Goal: Information Seeking & Learning: Learn about a topic

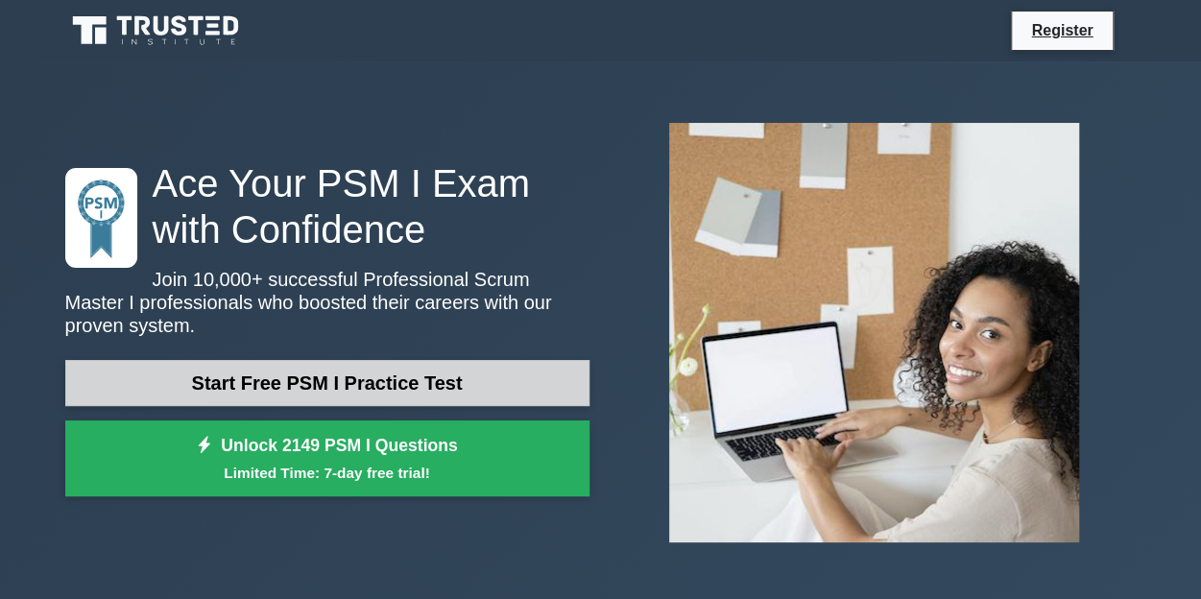
click at [324, 371] on link "Start Free PSM I Practice Test" at bounding box center [327, 383] width 524 height 46
click at [292, 370] on link "Start Free PSM I Practice Test" at bounding box center [327, 383] width 524 height 46
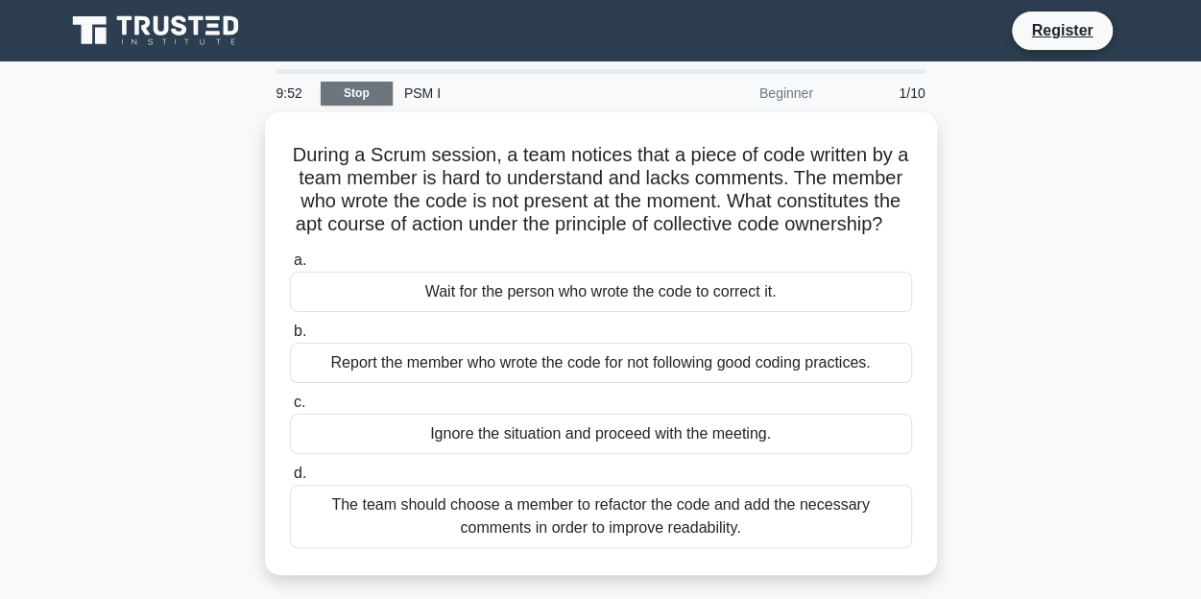
click at [359, 90] on link "Stop" at bounding box center [357, 94] width 72 height 24
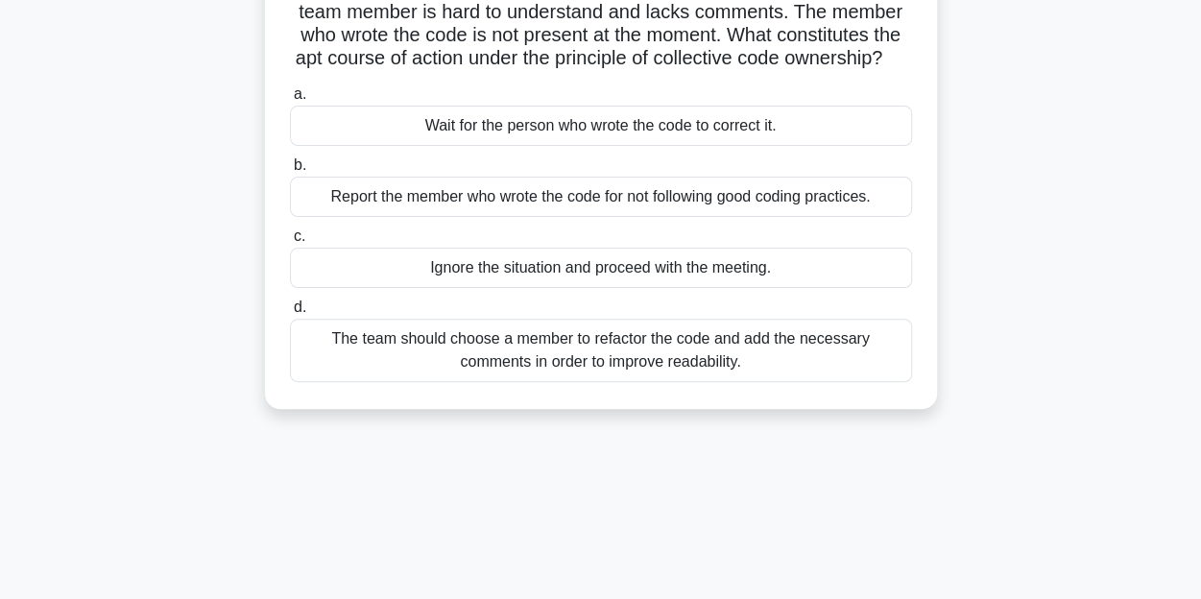
scroll to position [192, 0]
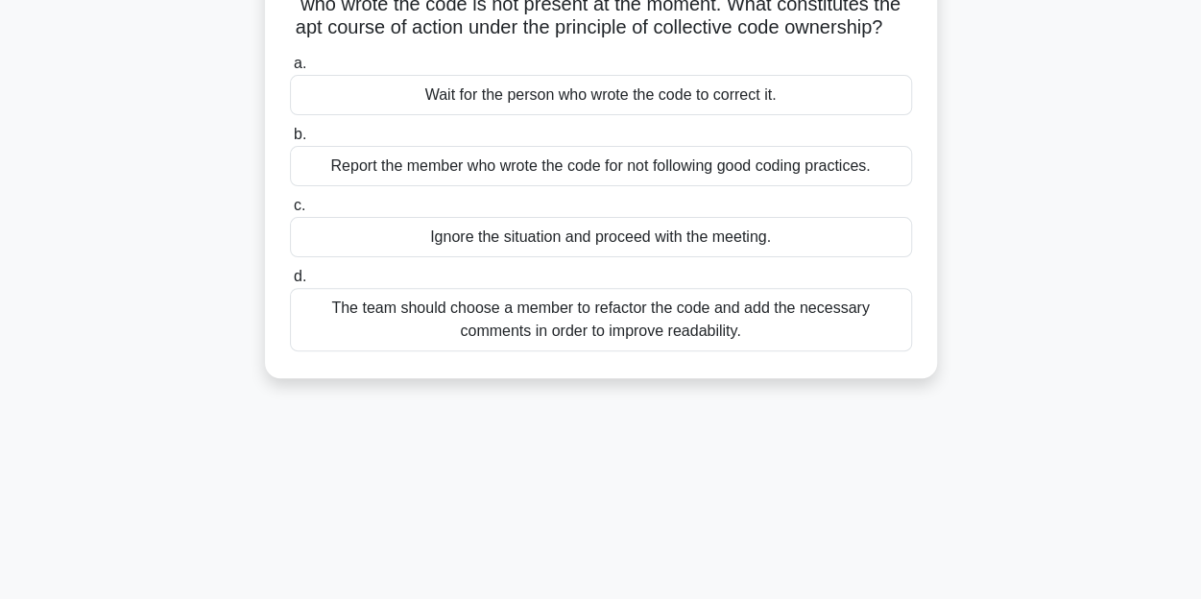
click at [579, 337] on div "The team should choose a member to refactor the code and add the necessary comm…" at bounding box center [601, 319] width 622 height 63
click at [290, 283] on input "d. The team should choose a member to refactor the code and add the necessary c…" at bounding box center [290, 277] width 0 height 12
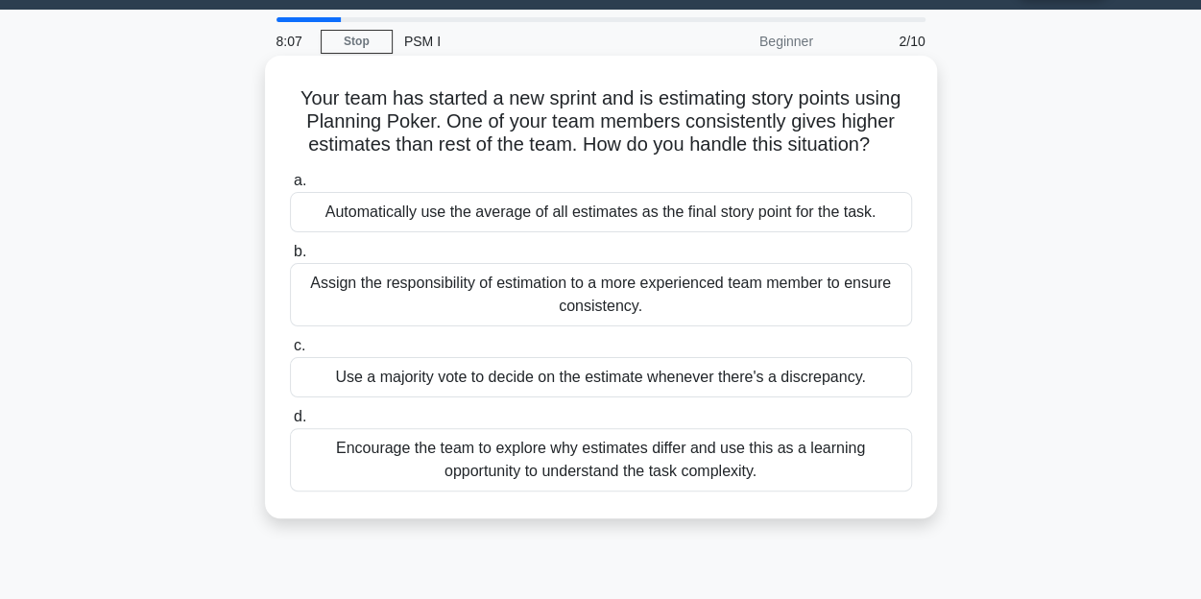
scroll to position [96, 0]
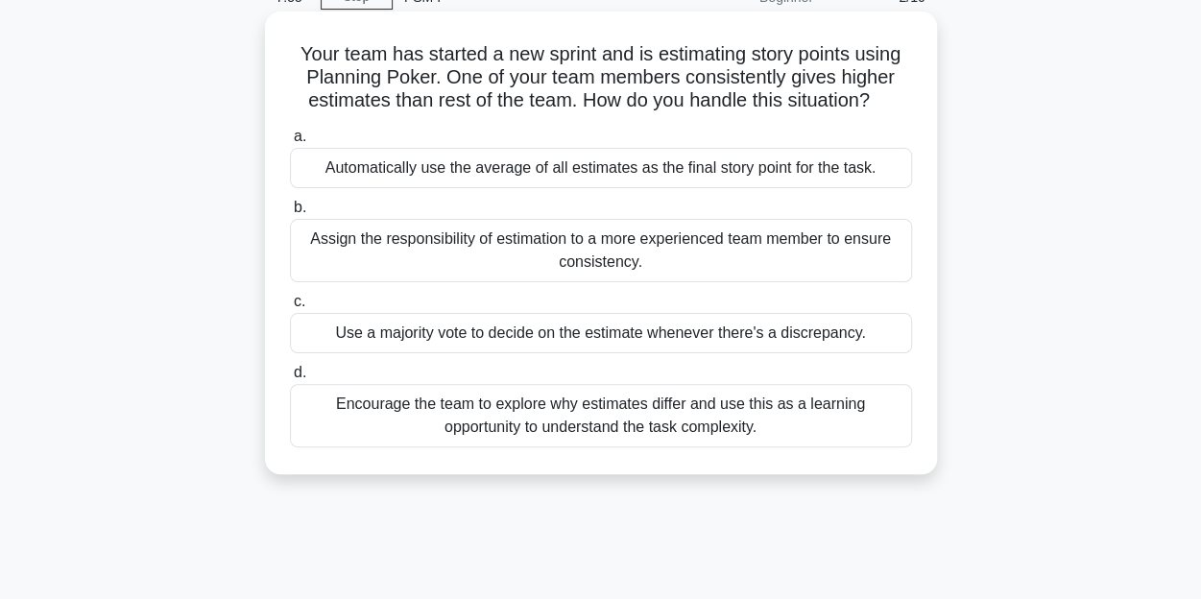
click at [591, 413] on div "Encourage the team to explore why estimates differ and use this as a learning o…" at bounding box center [601, 415] width 622 height 63
click at [290, 379] on input "d. Encourage the team to explore why estimates differ and use this as a learnin…" at bounding box center [290, 373] width 0 height 12
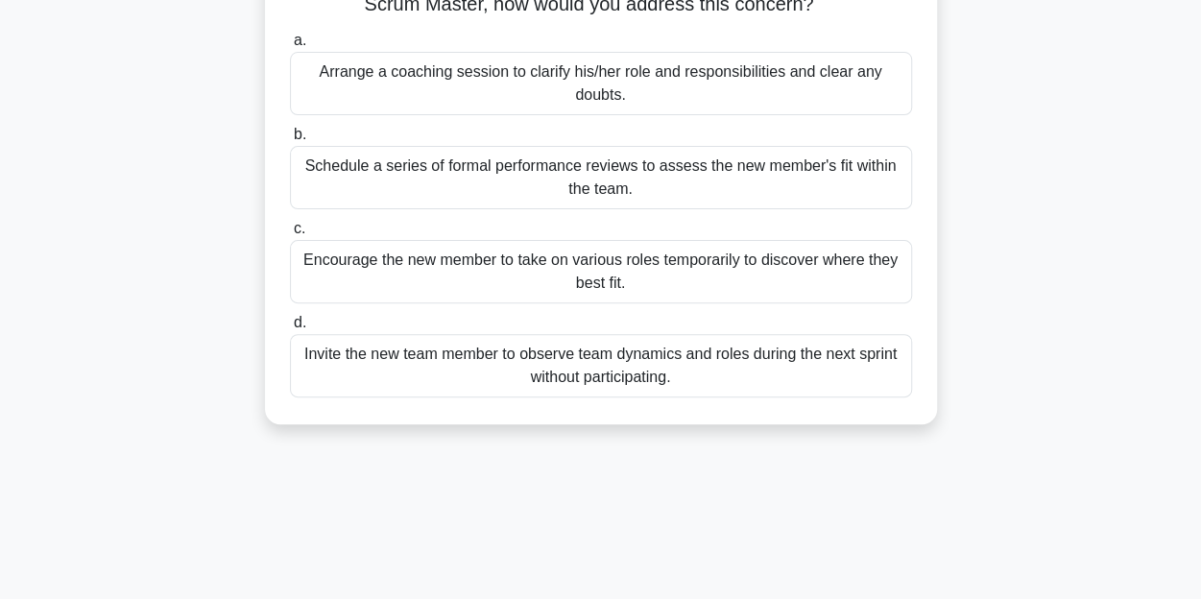
scroll to position [0, 0]
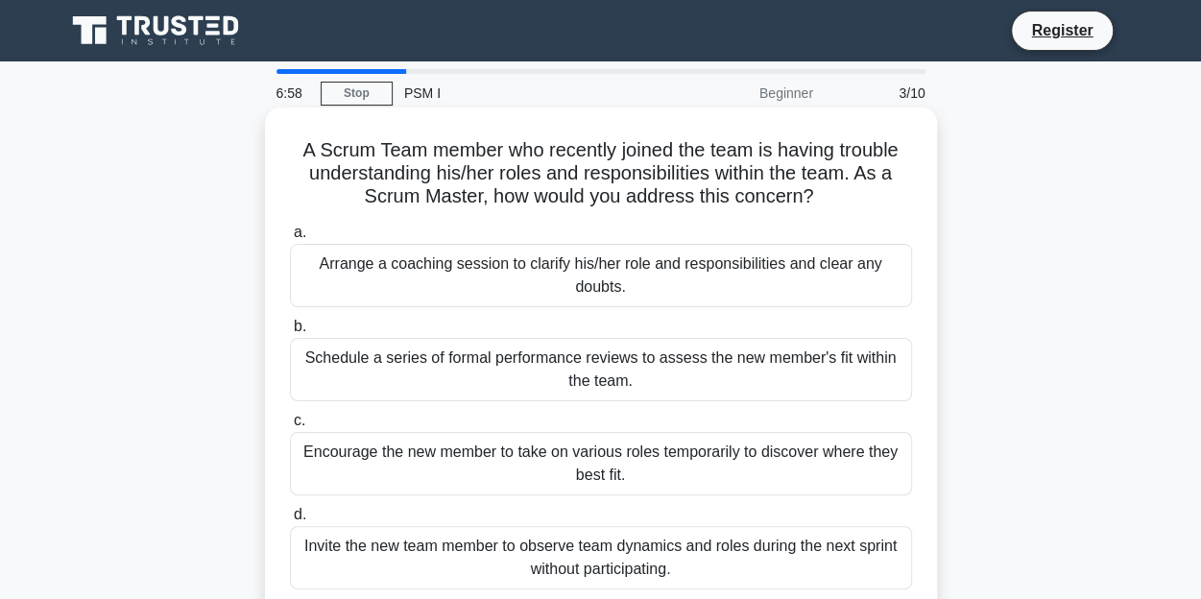
click at [555, 362] on div "Schedule a series of formal performance reviews to assess the new member's fit …" at bounding box center [601, 369] width 622 height 63
click at [290, 333] on input "b. Schedule a series of formal performance reviews to assess the new member's f…" at bounding box center [290, 327] width 0 height 12
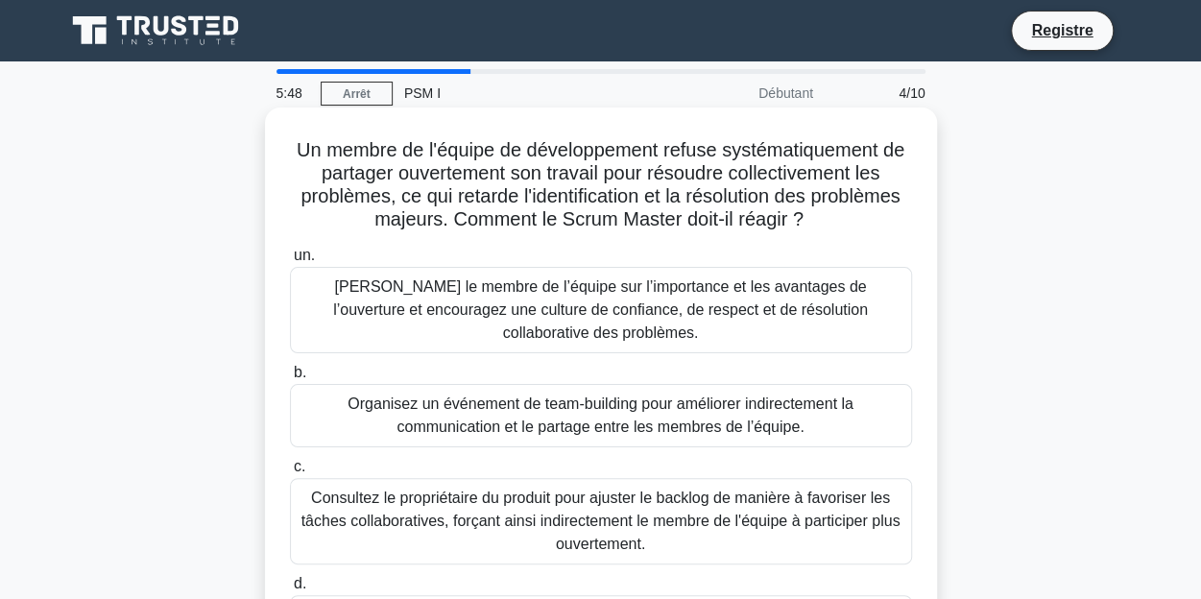
click at [451, 299] on font "Guidez le membre de l’équipe sur l’importance et les avantages de l’ouverture e…" at bounding box center [601, 310] width 605 height 69
click at [290, 262] on input "un. Guidez le membre de l’équipe sur l’importance et les avantages de l’ouvertu…" at bounding box center [290, 256] width 0 height 12
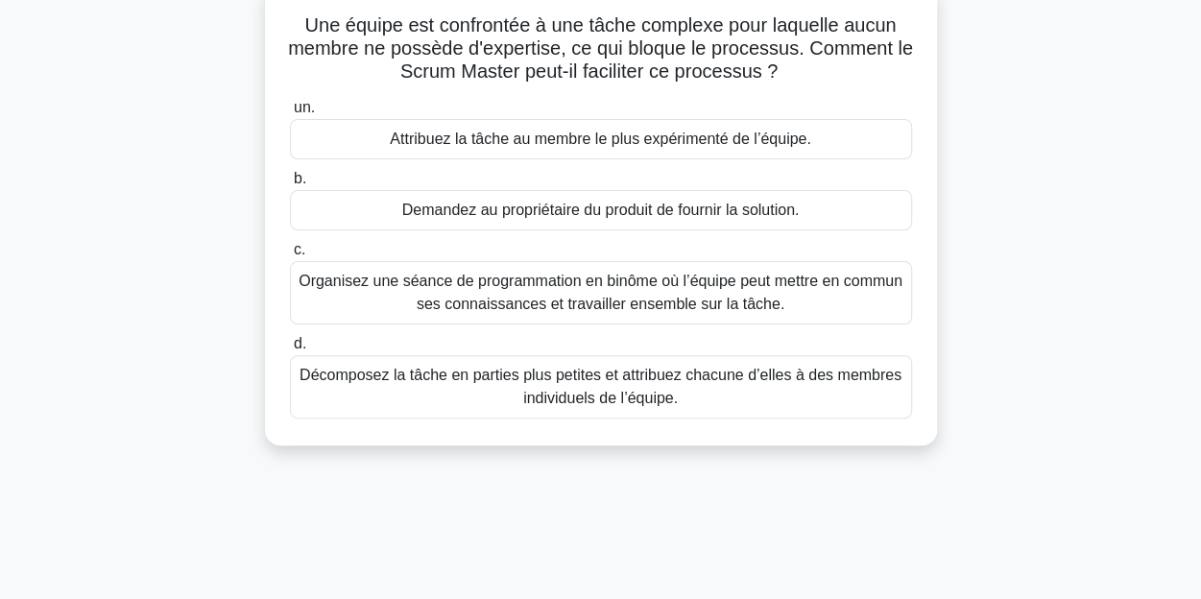
scroll to position [96, 0]
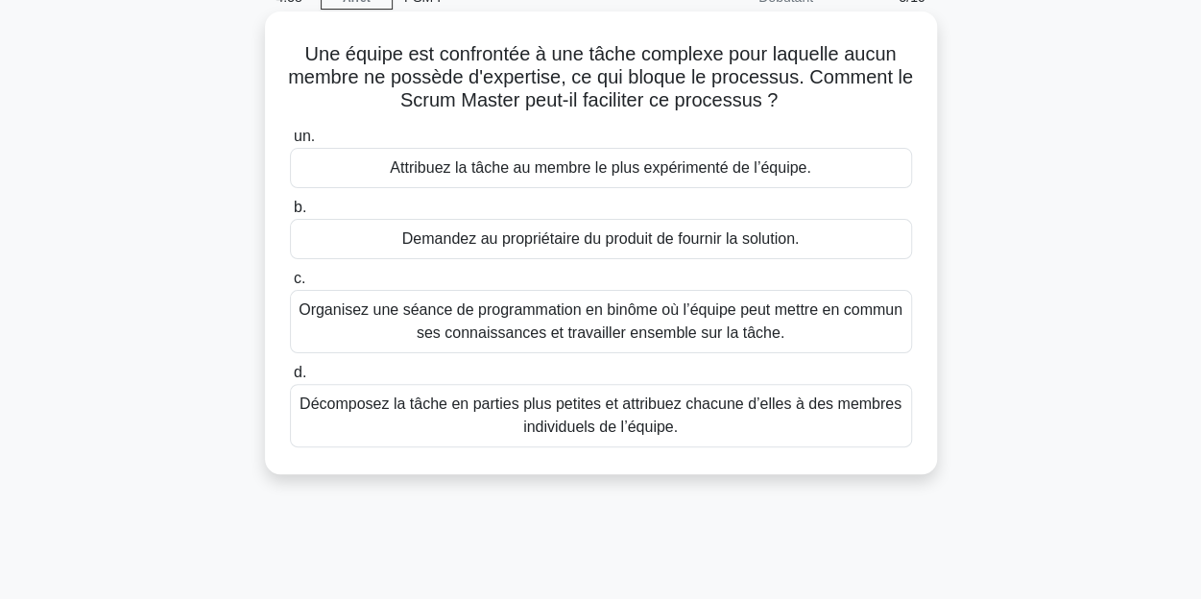
click at [536, 323] on font "Organisez une séance de programmation en binôme où l’équipe peut mettre en comm…" at bounding box center [601, 320] width 604 height 39
click at [290, 285] on input "c. Organisez une séance de programmation en binôme où l’équipe peut mettre en c…" at bounding box center [290, 279] width 0 height 12
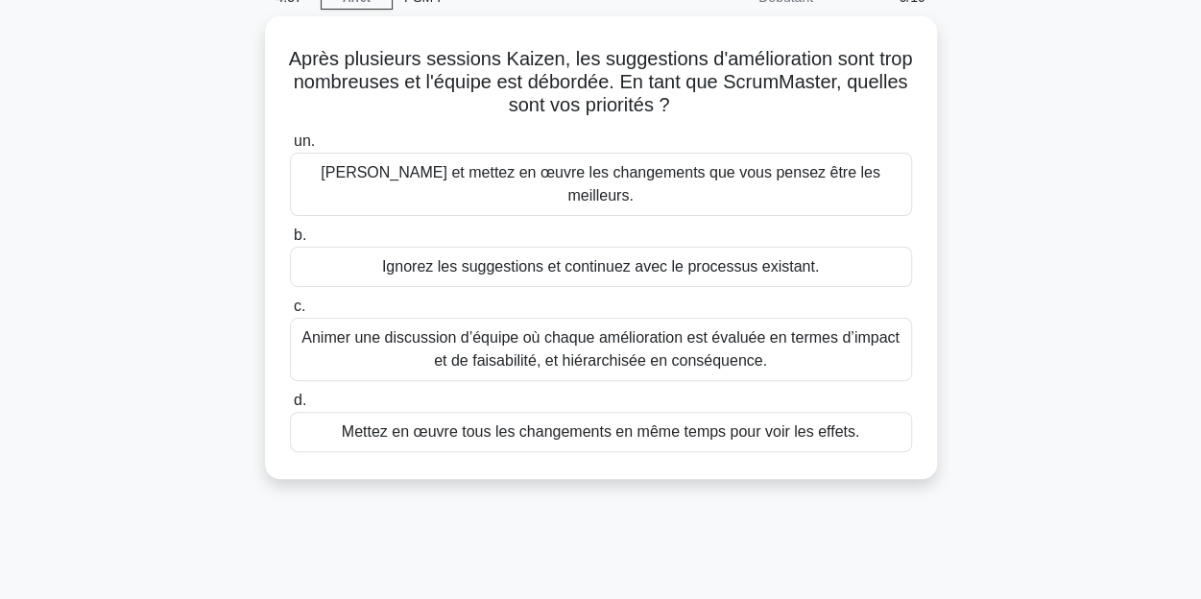
scroll to position [0, 0]
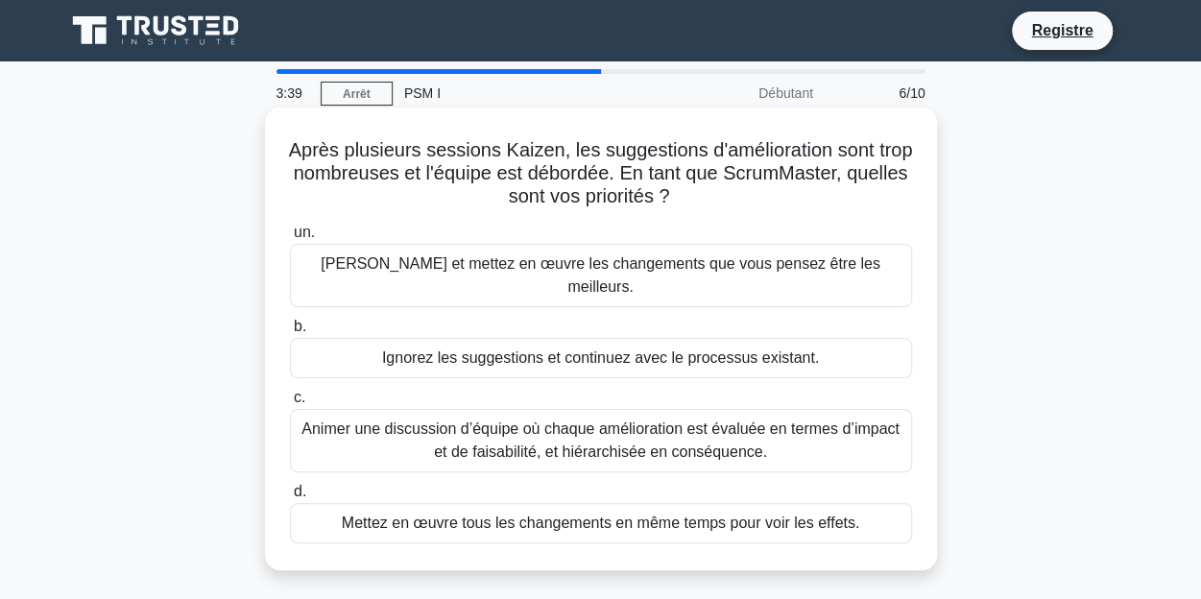
click at [505, 267] on font "Choisissez et mettez en œuvre les changements que vous pensez être les meilleur…" at bounding box center [601, 274] width 560 height 39
click at [290, 239] on input "un. Choisissez et mettez en œuvre les changements que vous pensez être les meil…" at bounding box center [290, 233] width 0 height 12
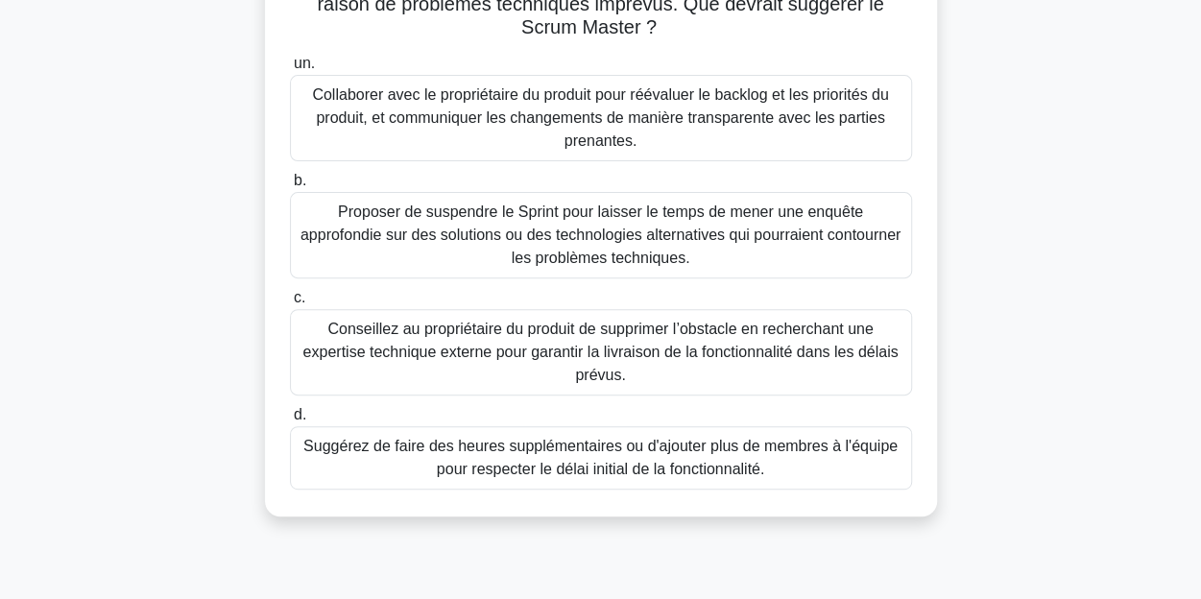
scroll to position [96, 0]
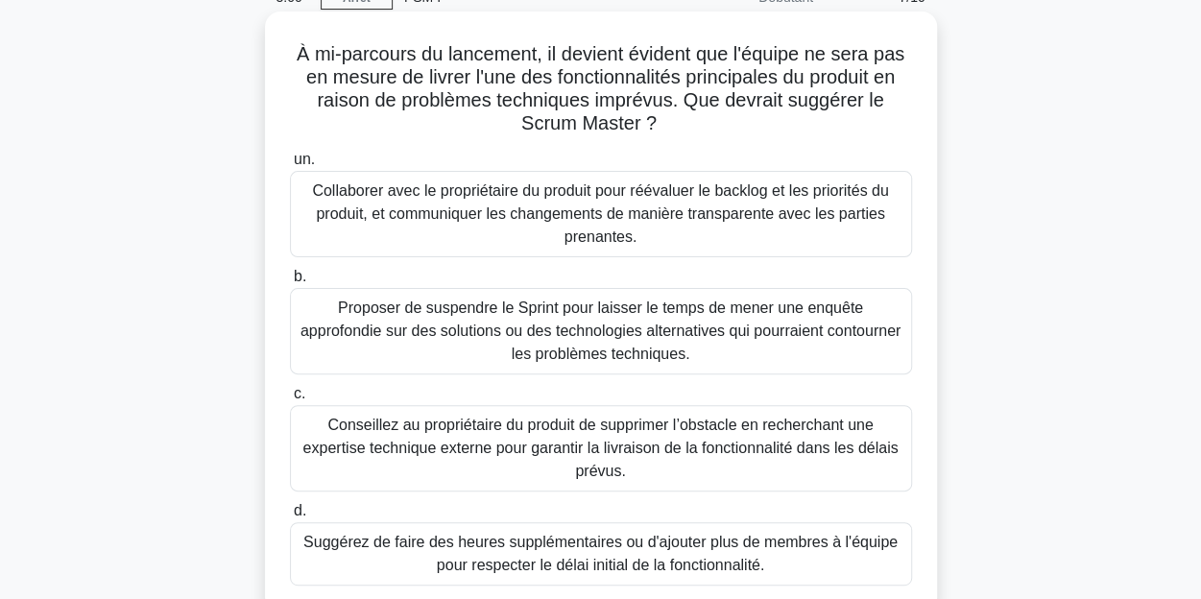
click at [535, 202] on font "Collaborer avec le propriétaire du produit pour réévaluer le backlog et les pri…" at bounding box center [600, 213] width 576 height 62
click at [290, 166] on input "un. Collaborer avec le propriétaire du produit pour réévaluer le backlog et les…" at bounding box center [290, 160] width 0 height 12
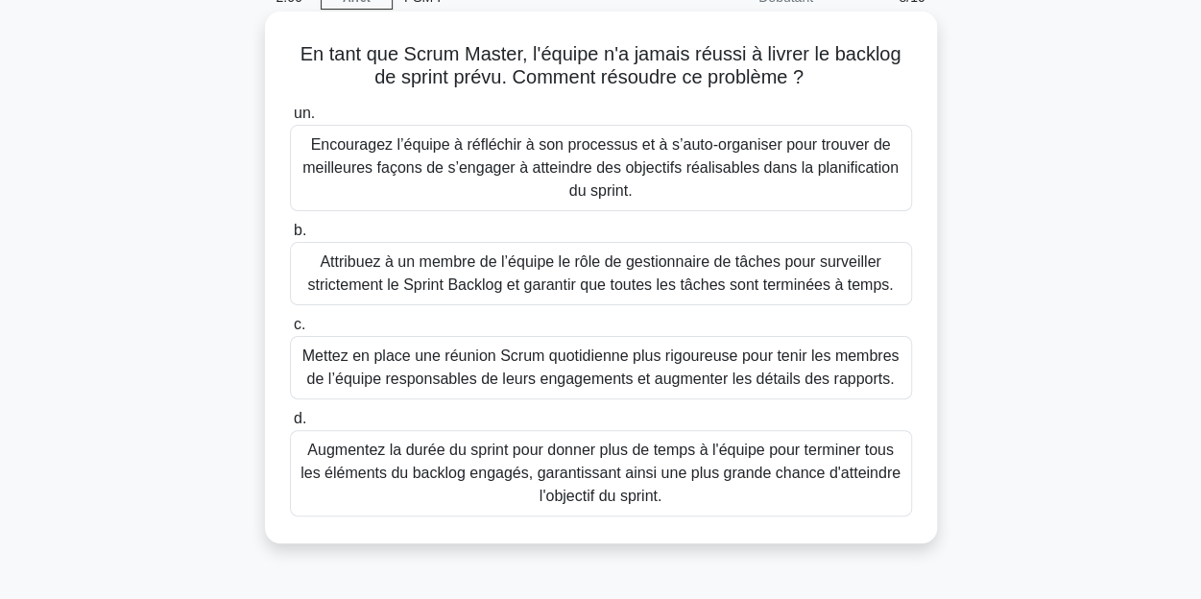
click at [416, 165] on font "Encouragez l’équipe à réfléchir à son processus et à s’auto-organiser pour trou…" at bounding box center [600, 167] width 596 height 62
click at [290, 120] on input "un. Encouragez l’équipe à réfléchir à son processus et à s’auto-organiser pour …" at bounding box center [290, 114] width 0 height 12
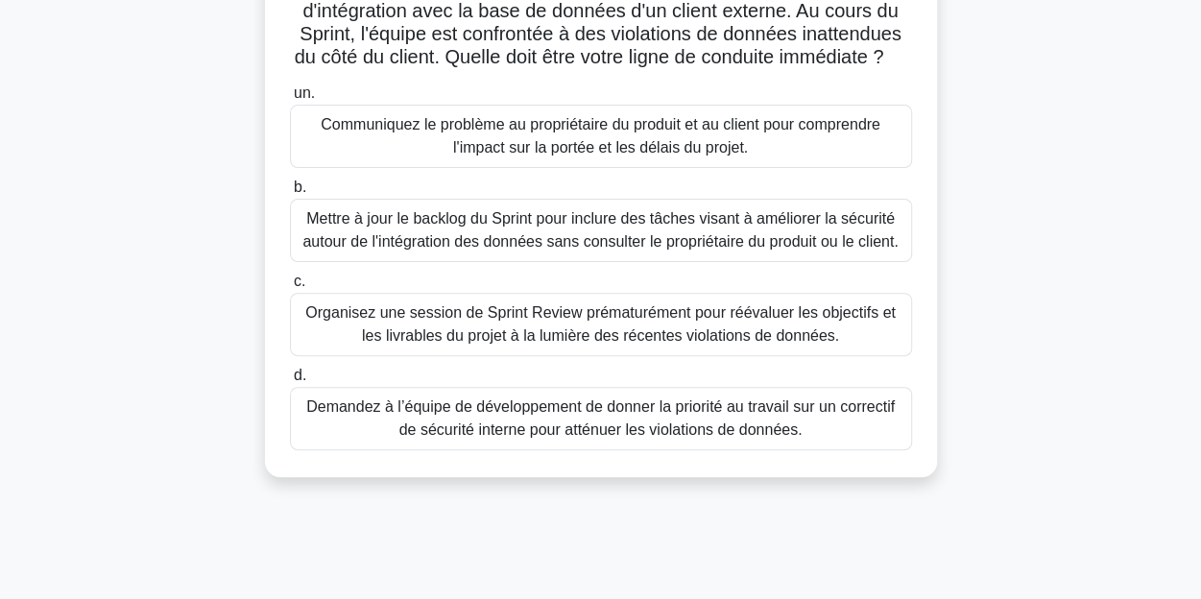
scroll to position [192, 0]
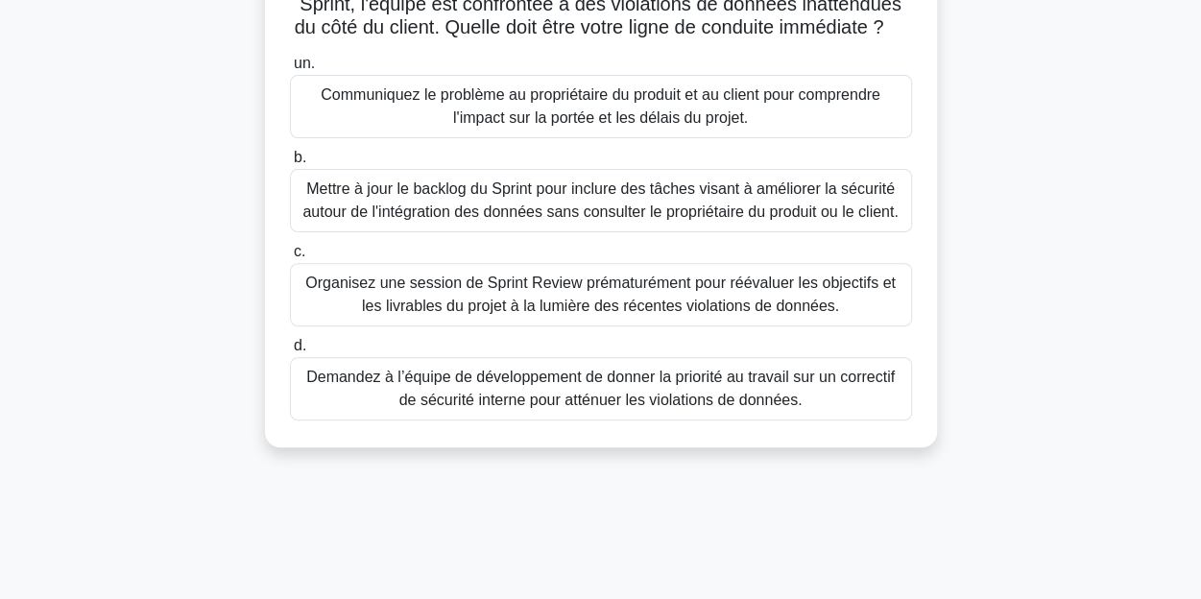
click at [563, 126] on font "Communiquez le problème au propriétaire du produit et au client pour comprendre…" at bounding box center [601, 105] width 560 height 39
click at [290, 70] on input "un. Communiquez le problème au propriétaire du produit et au client pour compre…" at bounding box center [290, 64] width 0 height 12
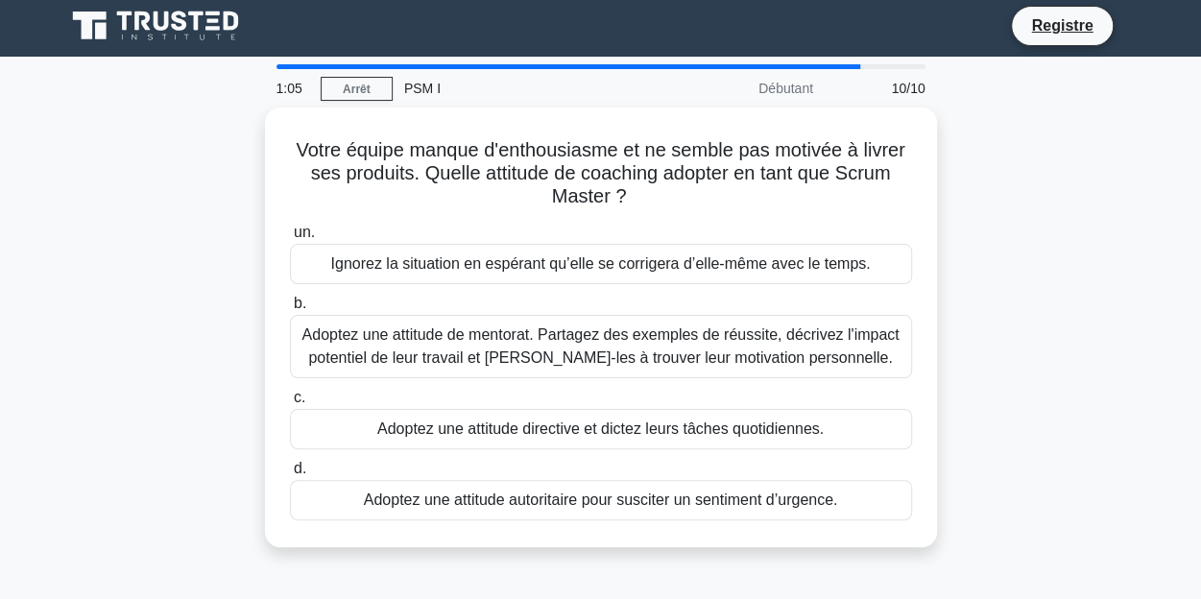
scroll to position [0, 0]
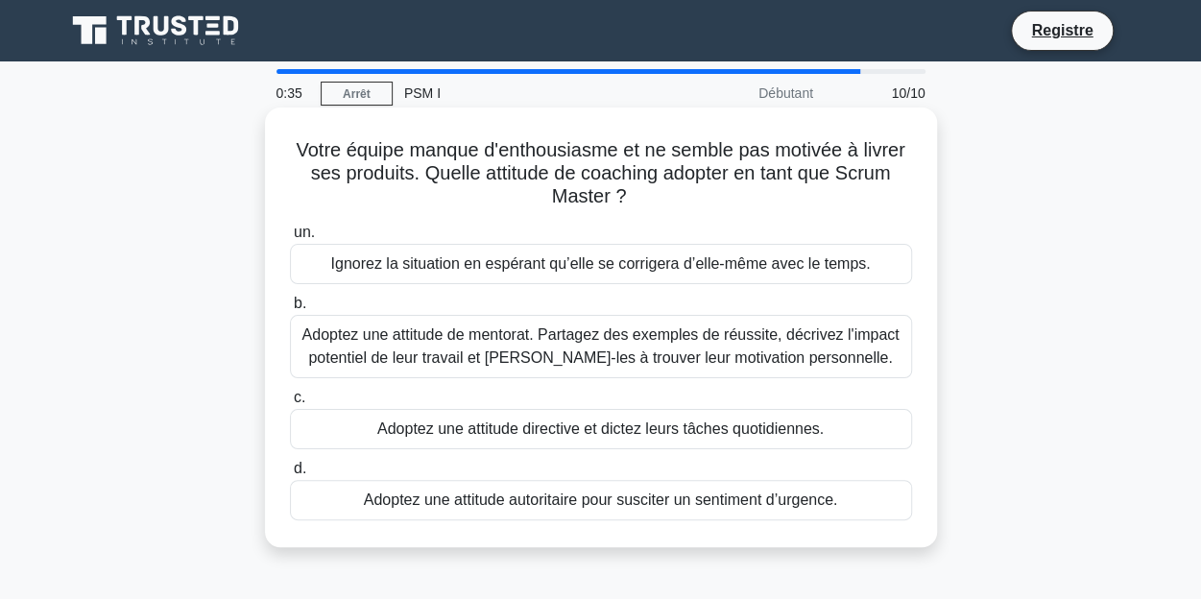
click at [427, 348] on font "Adoptez une attitude de mentorat. Partagez des exemples de réussite, décrivez l…" at bounding box center [599, 345] width 597 height 39
click at [290, 310] on input "b. Adoptez une attitude de mentorat. Partagez des exemples de réussite, décrive…" at bounding box center [290, 304] width 0 height 12
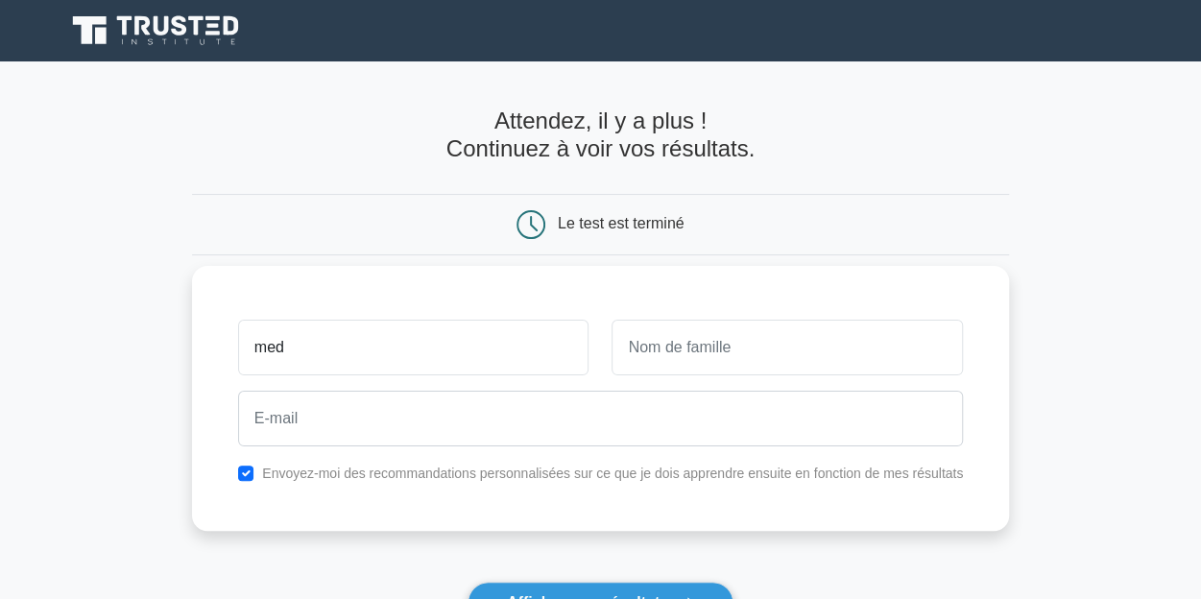
type input "med"
click at [708, 354] on input "text" at bounding box center [787, 348] width 351 height 56
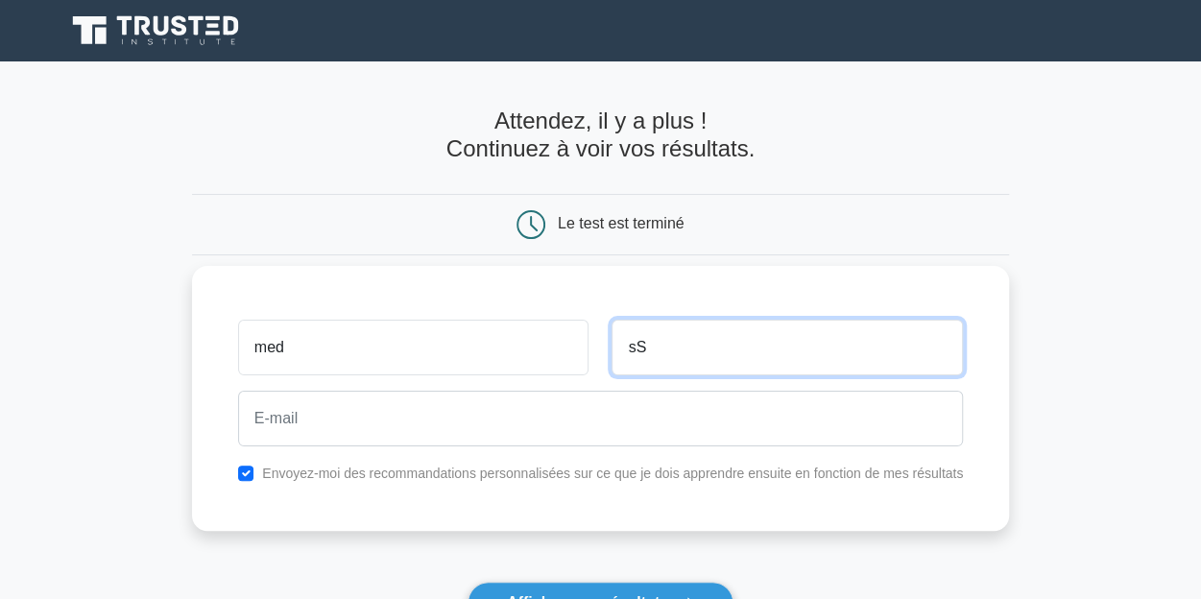
type input "s"
type input "SASSI"
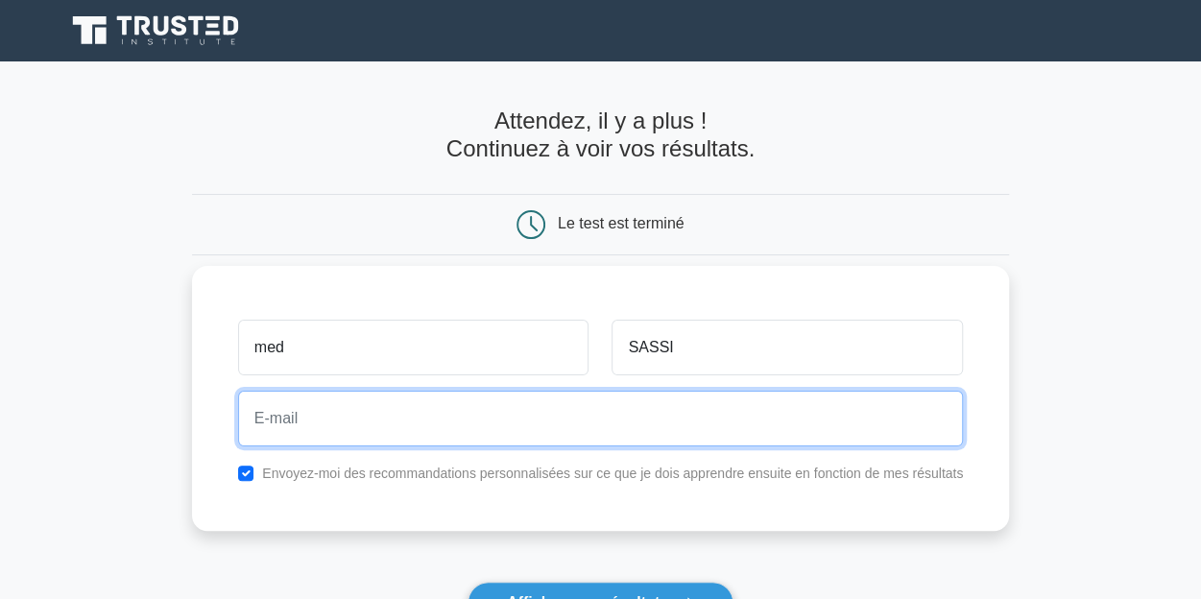
click at [344, 430] on input "email" at bounding box center [600, 419] width 725 height 56
type input "[EMAIL_ADDRESS][DOMAIN_NAME]"
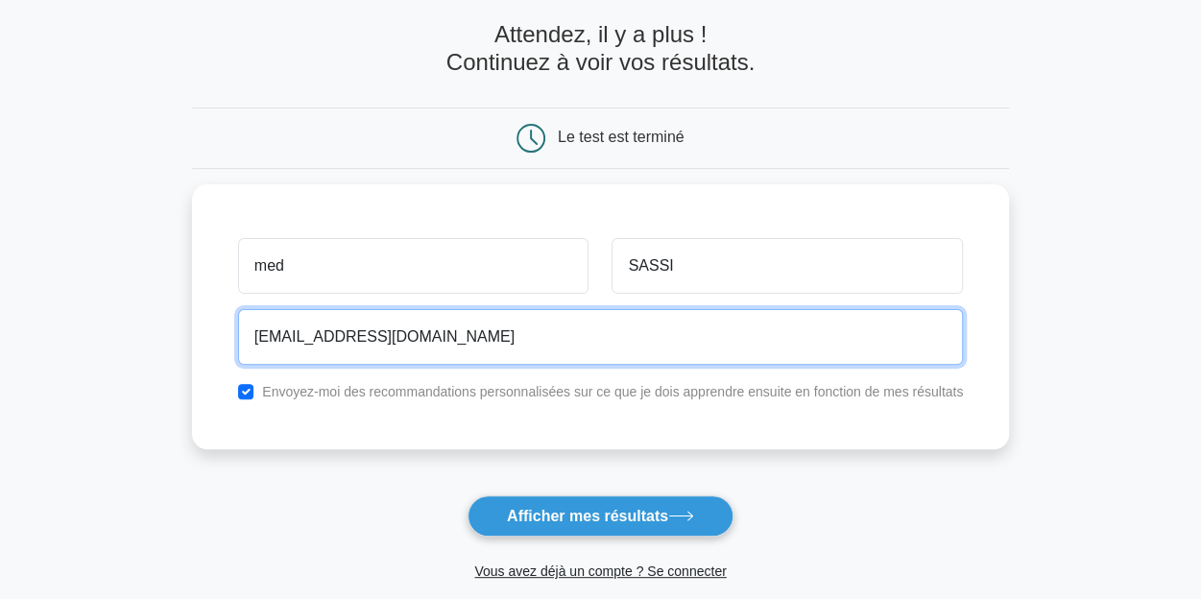
scroll to position [192, 0]
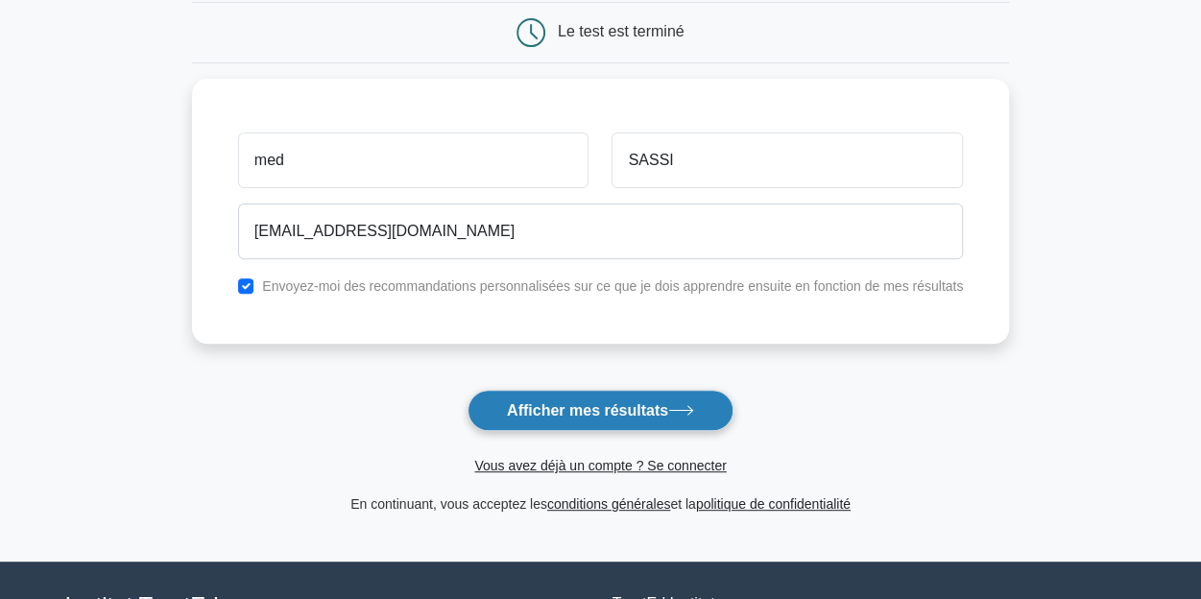
click at [580, 418] on font "Afficher mes résultats" at bounding box center [587, 410] width 161 height 16
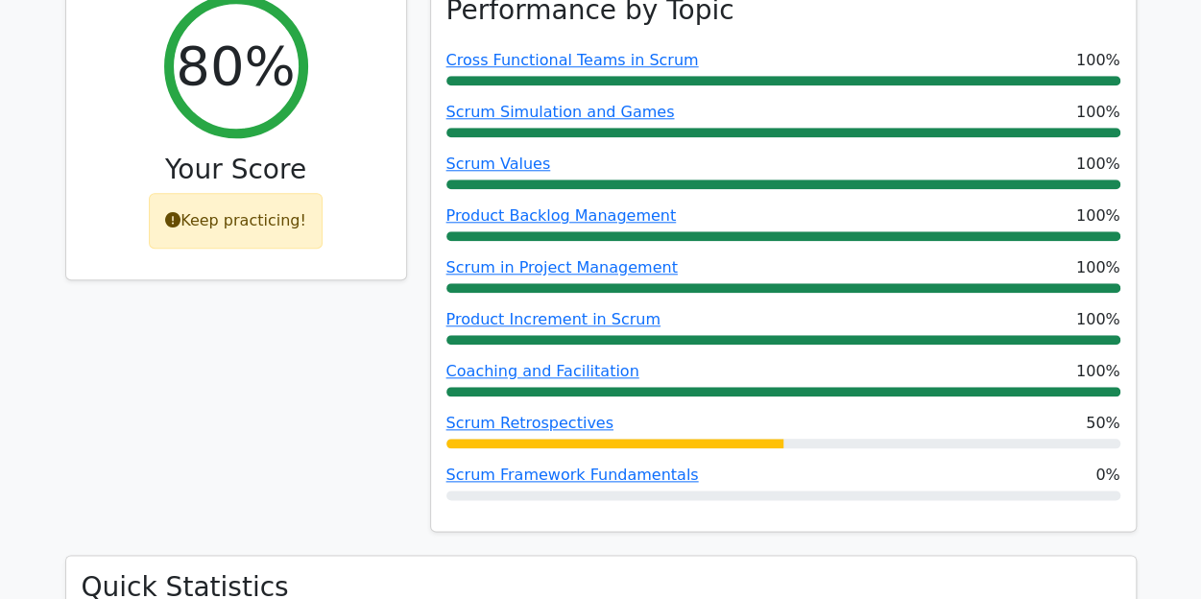
scroll to position [672, 0]
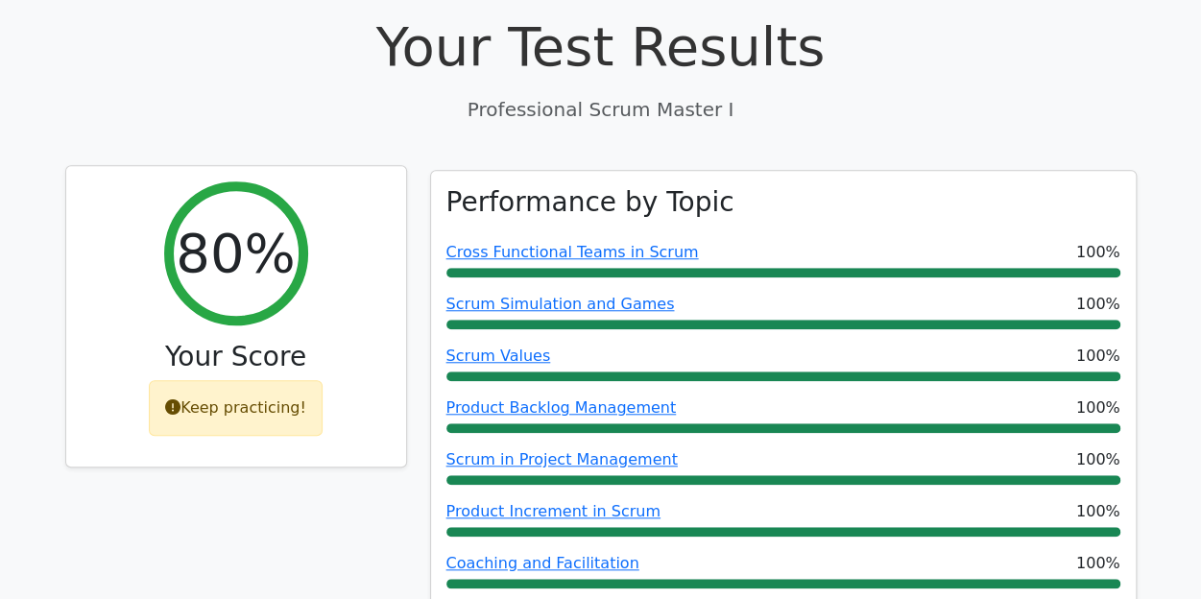
click at [207, 380] on div "Keep practicing!" at bounding box center [236, 408] width 174 height 56
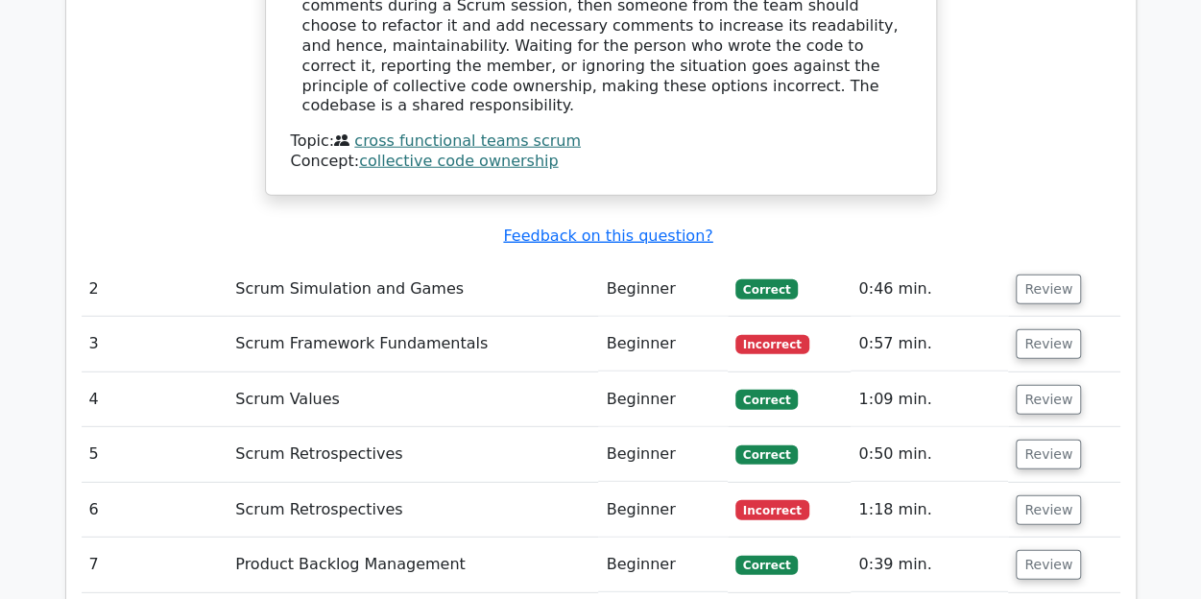
scroll to position [2400, 0]
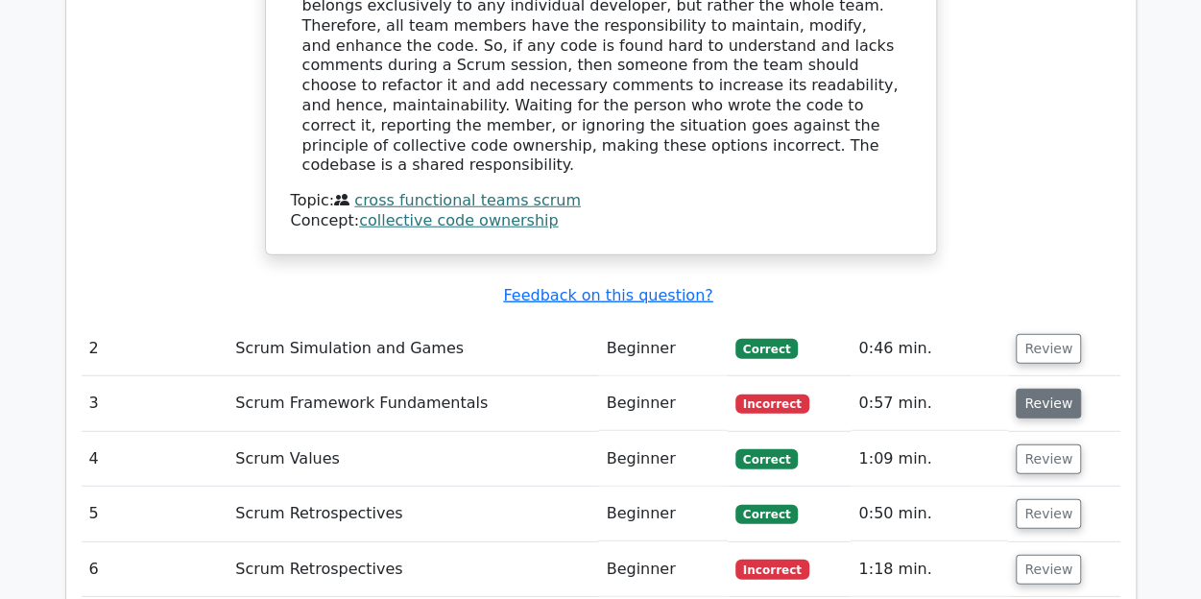
click at [1029, 389] on button "Review" at bounding box center [1048, 404] width 65 height 30
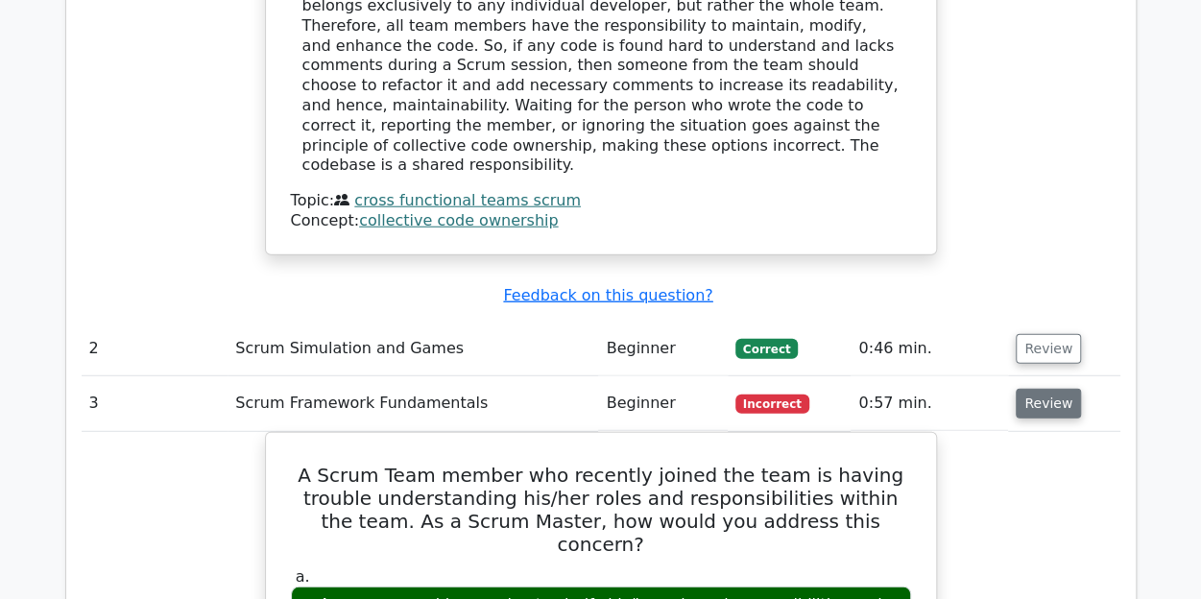
click at [1031, 389] on button "Review" at bounding box center [1048, 404] width 65 height 30
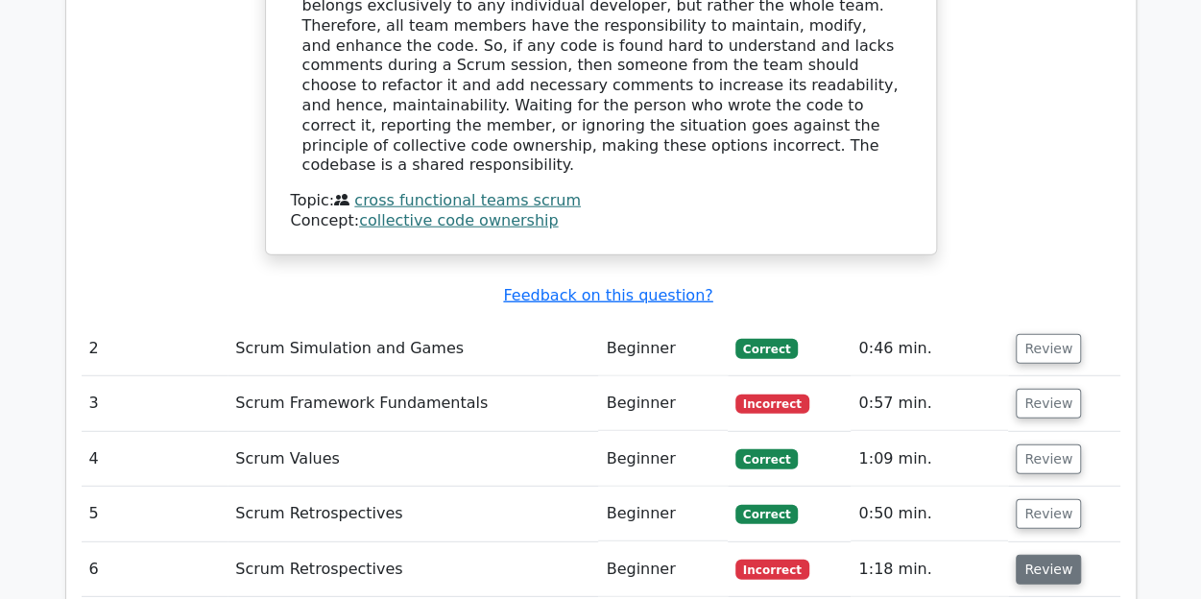
click at [1046, 555] on button "Review" at bounding box center [1048, 570] width 65 height 30
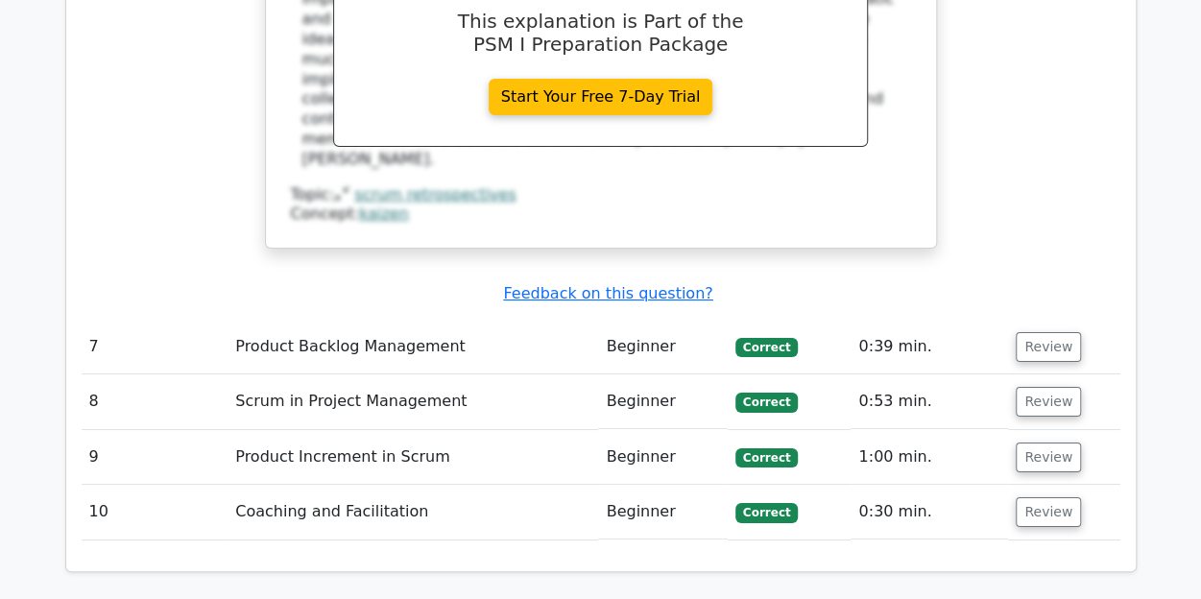
scroll to position [3552, 0]
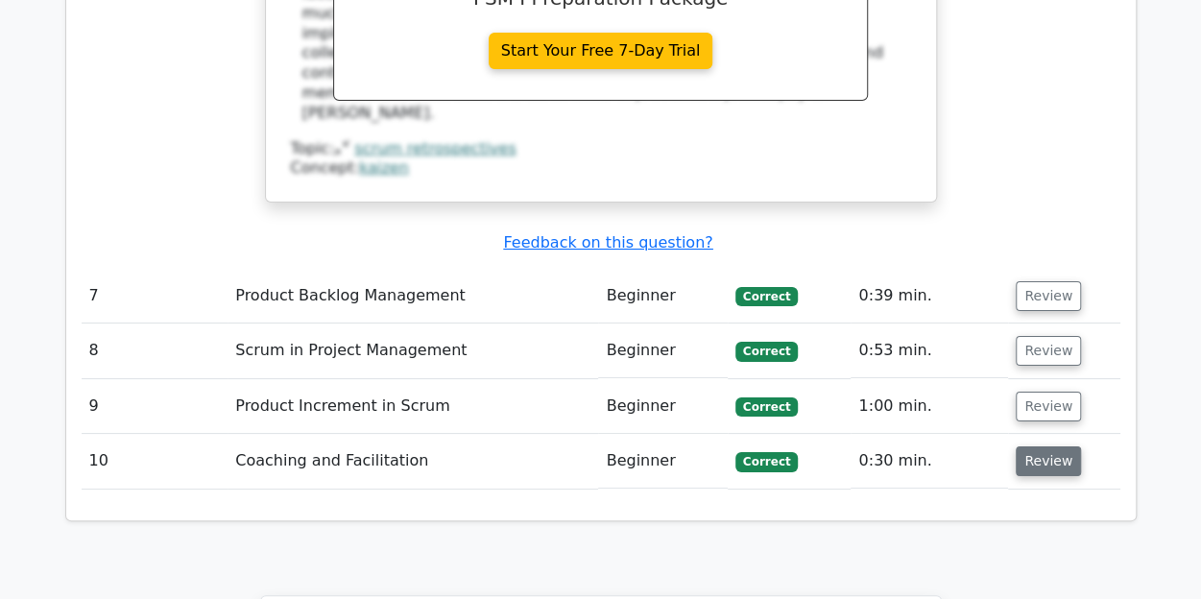
click at [1039, 446] on button "Review" at bounding box center [1048, 461] width 65 height 30
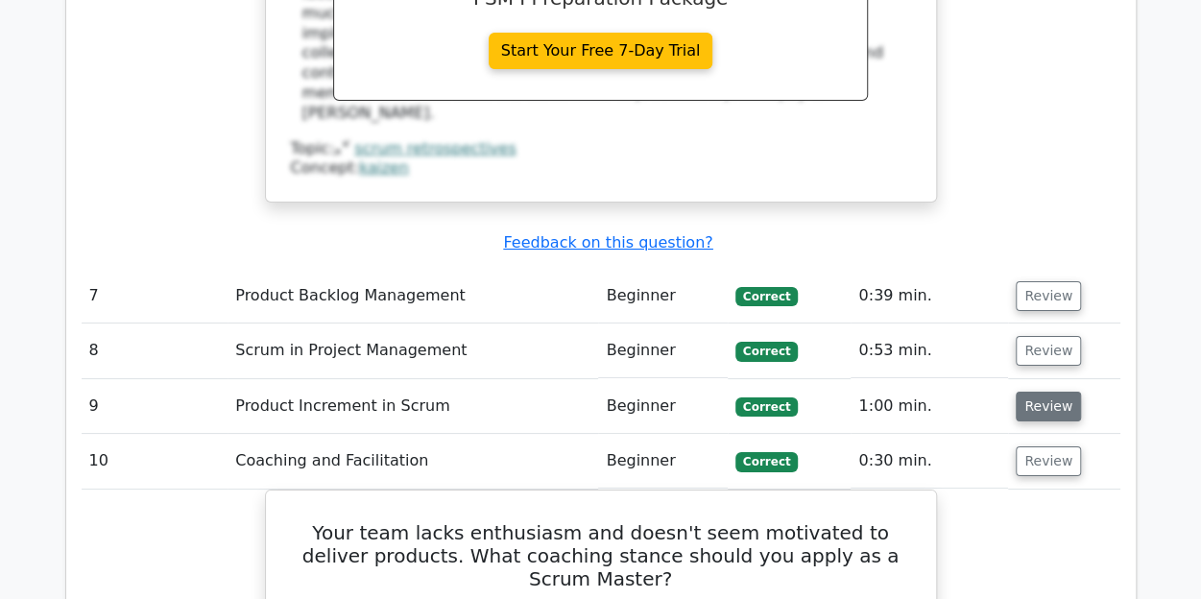
click at [1046, 392] on button "Review" at bounding box center [1048, 407] width 65 height 30
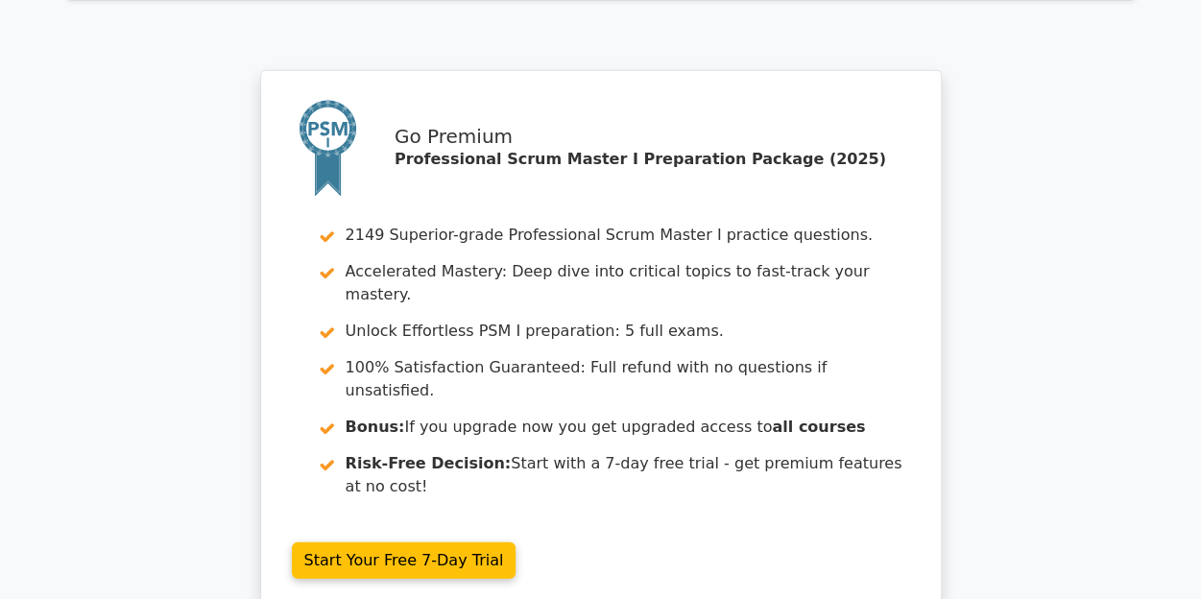
scroll to position [5969, 0]
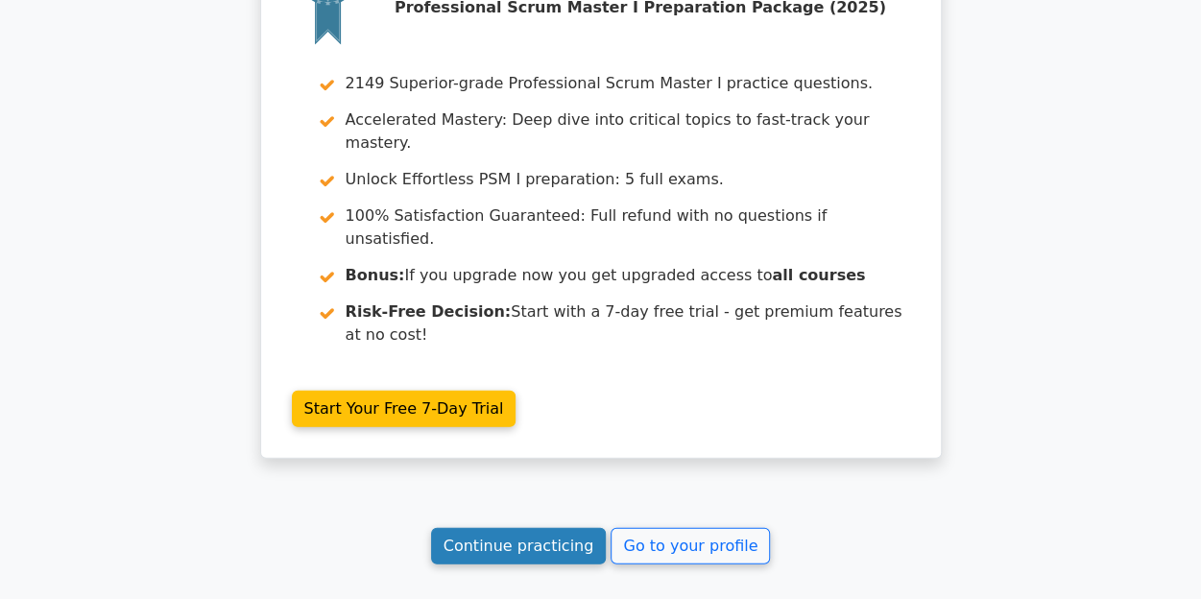
click at [524, 528] on link "Continue practicing" at bounding box center [519, 546] width 176 height 36
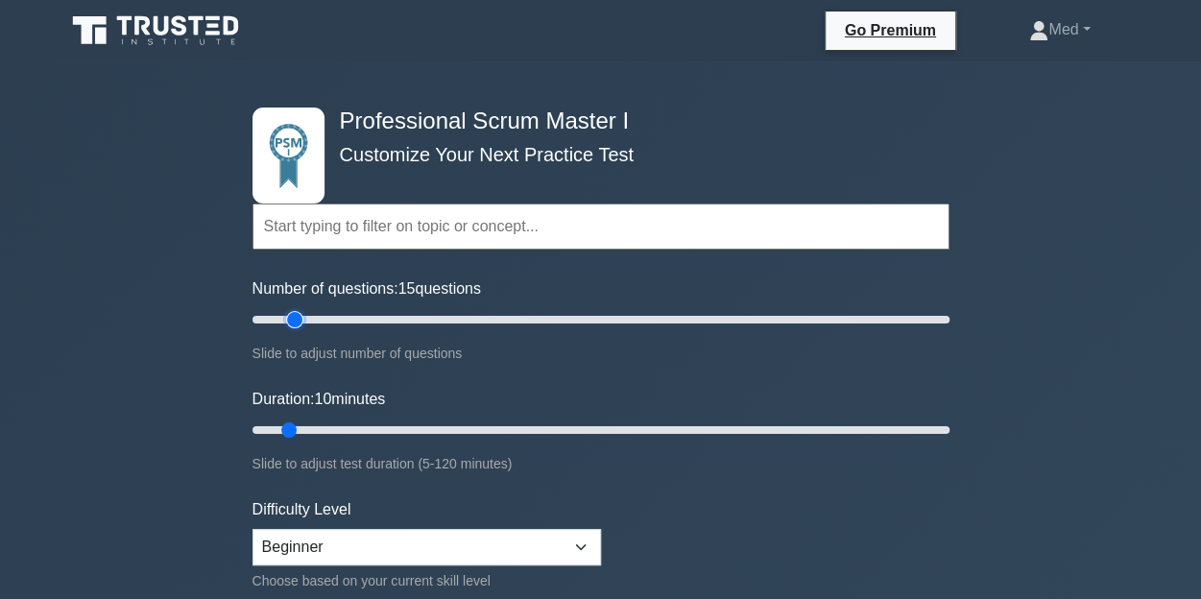
type input "10"
click at [280, 322] on input "Number of questions: 10 questions" at bounding box center [600, 319] width 697 height 23
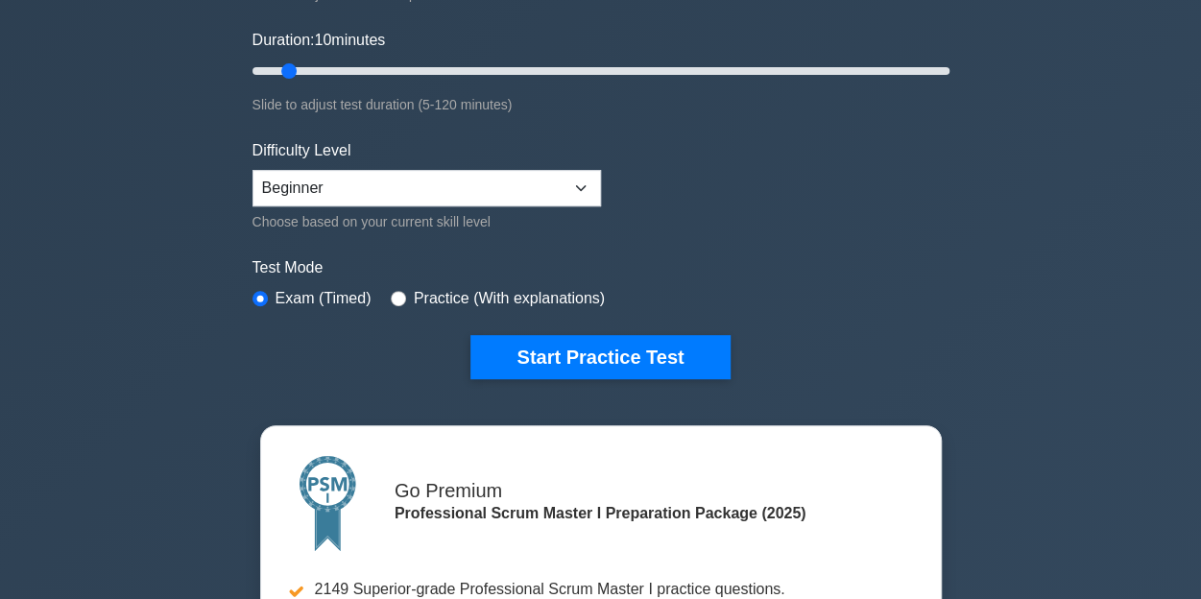
scroll to position [384, 0]
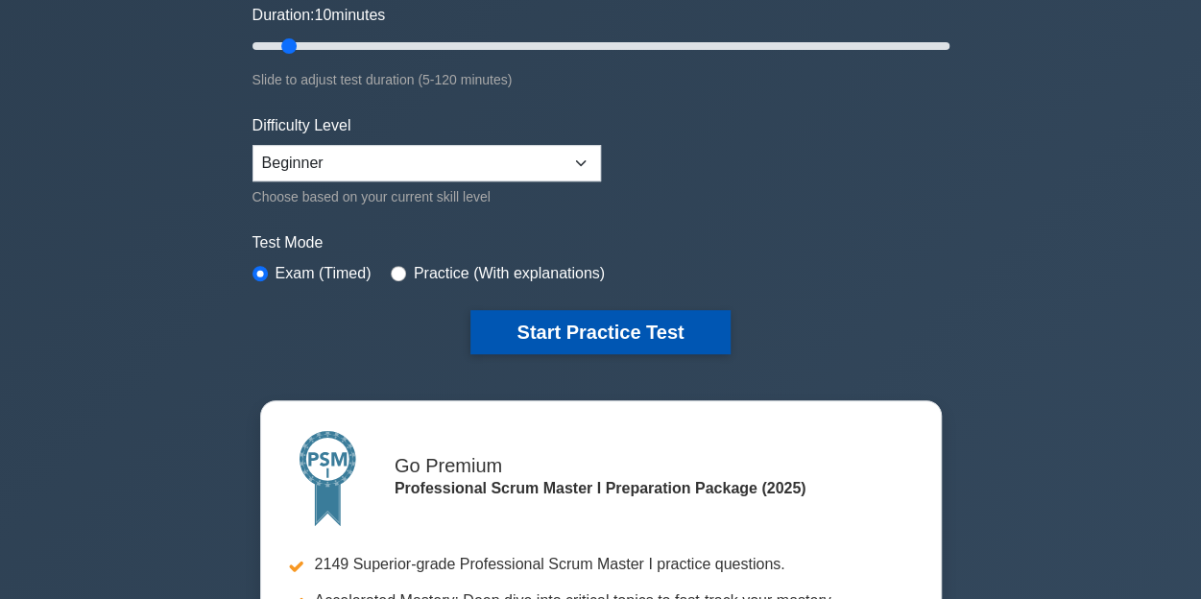
click at [603, 336] on button "Start Practice Test" at bounding box center [599, 332] width 259 height 44
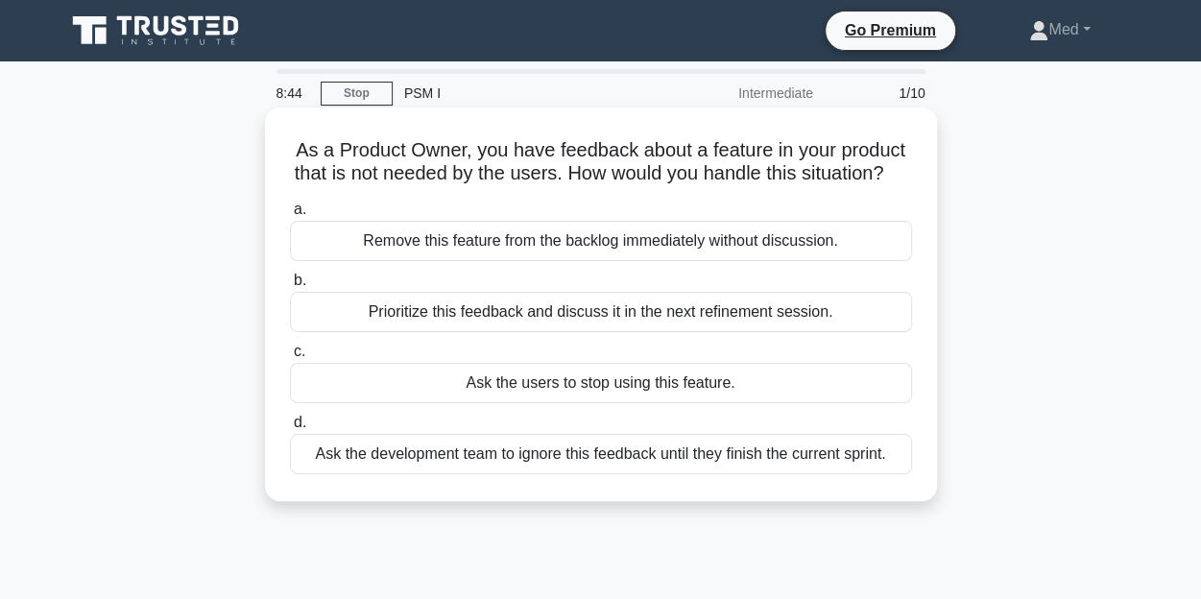
click at [628, 474] on div "Ask the development team to ignore this feedback until they finish the current …" at bounding box center [601, 454] width 622 height 40
click at [290, 429] on input "d. Ask the development team to ignore this feedback until they finish the curre…" at bounding box center [290, 423] width 0 height 12
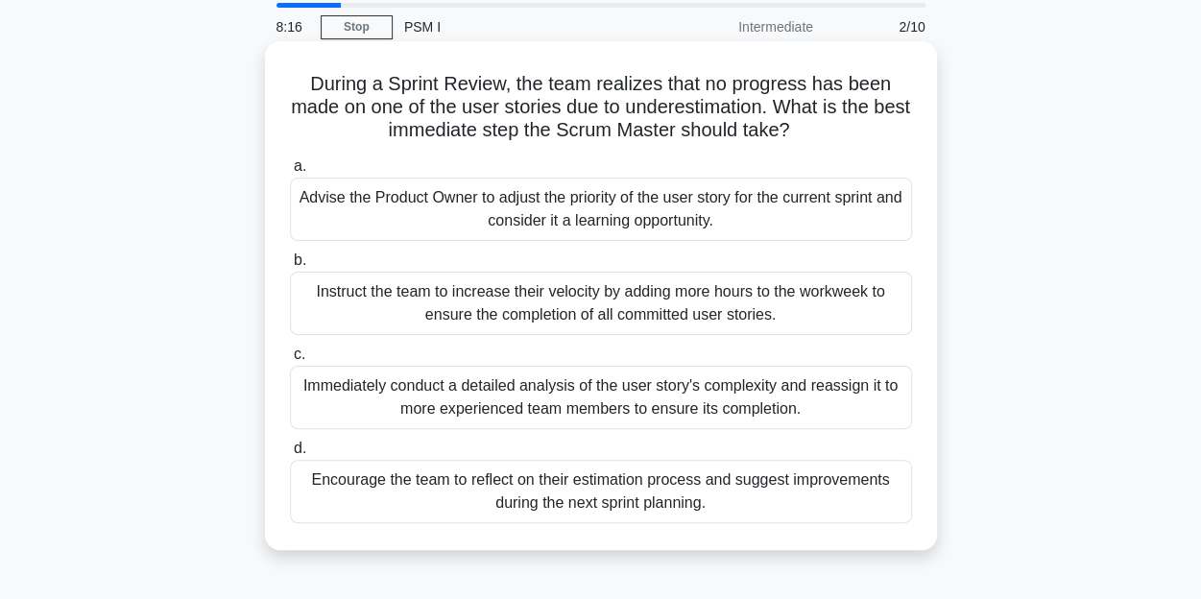
scroll to position [96, 0]
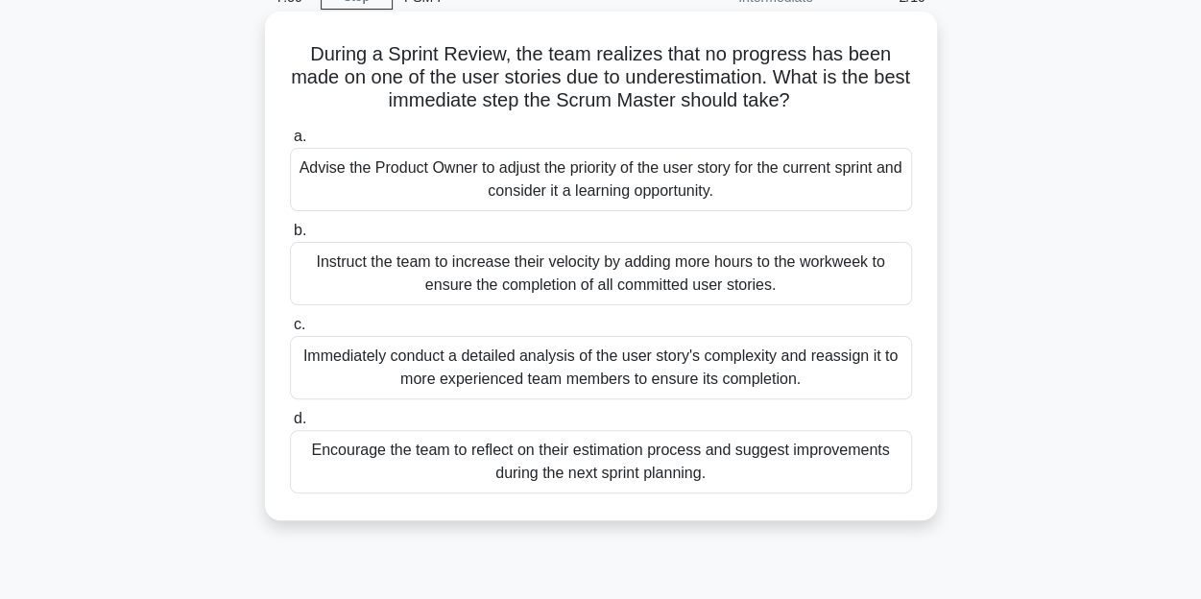
click at [590, 456] on div "Encourage the team to reflect on their estimation process and suggest improveme…" at bounding box center [601, 461] width 622 height 63
click at [290, 425] on input "d. Encourage the team to reflect on their estimation process and suggest improv…" at bounding box center [290, 419] width 0 height 12
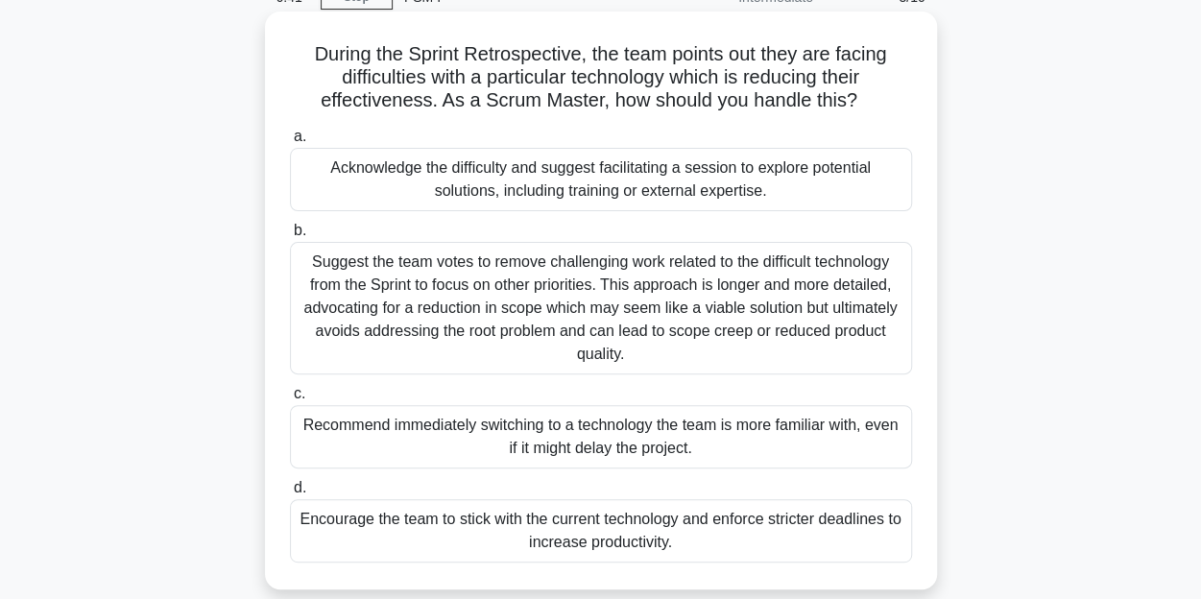
click at [790, 520] on div "Encourage the team to stick with the current technology and enforce stricter de…" at bounding box center [601, 530] width 622 height 63
click at [290, 494] on input "d. Encourage the team to stick with the current technology and enforce stricter…" at bounding box center [290, 488] width 0 height 12
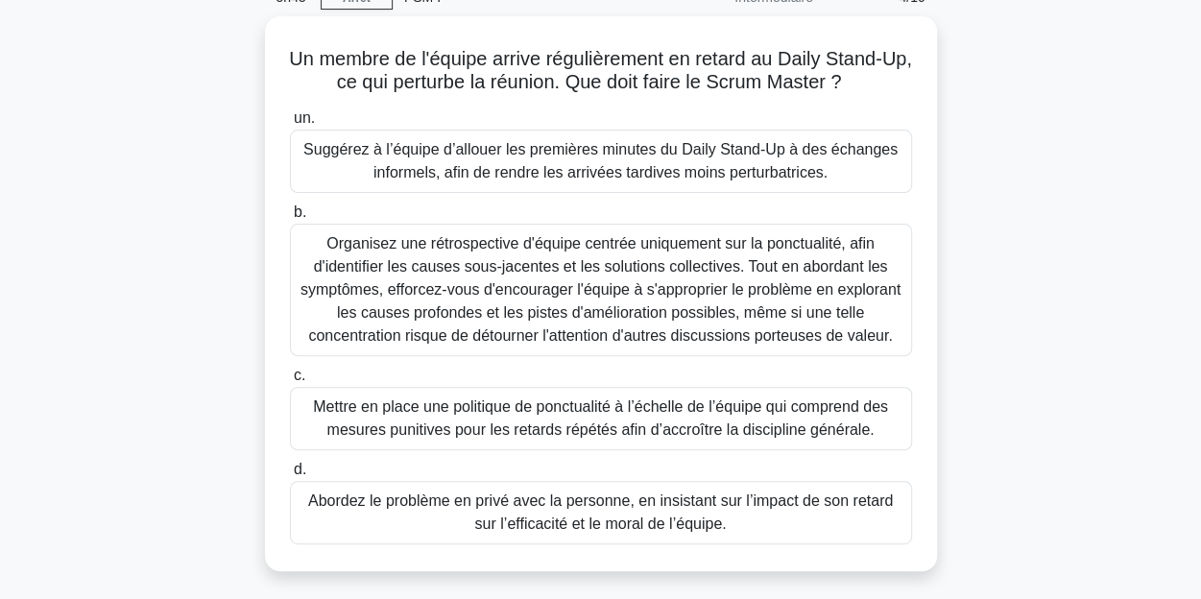
click at [193, 274] on div "Un membre de l'équipe arrive régulièrement en retard au Daily Stand-Up, ce qui …" at bounding box center [601, 305] width 1094 height 578
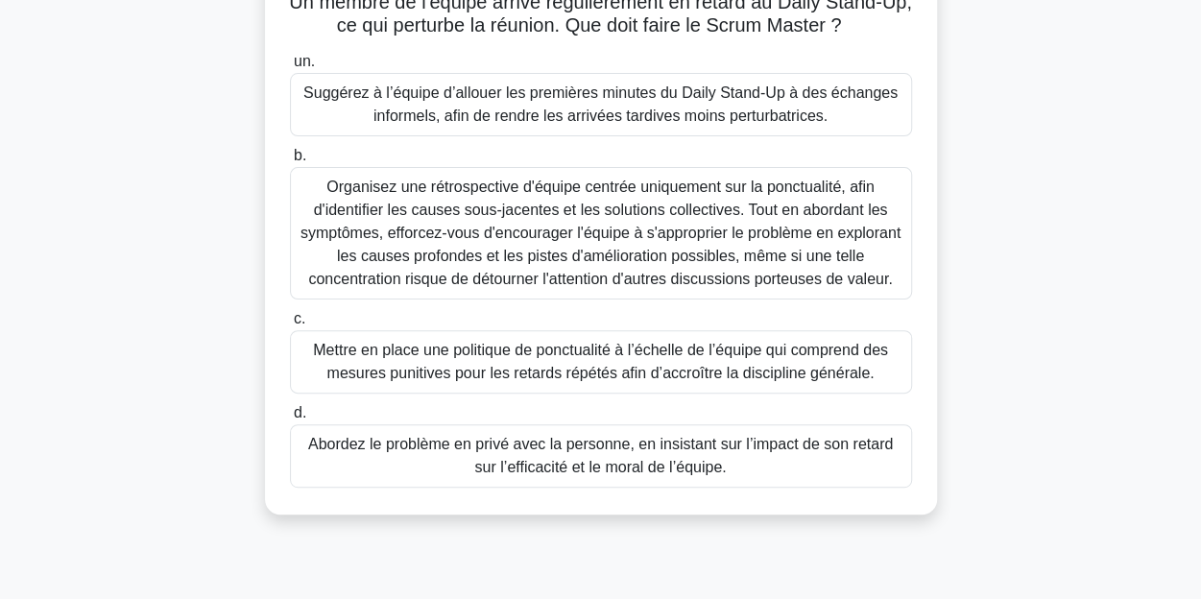
scroll to position [192, 0]
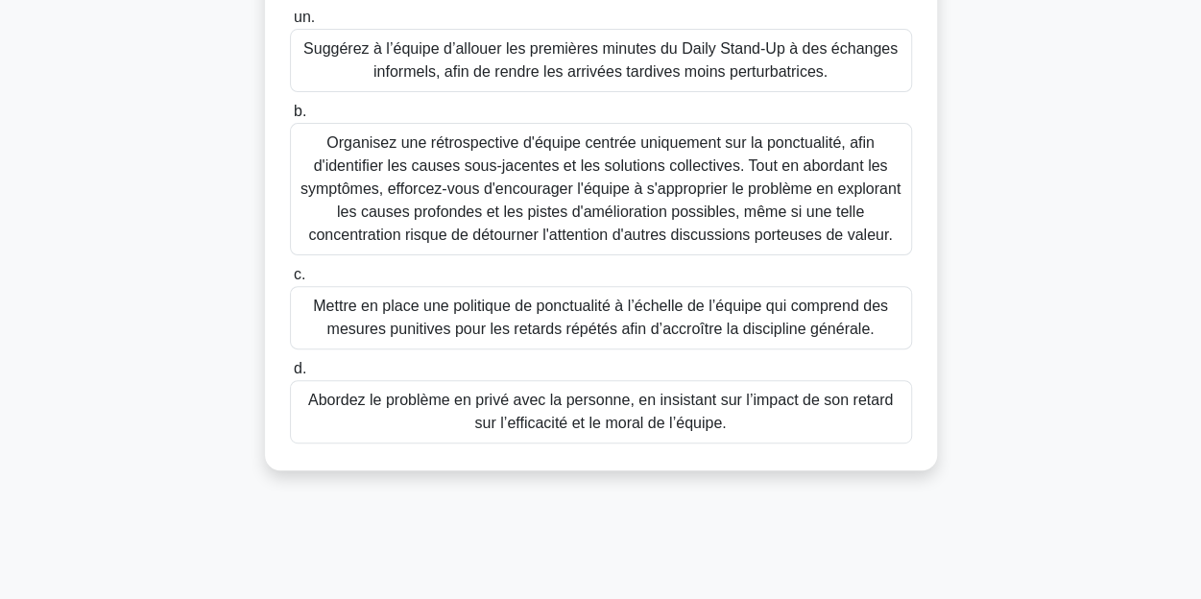
click at [568, 414] on font "Abordez le problème en privé avec la personne, en insistant sur l’impact de son…" at bounding box center [600, 411] width 585 height 39
click at [290, 375] on input "d. Abordez le problème en privé avec la personne, en insistant sur l’impact de …" at bounding box center [290, 369] width 0 height 12
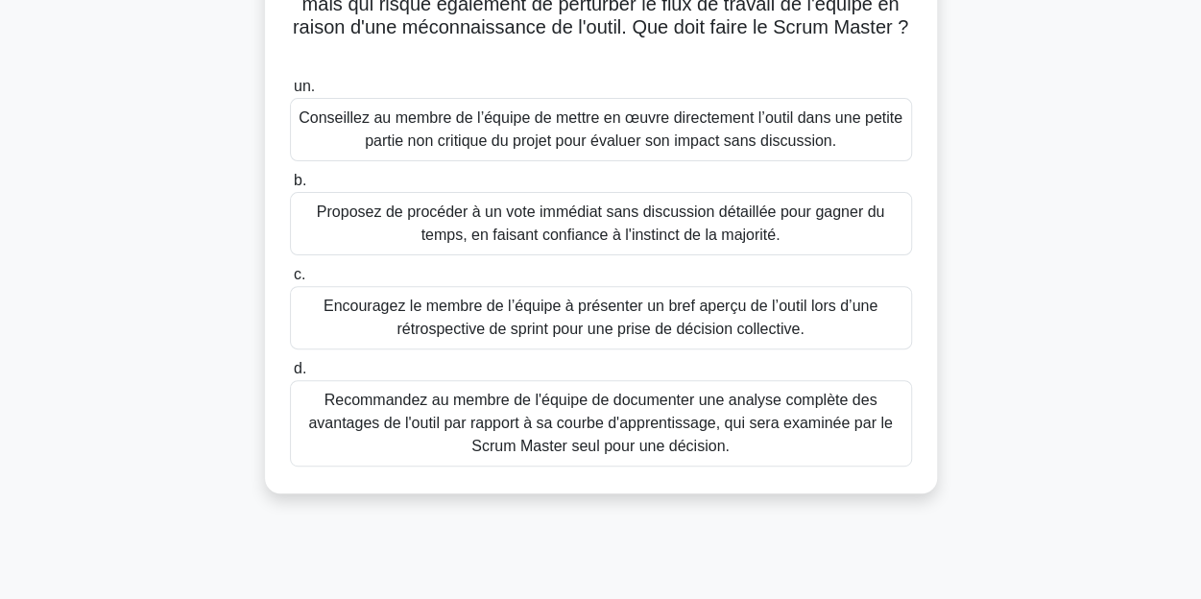
scroll to position [288, 0]
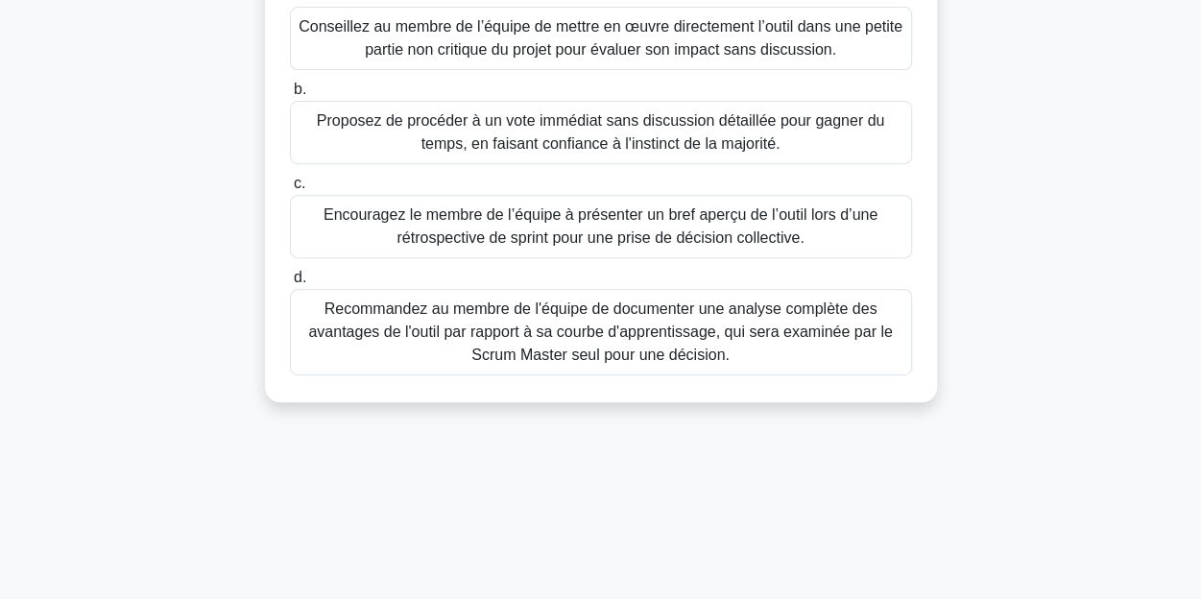
click at [365, 449] on div "4:02 Arrêt PSM I Débutant 5/10 À un stade avancé du projet, un membre de l'équi…" at bounding box center [601, 261] width 1094 height 960
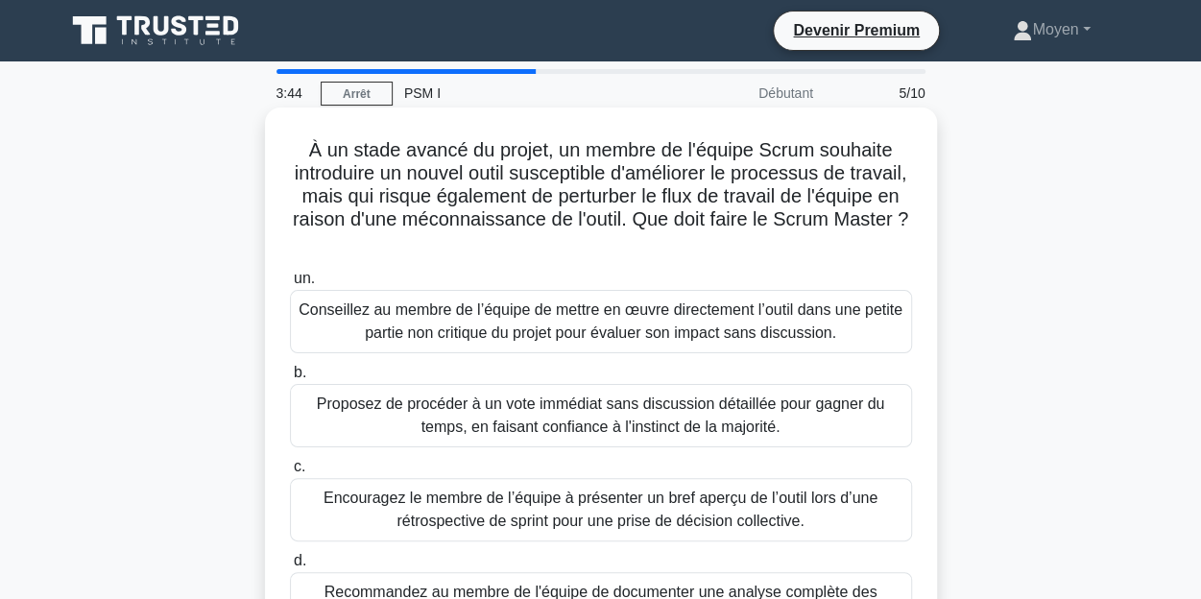
scroll to position [96, 0]
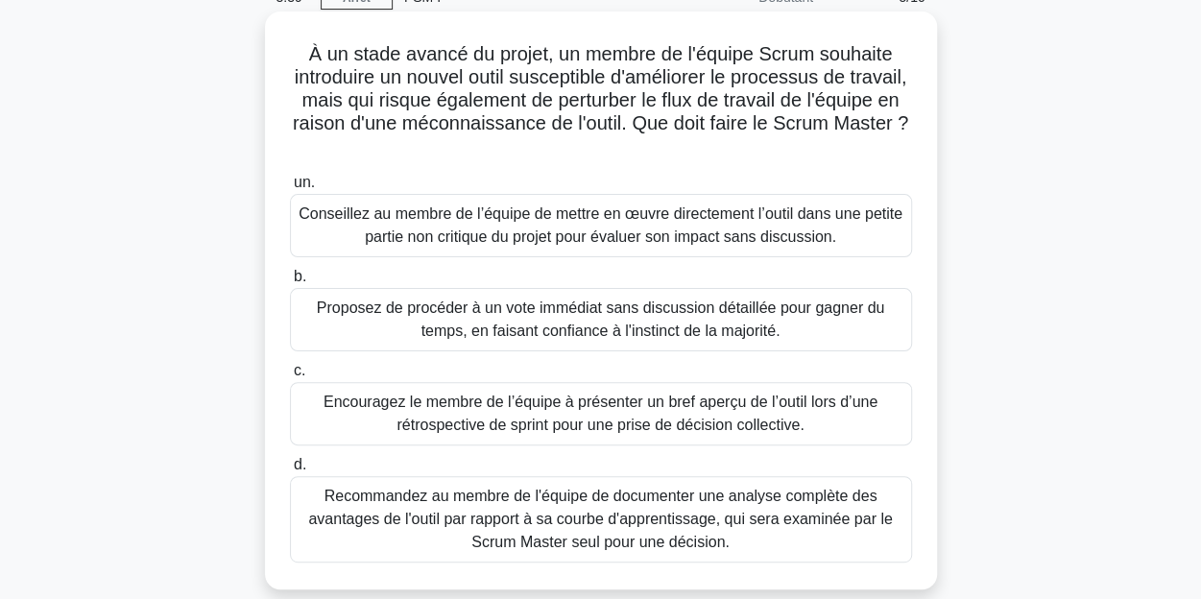
click at [593, 418] on font "Encouragez le membre de l’équipe à présenter un bref aperçu de l’outil lors d’u…" at bounding box center [601, 413] width 554 height 39
click at [290, 377] on input "c. Encouragez le membre de l’équipe à présenter un bref aperçu de l’outil lors …" at bounding box center [290, 371] width 0 height 12
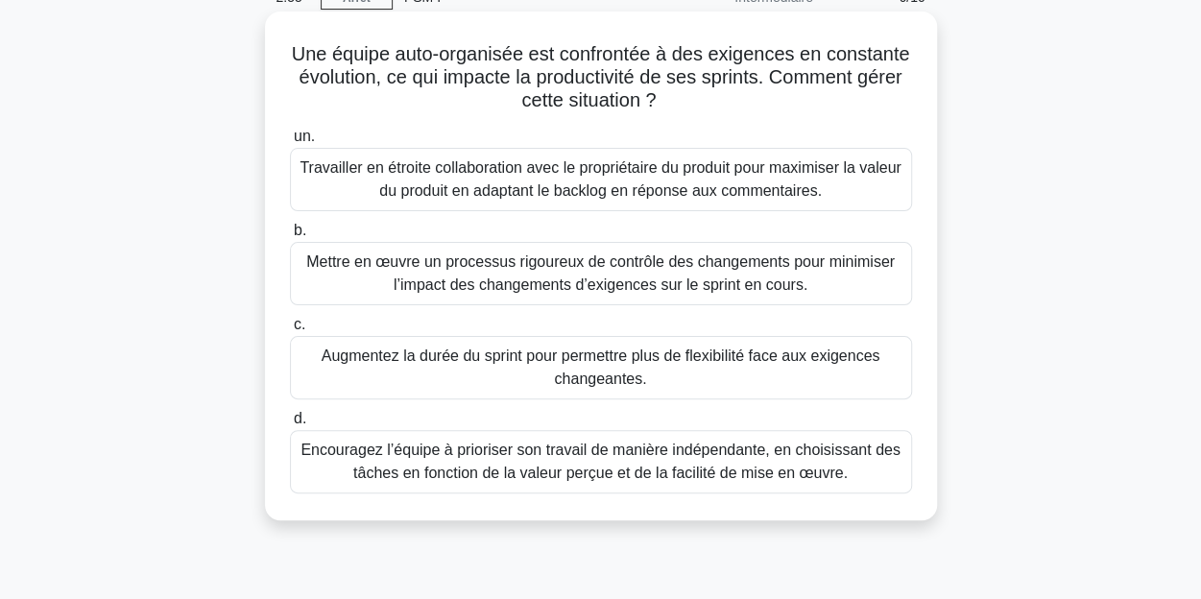
click at [503, 195] on font "Travailler en étroite collaboration avec le propriétaire du produit pour maximi…" at bounding box center [600, 178] width 601 height 39
click at [290, 143] on input "un. Travailler en étroite collaboration avec le propriétaire du produit pour ma…" at bounding box center [290, 137] width 0 height 12
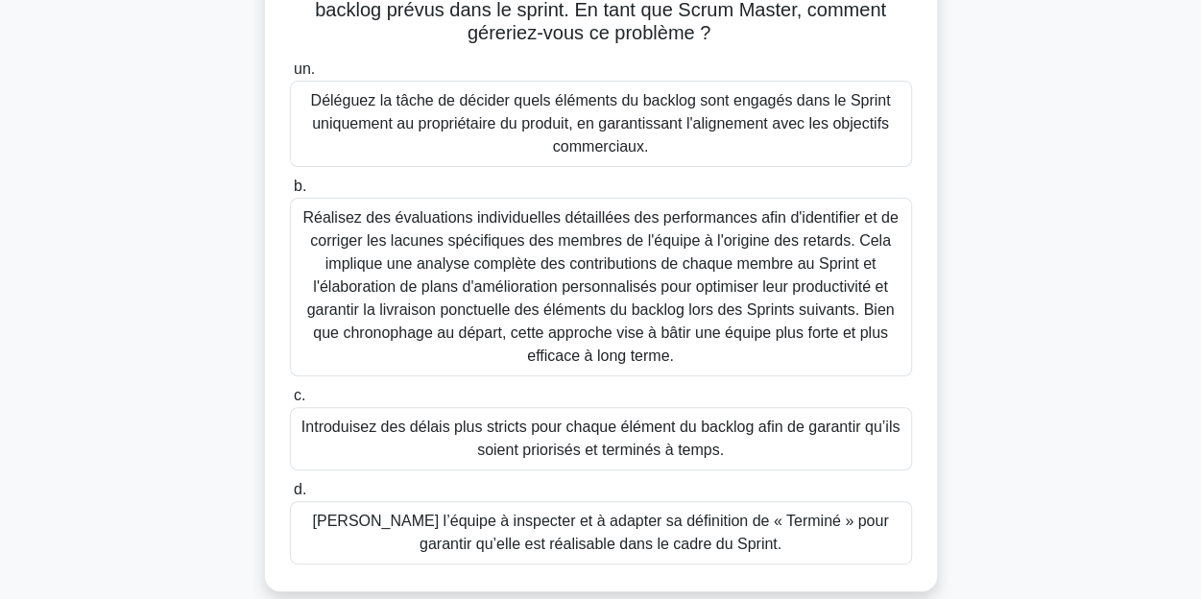
scroll to position [288, 0]
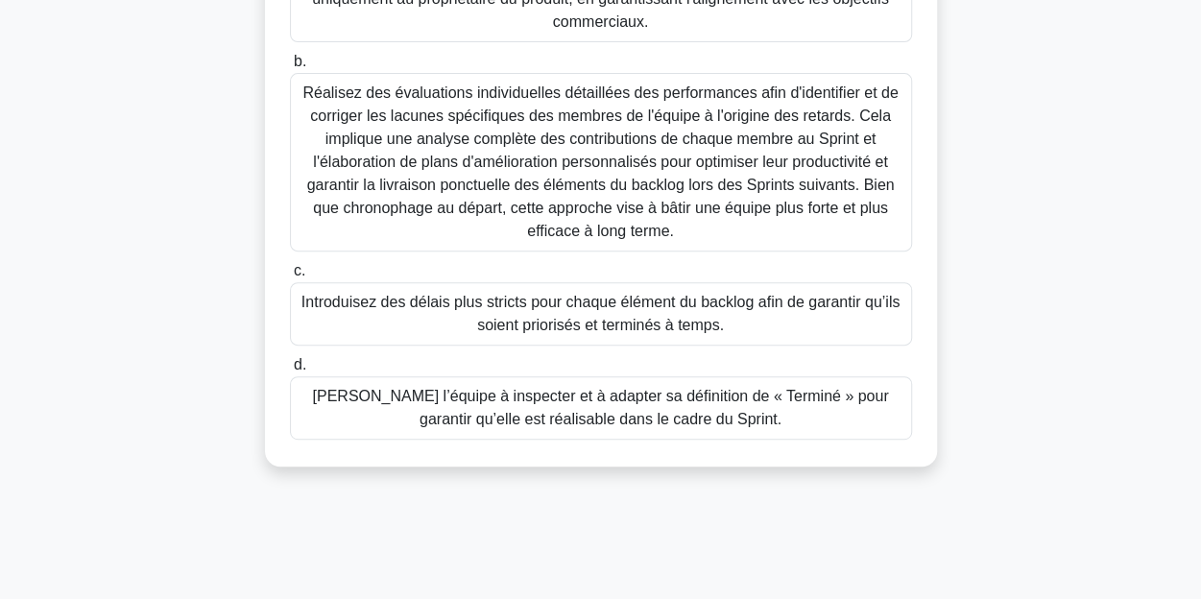
click at [722, 404] on font "Aidez l’équipe à inspecter et à adapter sa définition de « Terminé » pour garan…" at bounding box center [600, 407] width 576 height 39
click at [290, 372] on input "d. Aidez l’équipe à inspecter et à adapter sa définition de « Terminé » pour ga…" at bounding box center [290, 365] width 0 height 12
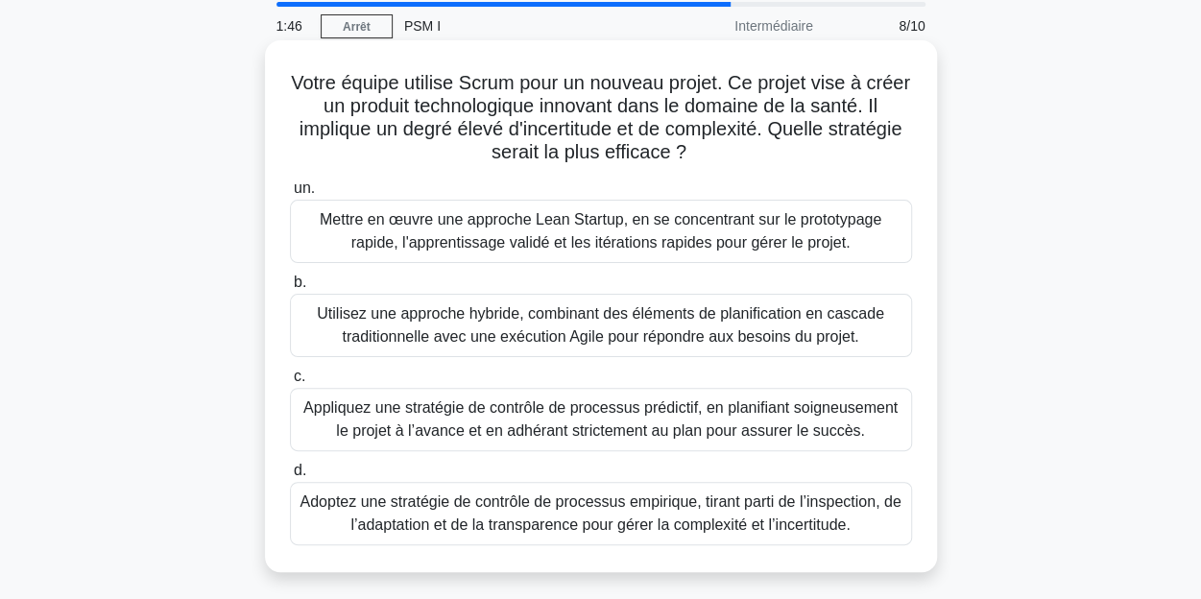
scroll to position [96, 0]
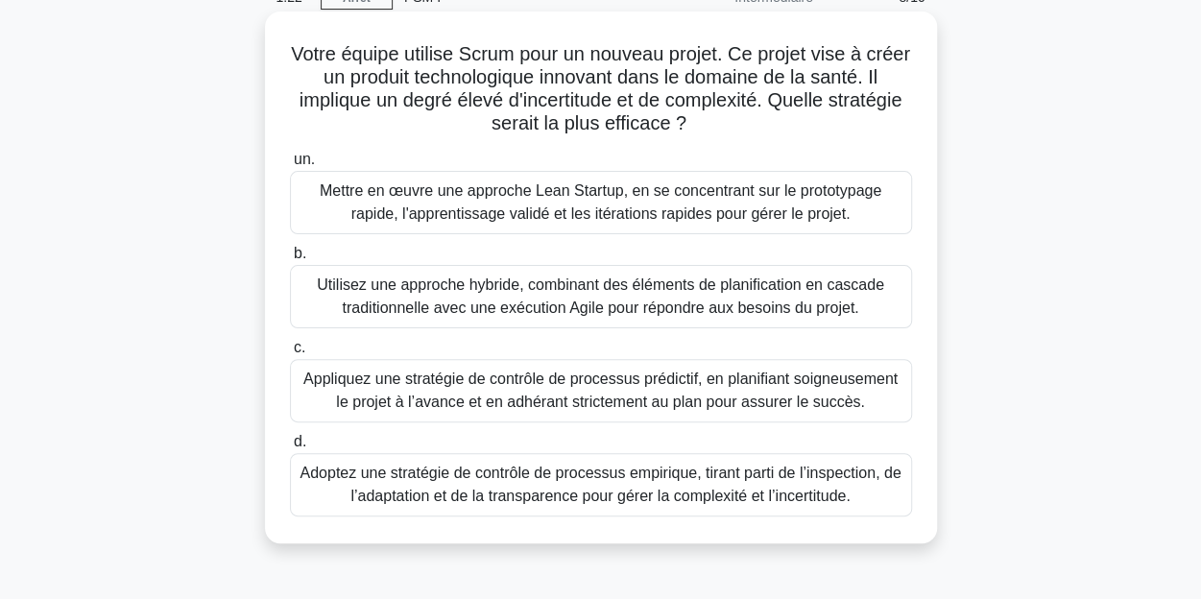
click at [822, 487] on font "Adoptez une stratégie de contrôle de processus empirique, tirant parti de l’ins…" at bounding box center [600, 484] width 601 height 39
click at [290, 448] on input "d. Adoptez une stratégie de contrôle de processus empirique, tirant parti de l’…" at bounding box center [290, 442] width 0 height 12
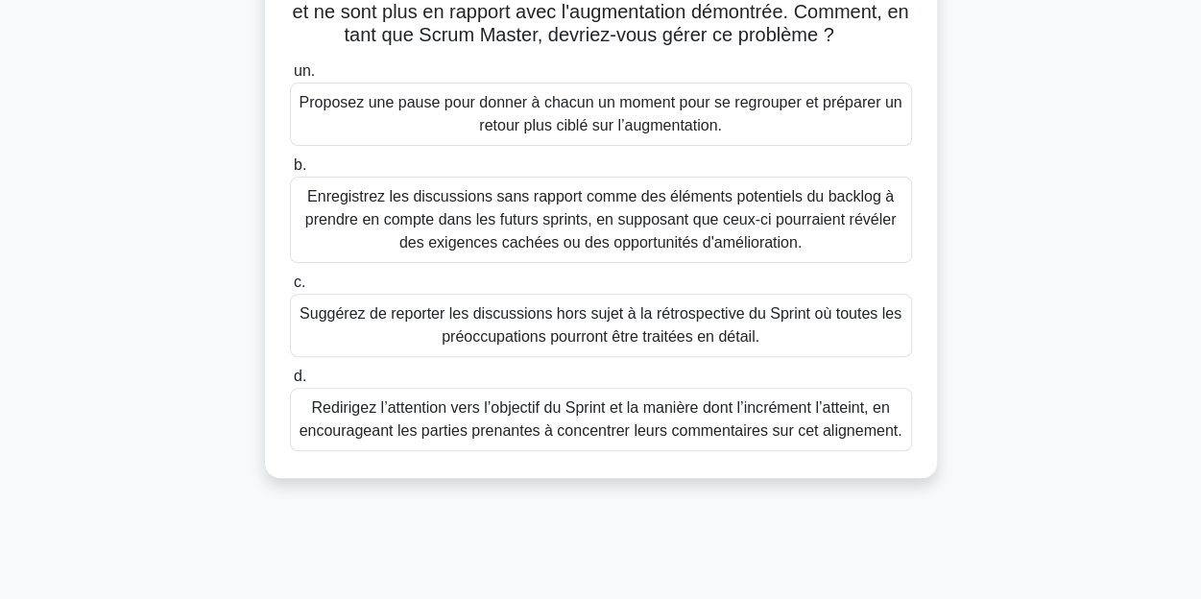
scroll to position [192, 0]
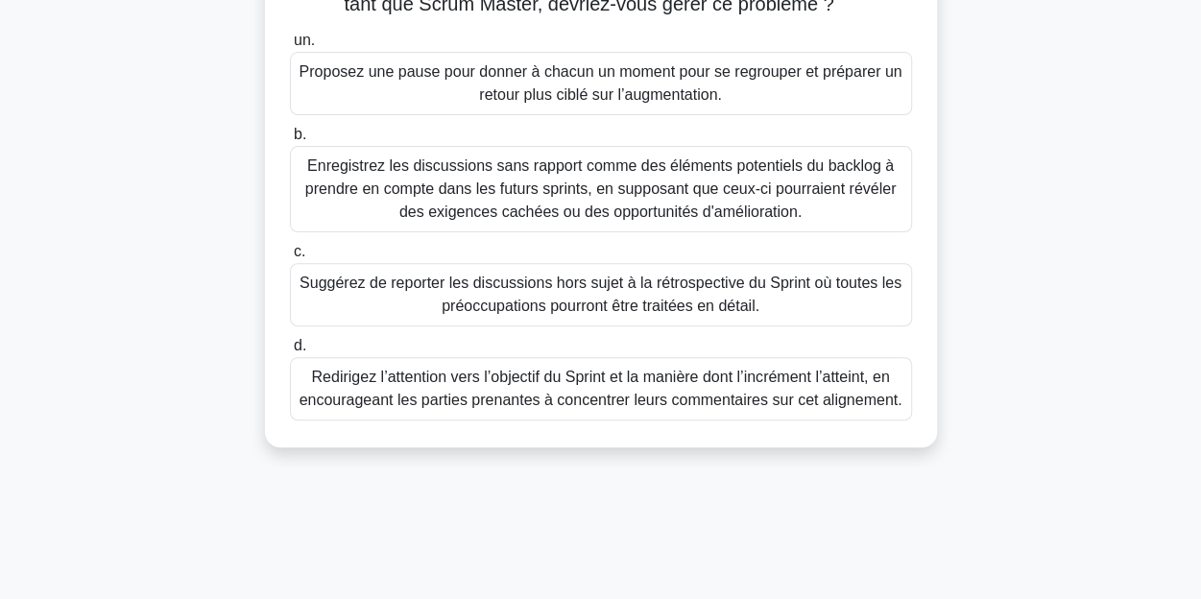
click at [592, 300] on font "Suggérez de reporter les discussions hors sujet à la rétrospective du Sprint où…" at bounding box center [601, 294] width 602 height 39
click at [290, 258] on input "c. Suggérez de reporter les discussions hors sujet à la rétrospective du Sprint…" at bounding box center [290, 252] width 0 height 12
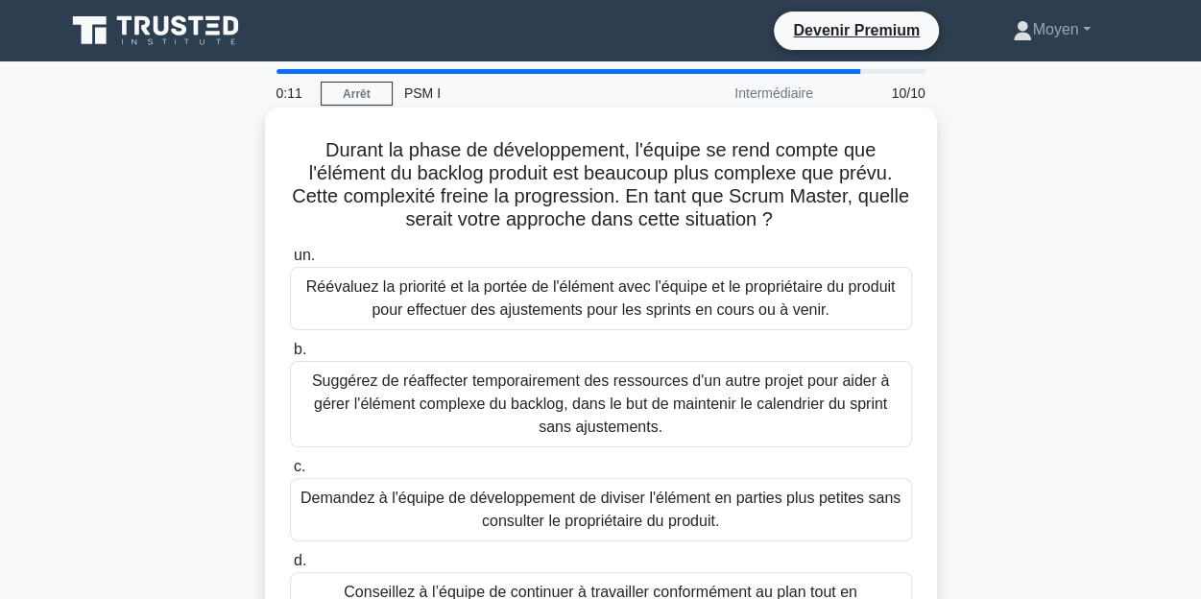
scroll to position [96, 0]
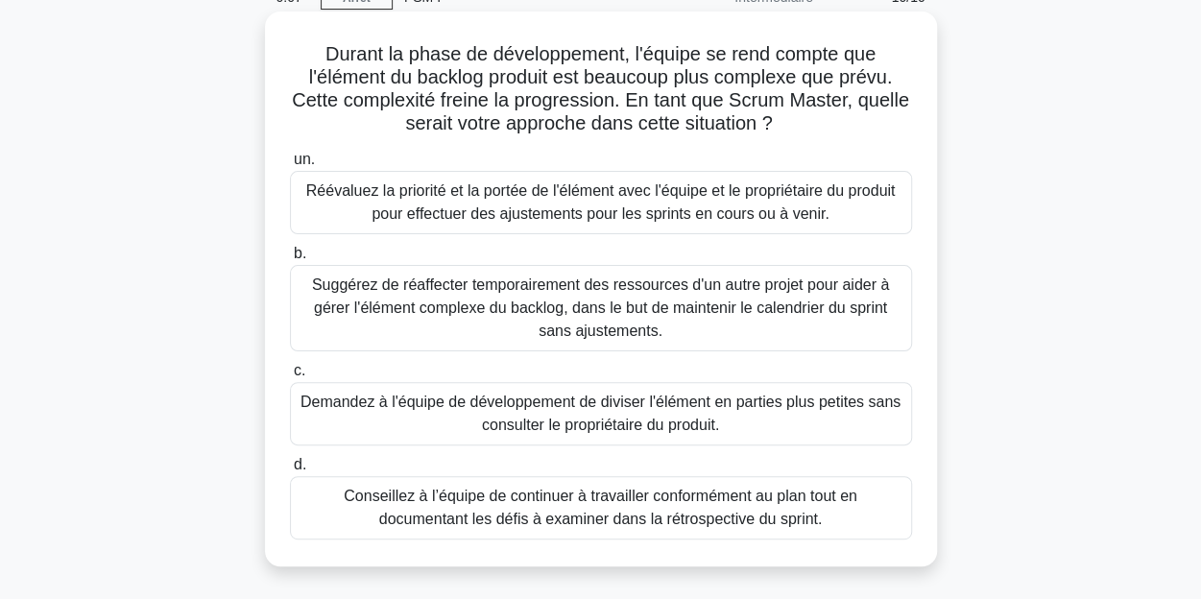
click at [622, 189] on font "Réévaluez la priorité et la portée de l'élément avec l'équipe et le propriétair…" at bounding box center [600, 201] width 589 height 39
click at [290, 166] on input "un. Réévaluez la priorité et la portée de l'élément avec l'équipe et le proprié…" at bounding box center [290, 160] width 0 height 12
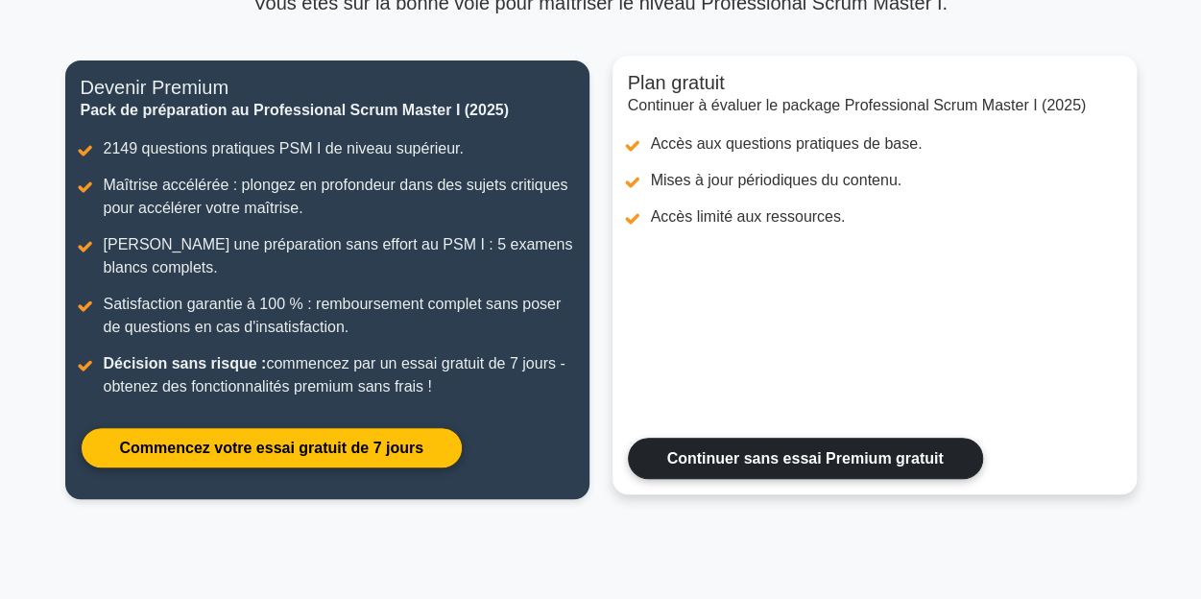
scroll to position [288, 0]
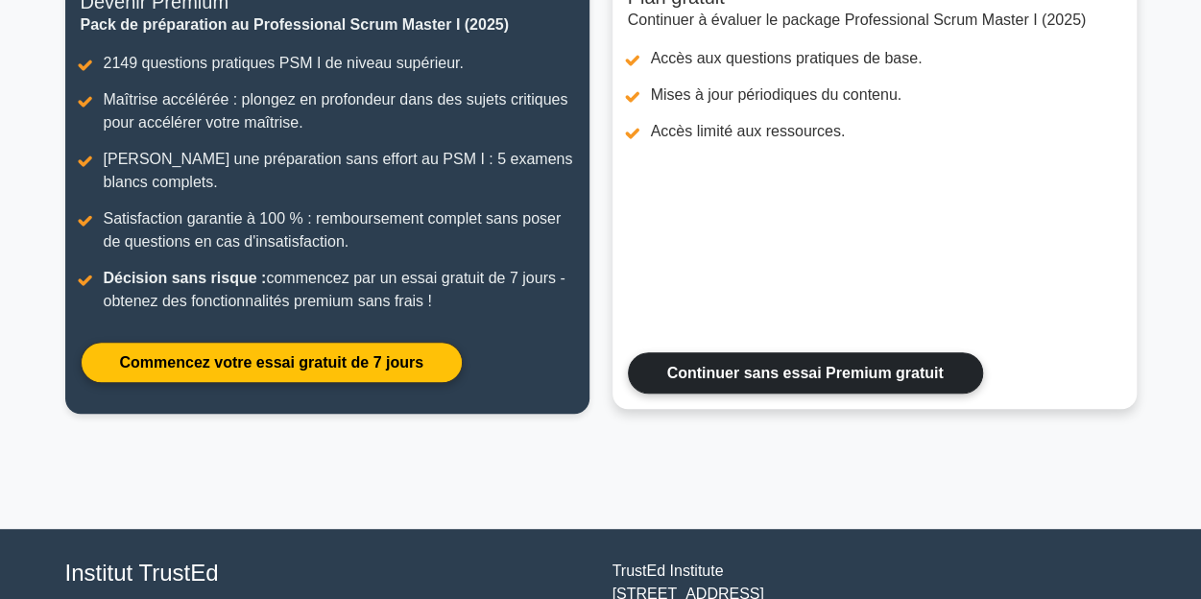
click at [789, 368] on link "Continuer sans essai Premium gratuit" at bounding box center [805, 372] width 355 height 41
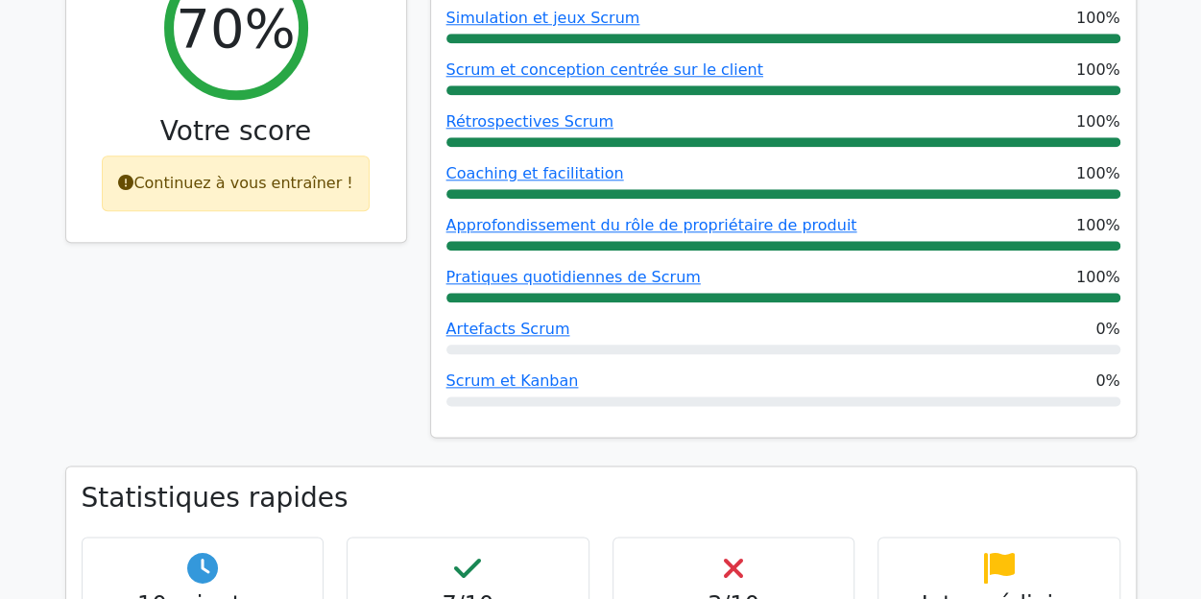
scroll to position [864, 0]
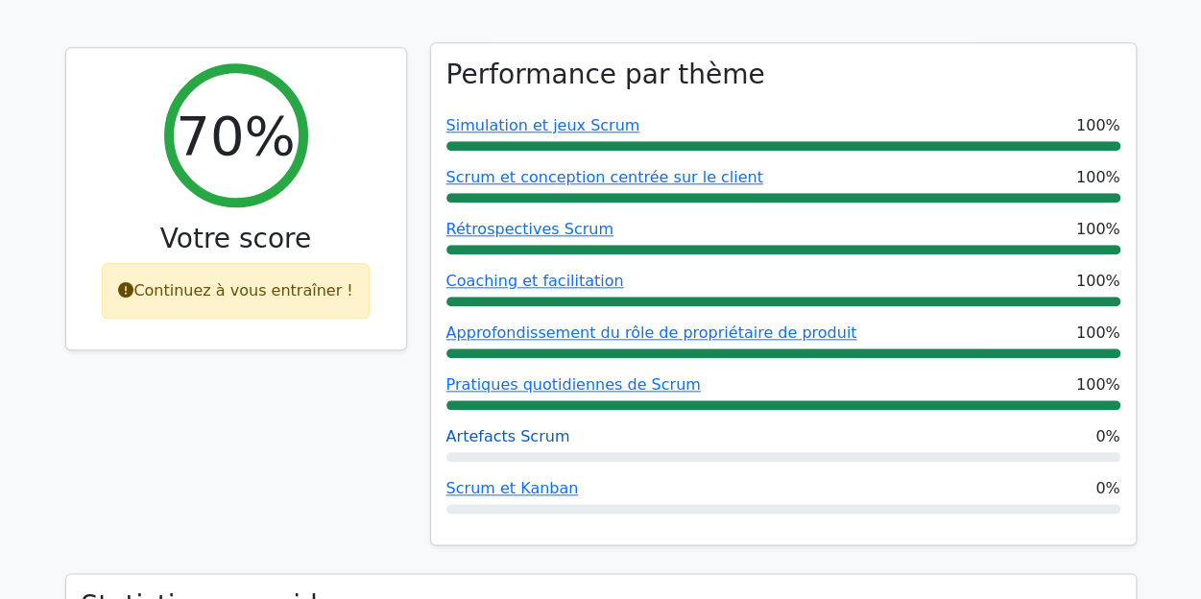
click at [490, 427] on font "Artefacts Scrum" at bounding box center [508, 436] width 124 height 18
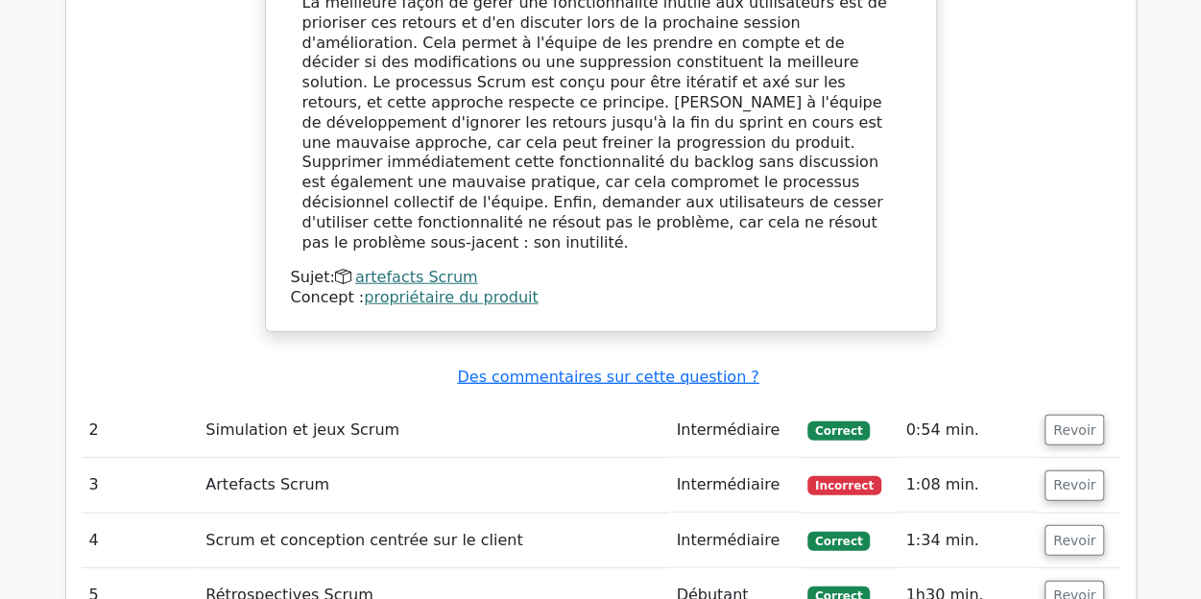
scroll to position [2400, 0]
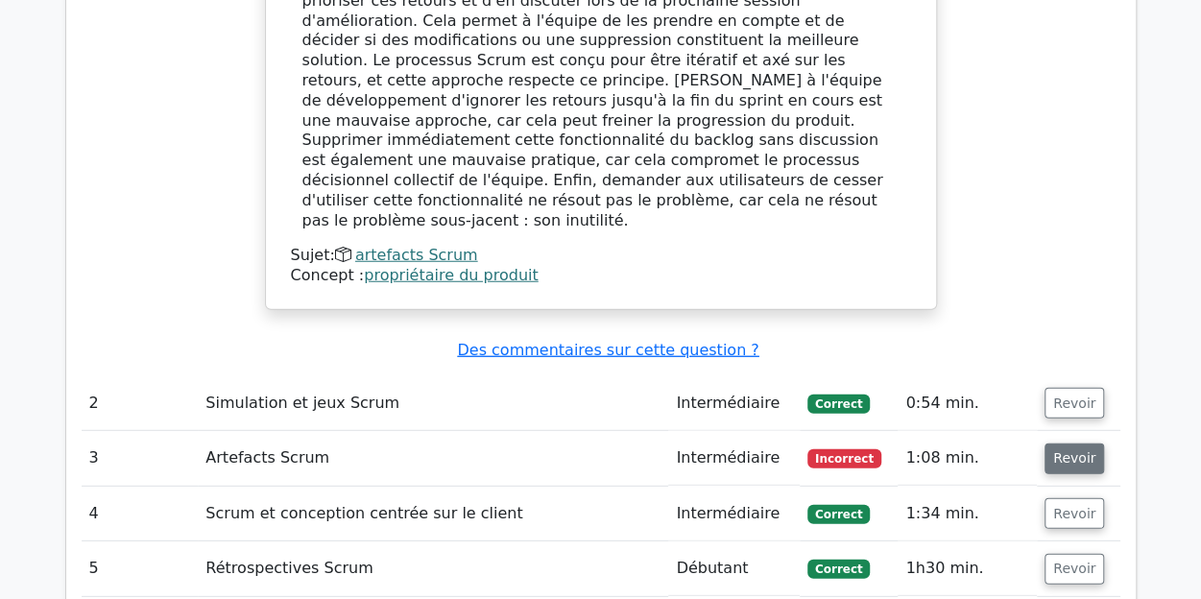
click at [1073, 451] on font "Revoir" at bounding box center [1074, 458] width 42 height 15
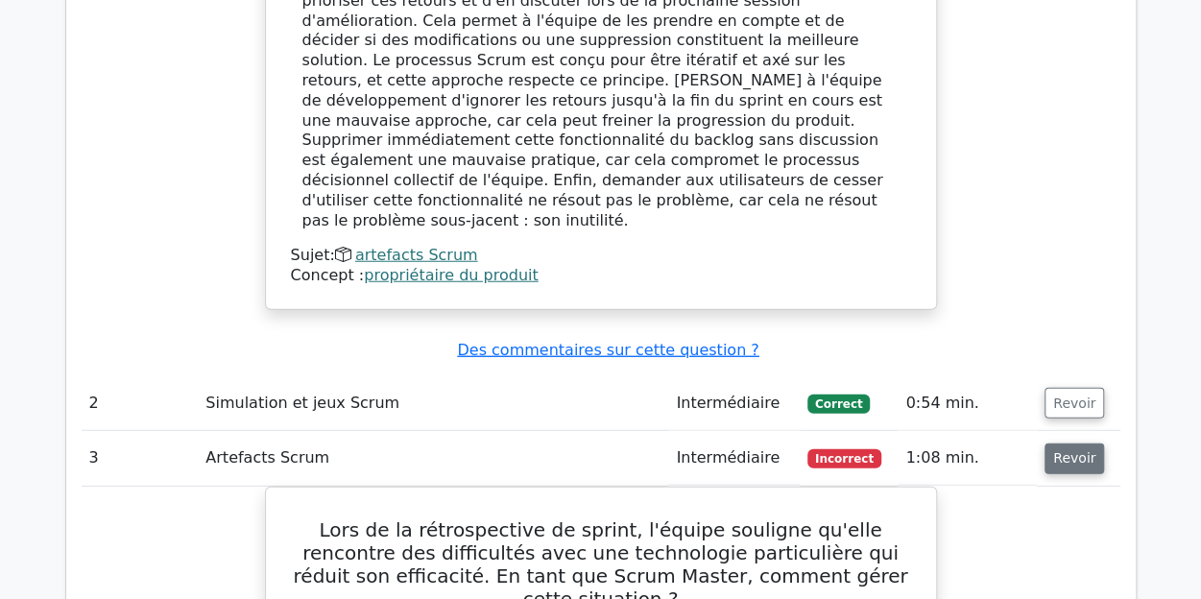
click at [1084, 451] on font "Revoir" at bounding box center [1074, 458] width 42 height 15
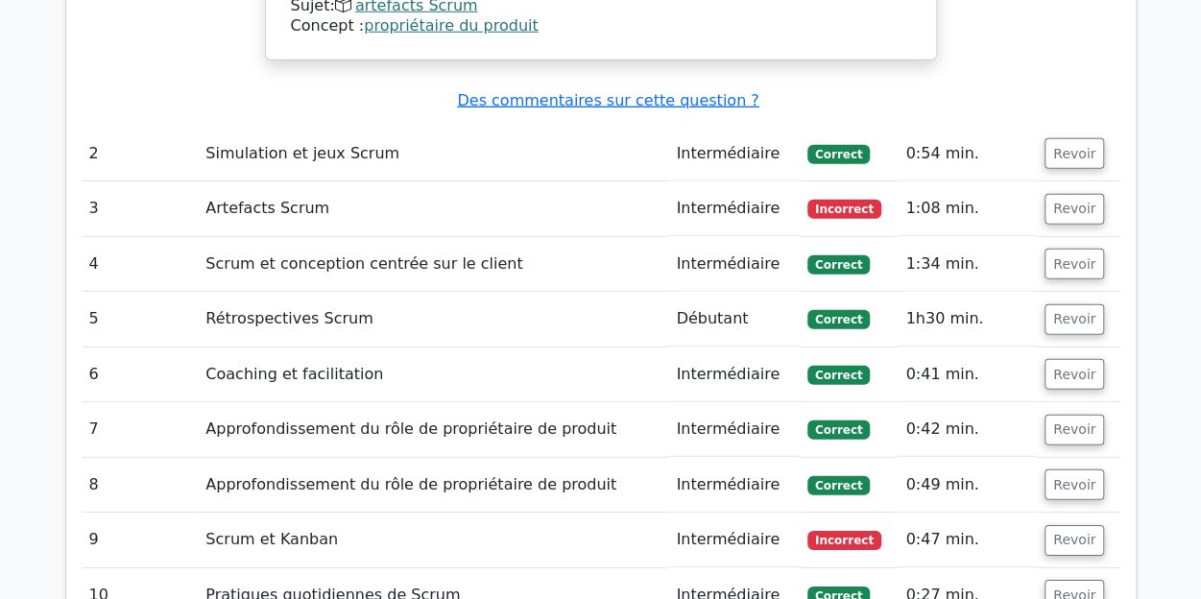
scroll to position [2760, 0]
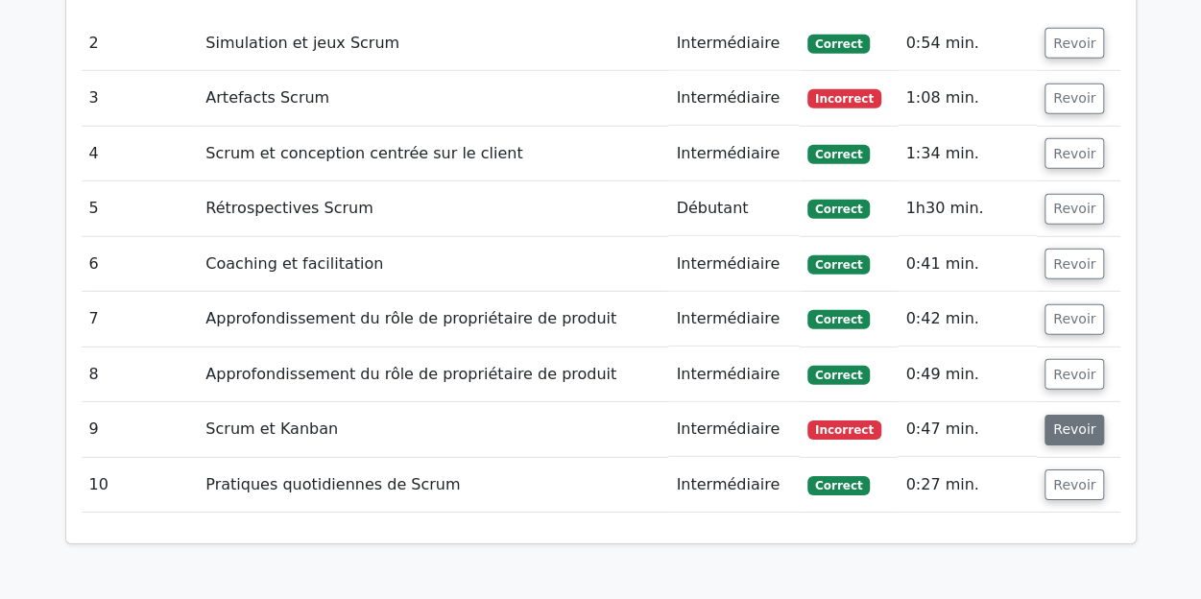
click at [1080, 422] on font "Revoir" at bounding box center [1074, 429] width 42 height 15
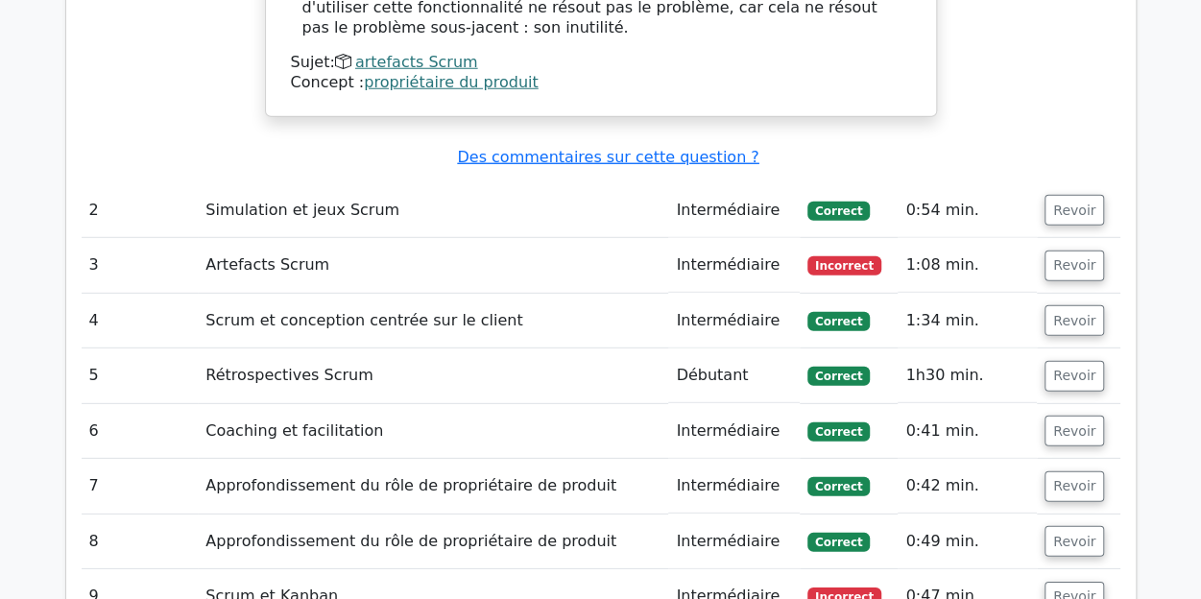
scroll to position [2568, 0]
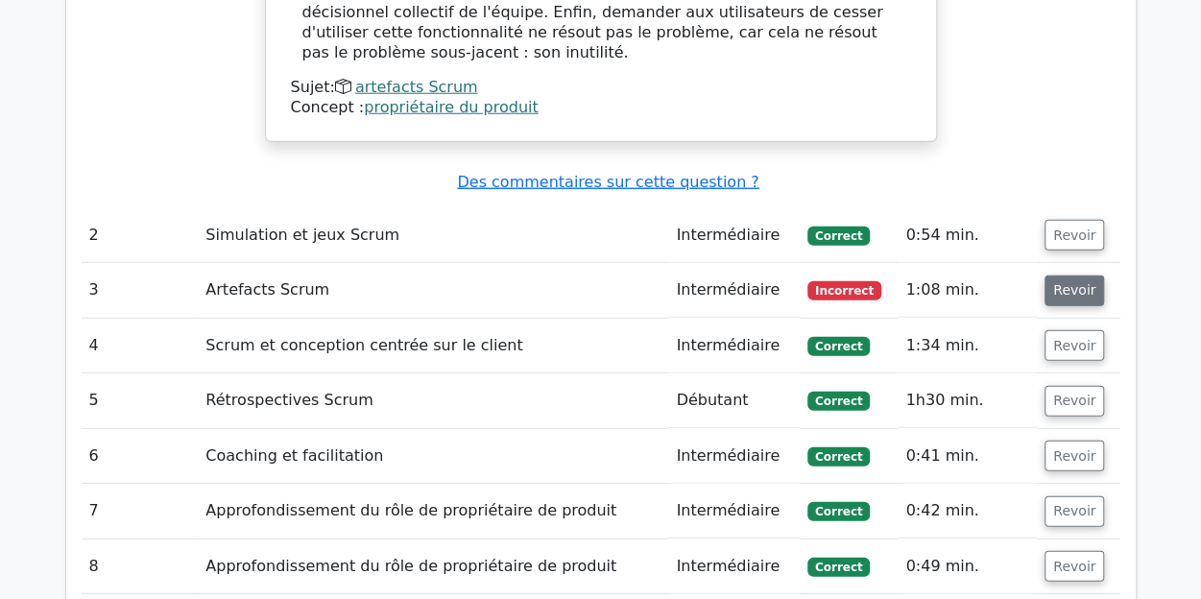
click at [1071, 283] on font "Revoir" at bounding box center [1074, 290] width 42 height 15
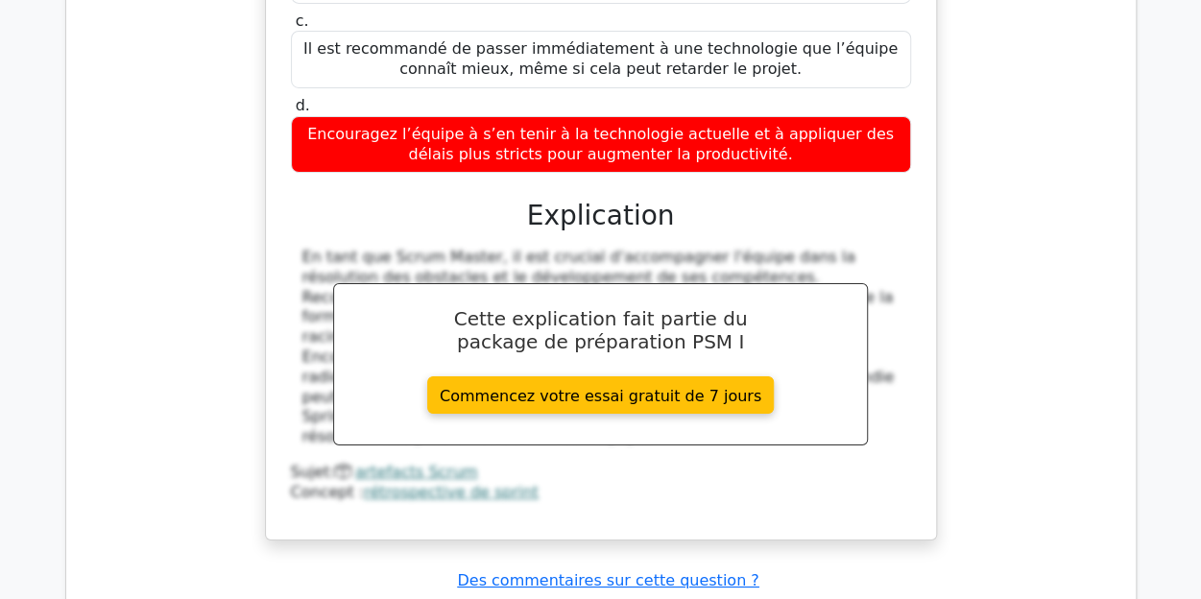
scroll to position [3336, 0]
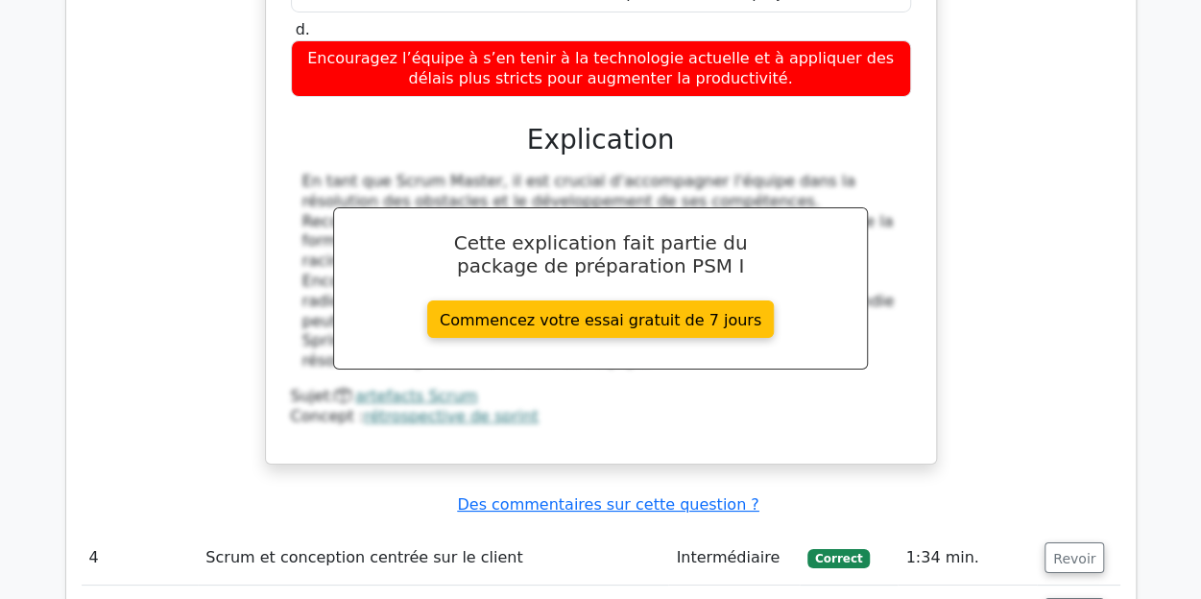
click at [1002, 268] on div "Lors de la rétrospective de sprint, l'équipe souligne qu'elle rencontre des dif…" at bounding box center [601, 19] width 1039 height 937
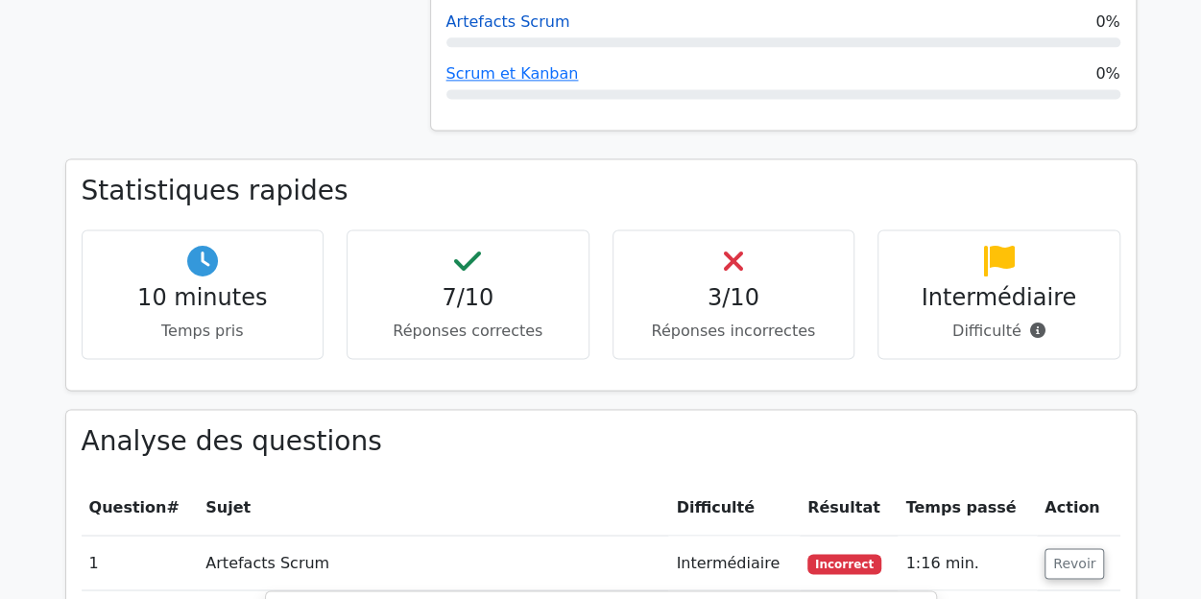
scroll to position [1224, 0]
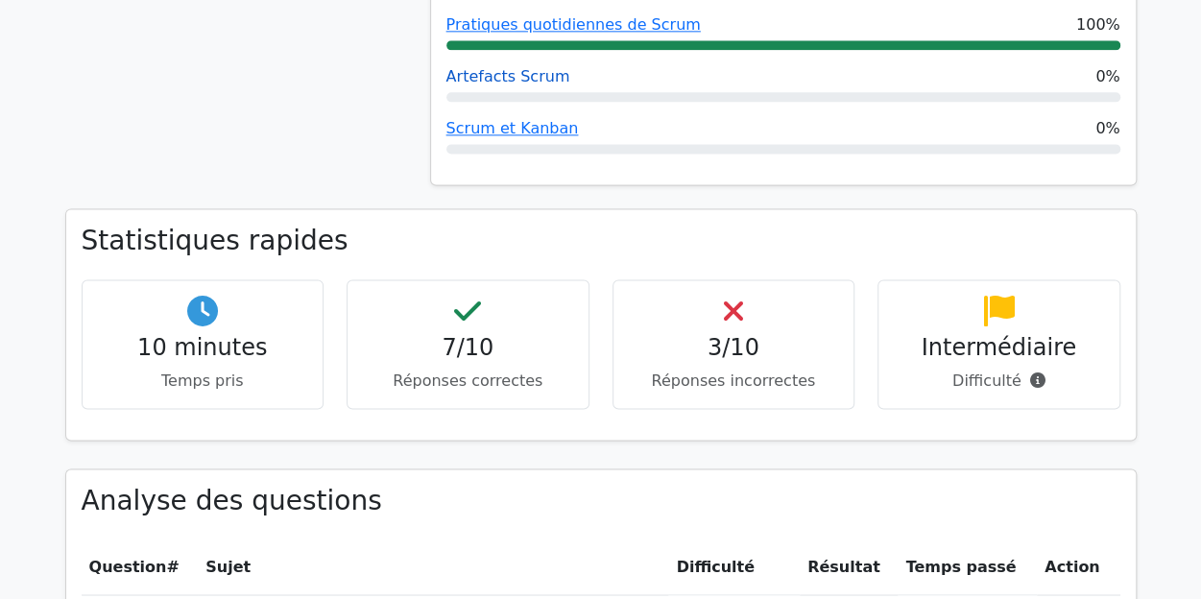
click at [1025, 334] on font "Intermédiaire" at bounding box center [999, 347] width 155 height 27
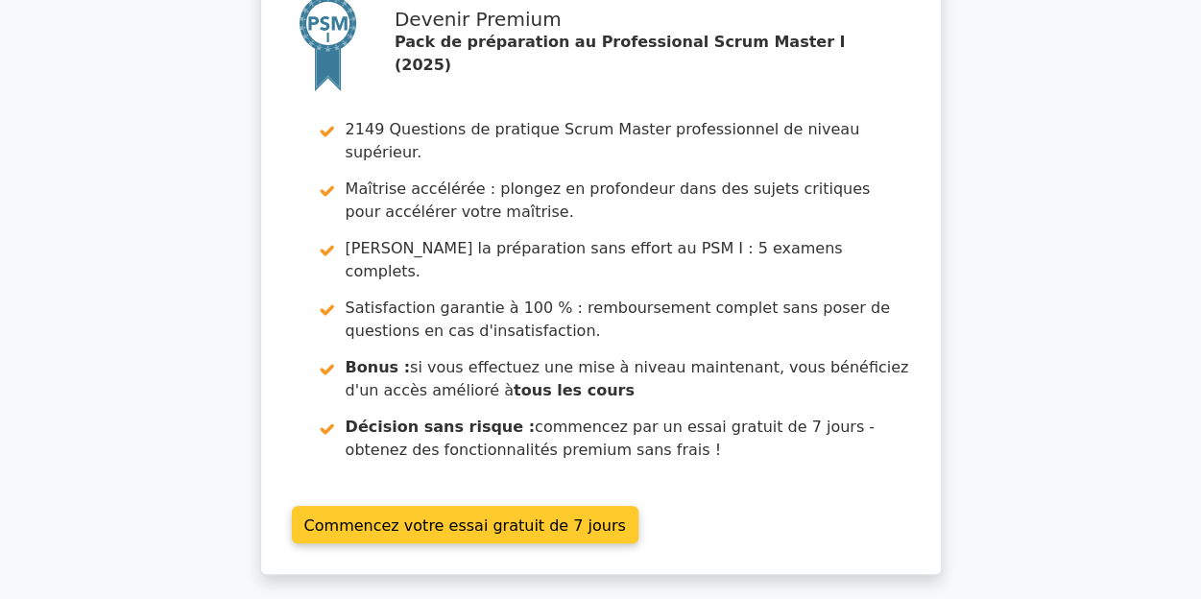
scroll to position [288, 0]
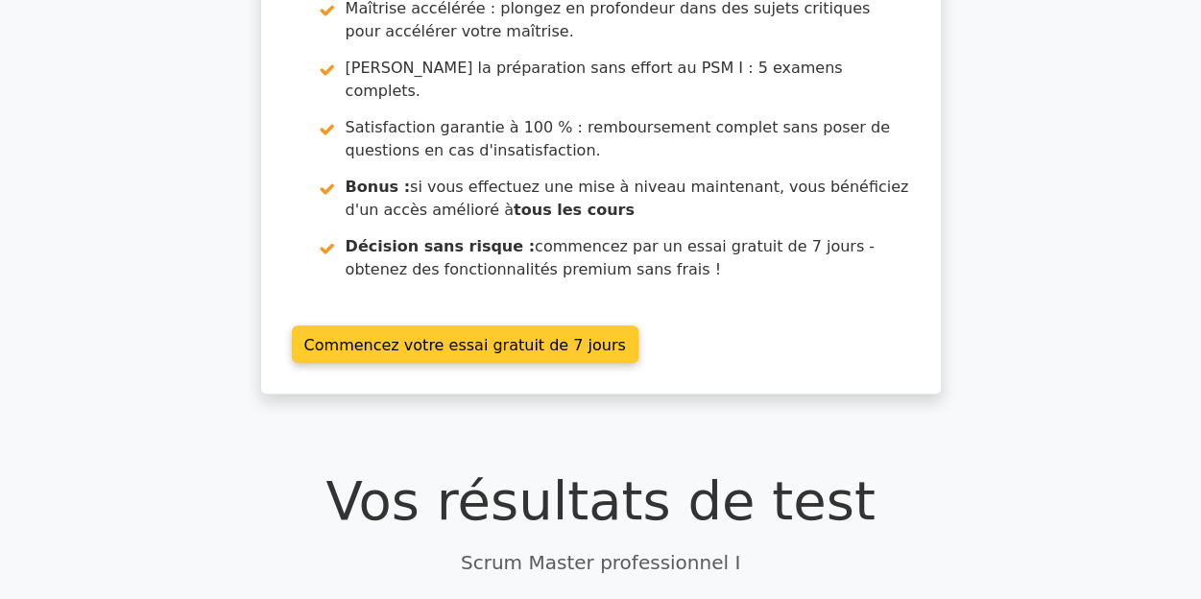
click at [410, 325] on link "Commencez votre essai gratuit de 7 jours" at bounding box center [465, 343] width 347 height 37
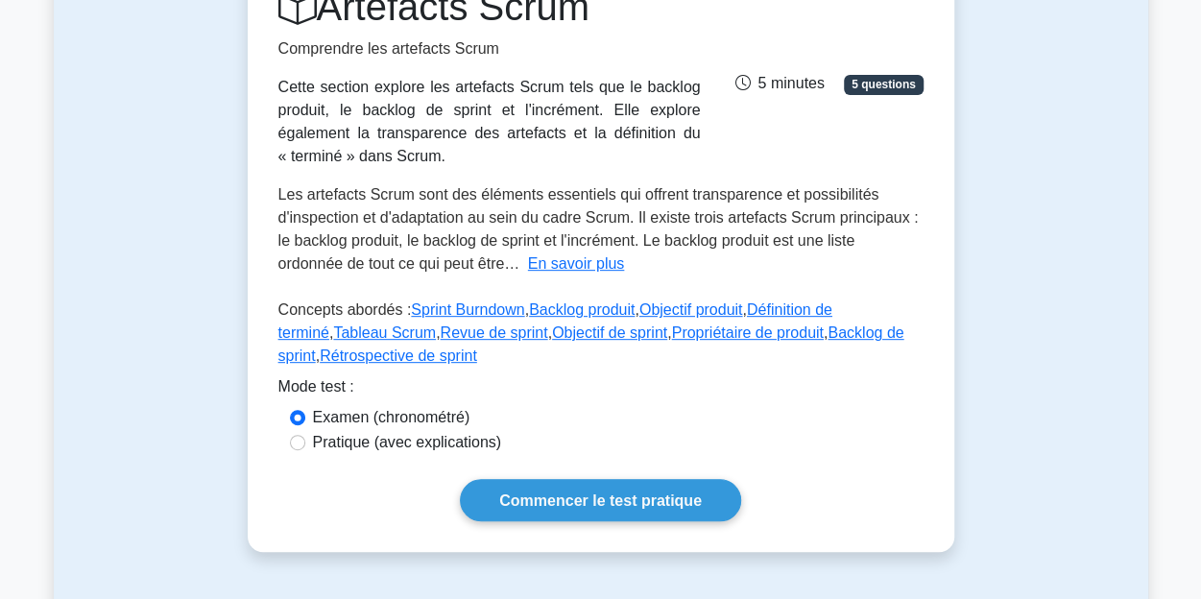
scroll to position [192, 0]
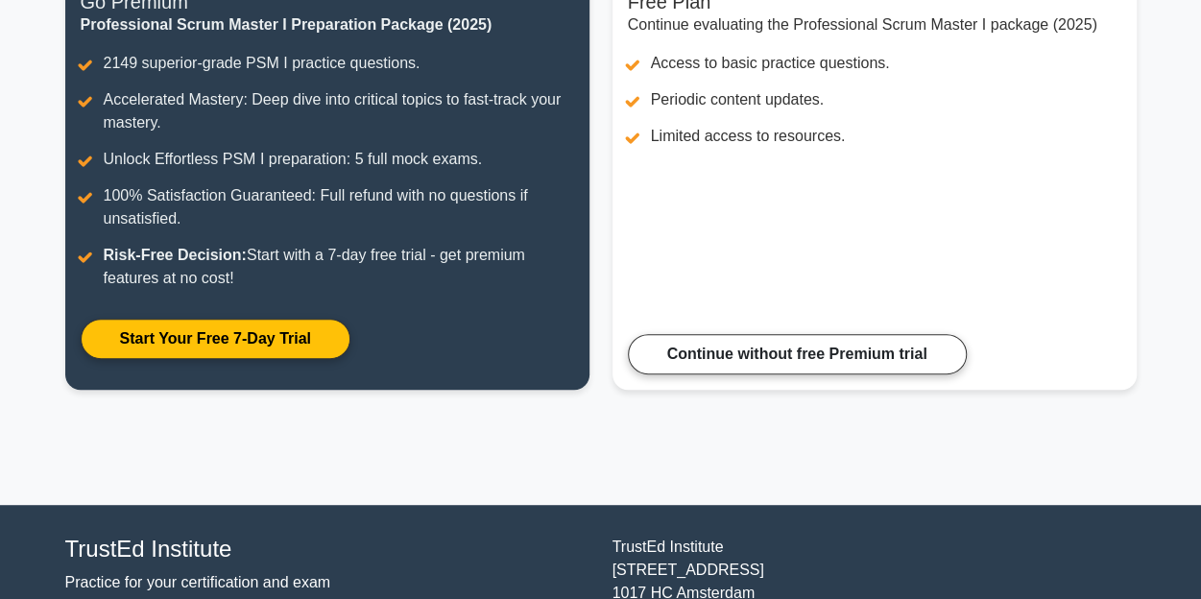
scroll to position [288, 0]
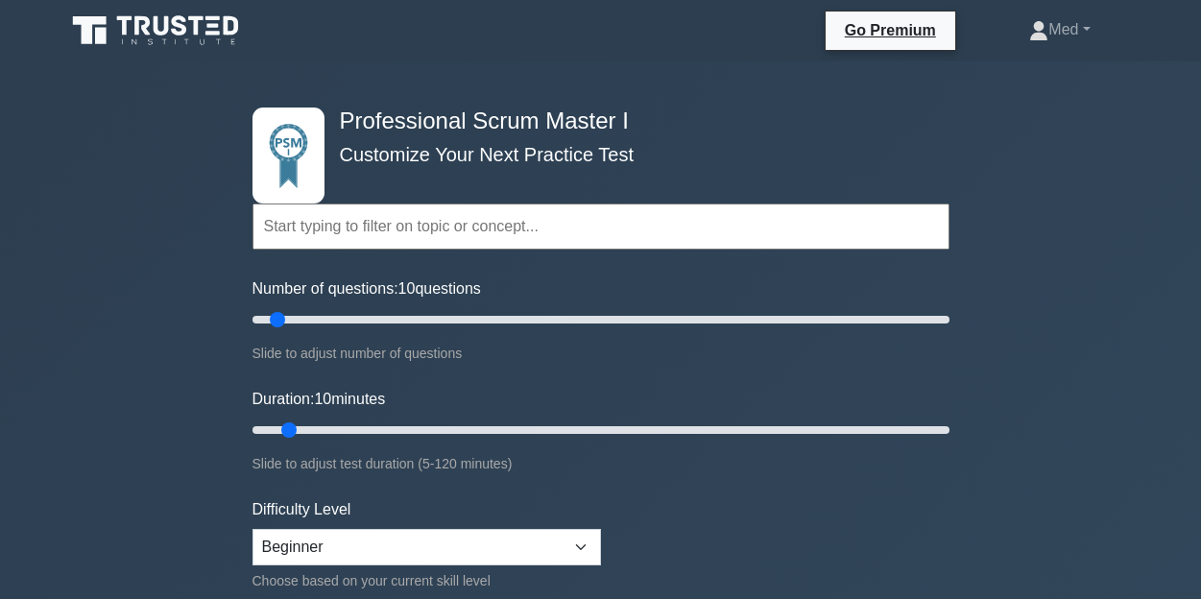
select select "beginner"
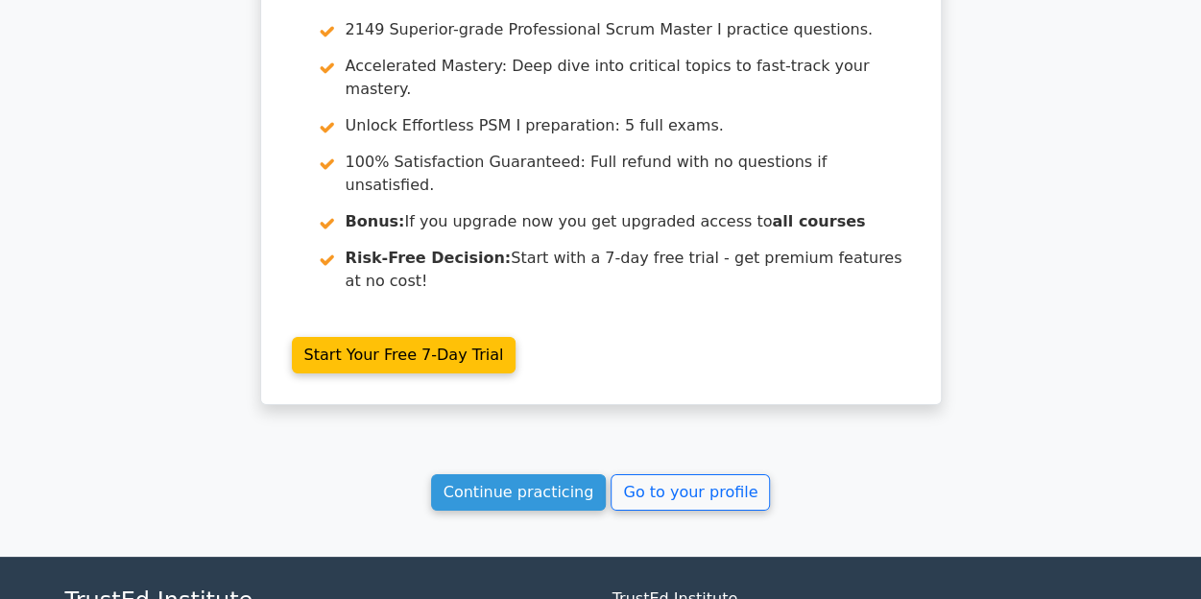
scroll to position [3466, 0]
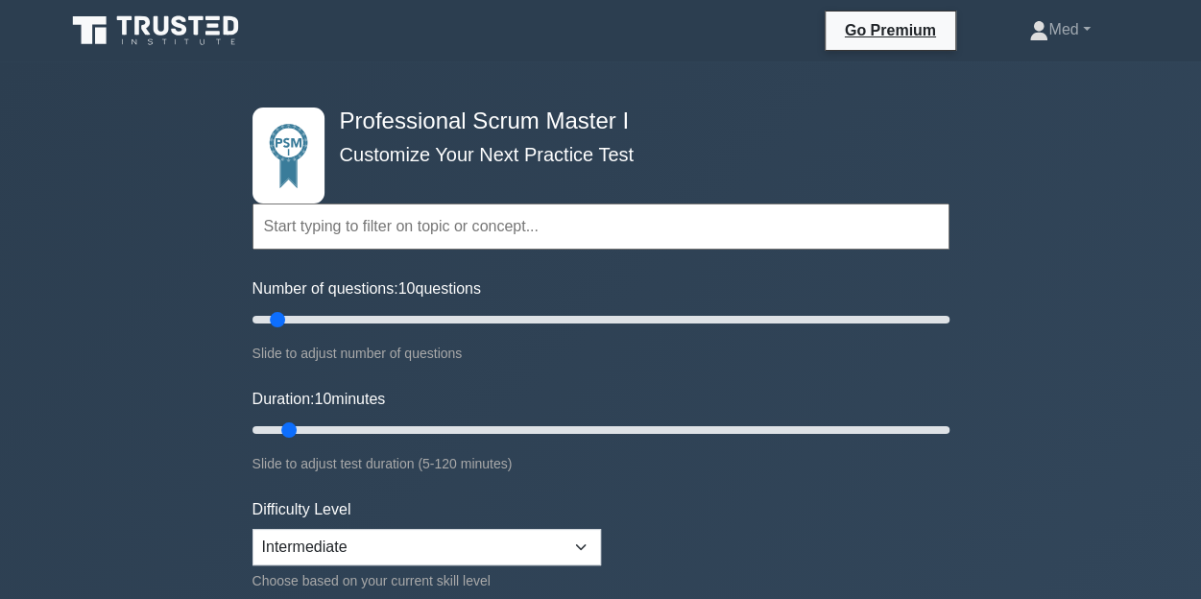
click at [451, 226] on input "text" at bounding box center [600, 227] width 697 height 46
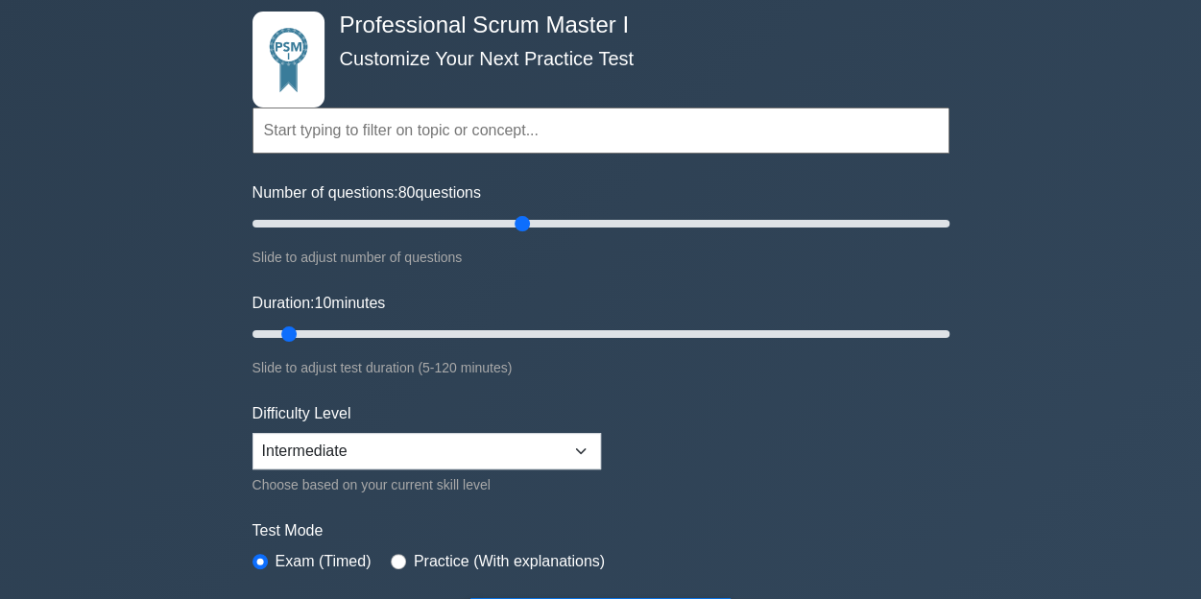
drag, startPoint x: 278, startPoint y: 221, endPoint x: 518, endPoint y: 228, distance: 240.1
type input "80"
click at [518, 228] on input "Number of questions: 80 questions" at bounding box center [600, 223] width 697 height 23
drag, startPoint x: 288, startPoint y: 332, endPoint x: 571, endPoint y: 330, distance: 283.2
type input "60"
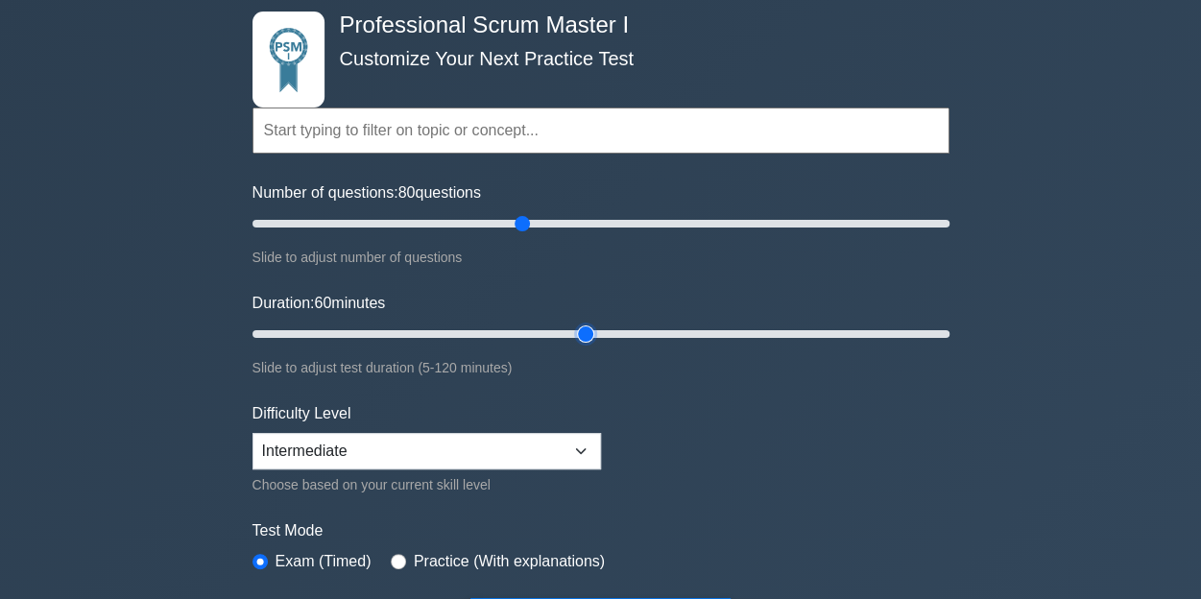
click at [571, 330] on input "Duration: 60 minutes" at bounding box center [600, 334] width 697 height 23
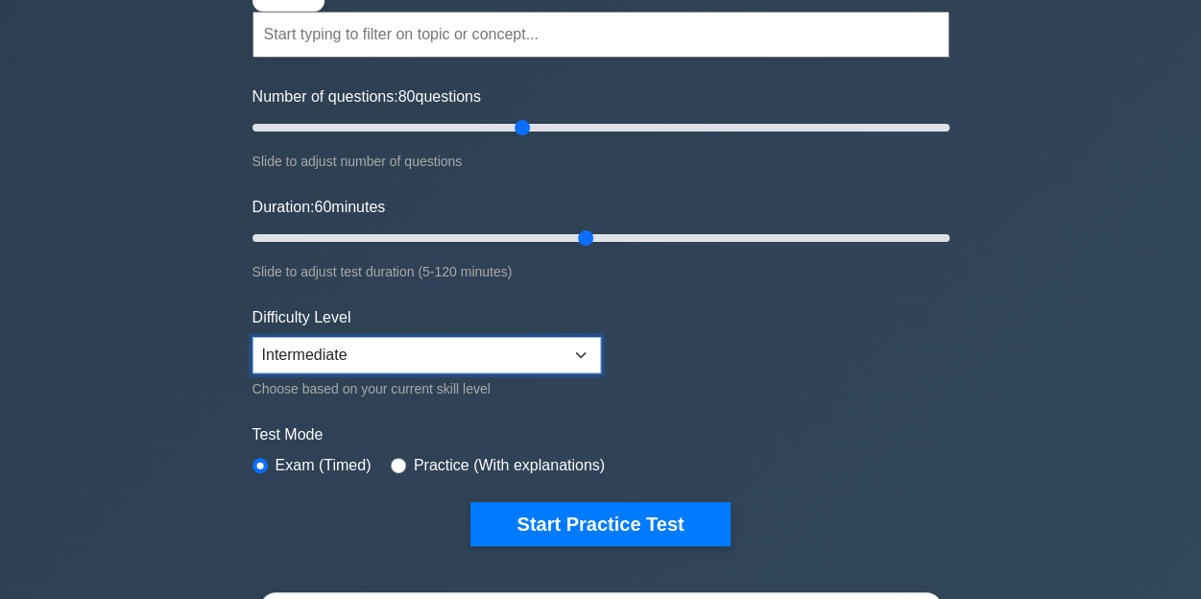
click at [584, 345] on select "Beginner Intermediate Expert" at bounding box center [426, 355] width 348 height 36
click at [585, 344] on select "Beginner Intermediate Expert" at bounding box center [426, 355] width 348 height 36
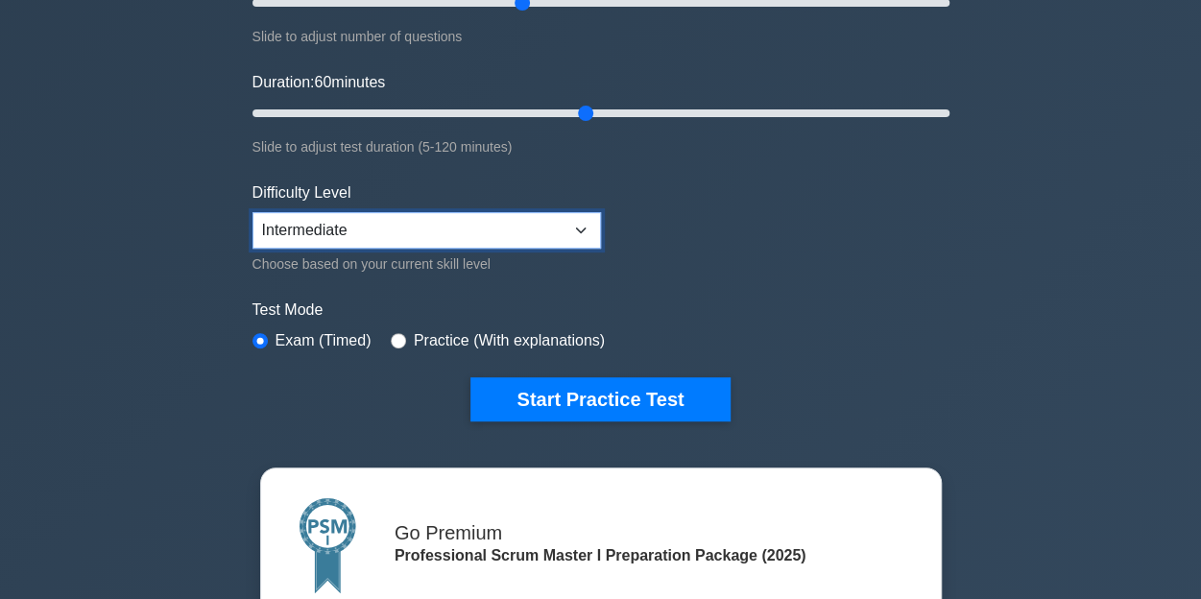
scroll to position [288, 0]
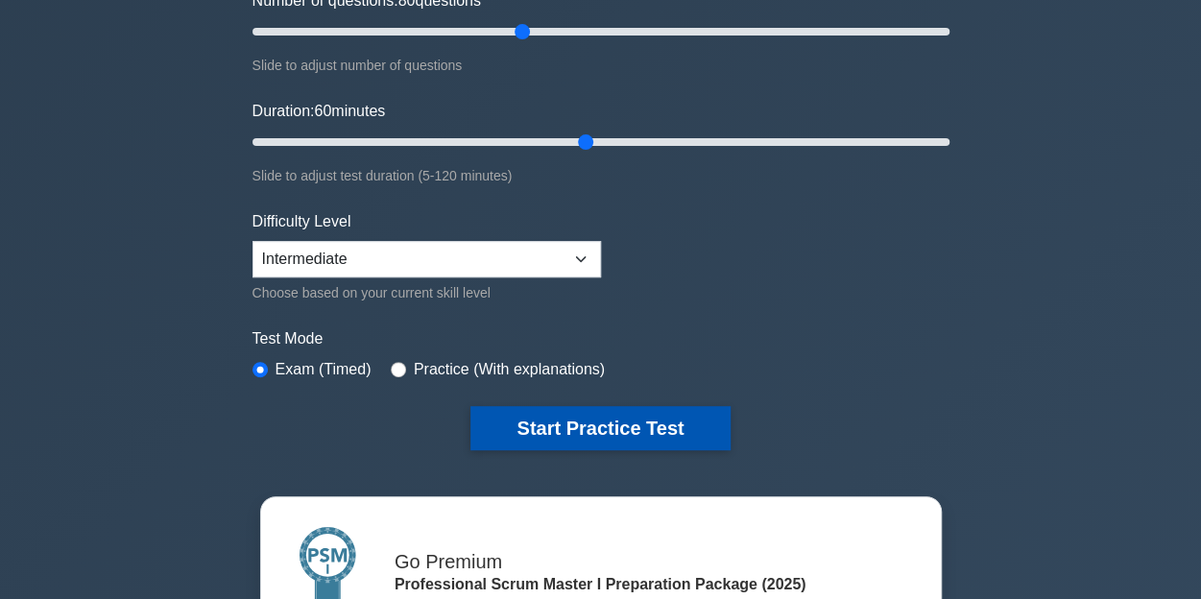
click at [594, 426] on button "Start Practice Test" at bounding box center [599, 428] width 259 height 44
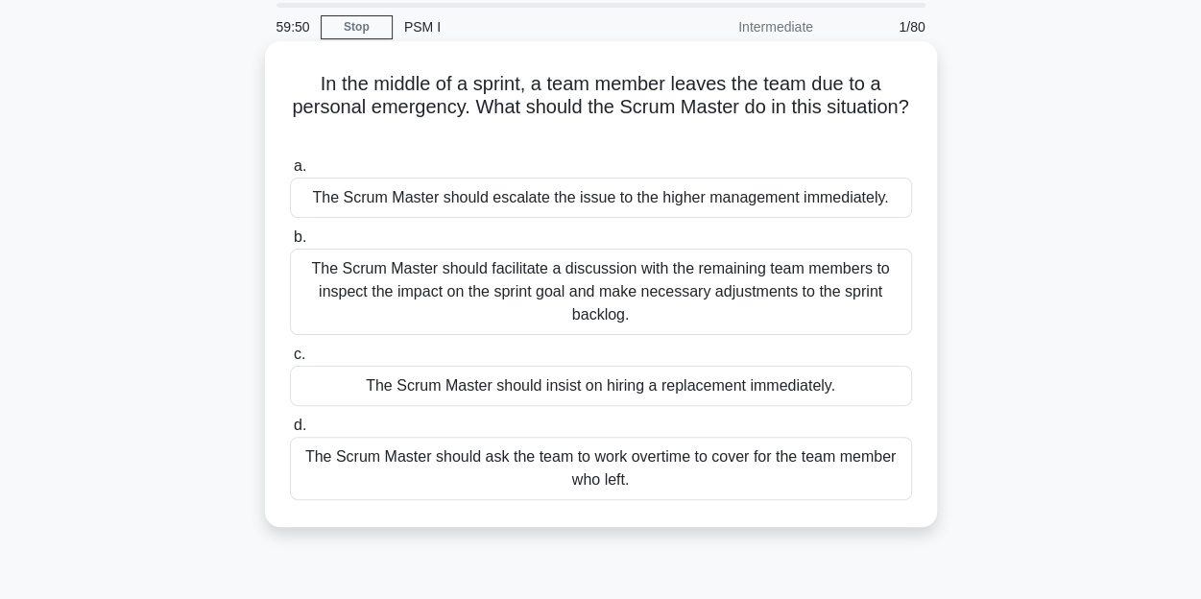
scroll to position [96, 0]
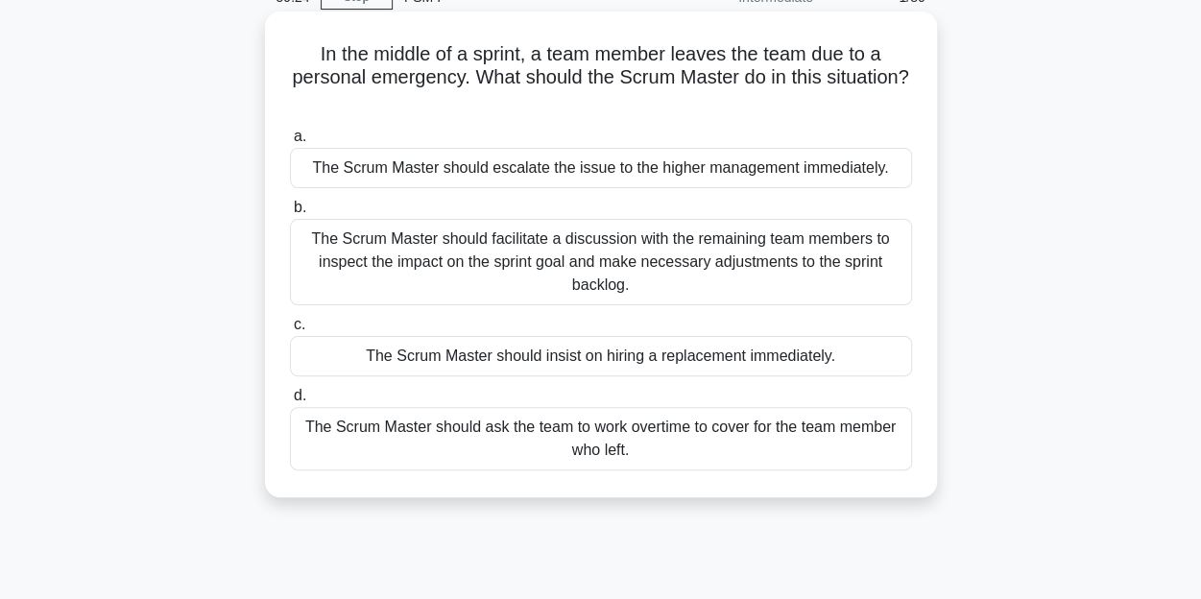
click at [572, 262] on div "The Scrum Master should facilitate a discussion with the remaining team members…" at bounding box center [601, 262] width 622 height 86
click at [290, 214] on input "b. The Scrum Master should facilitate a discussion with the remaining team memb…" at bounding box center [290, 208] width 0 height 12
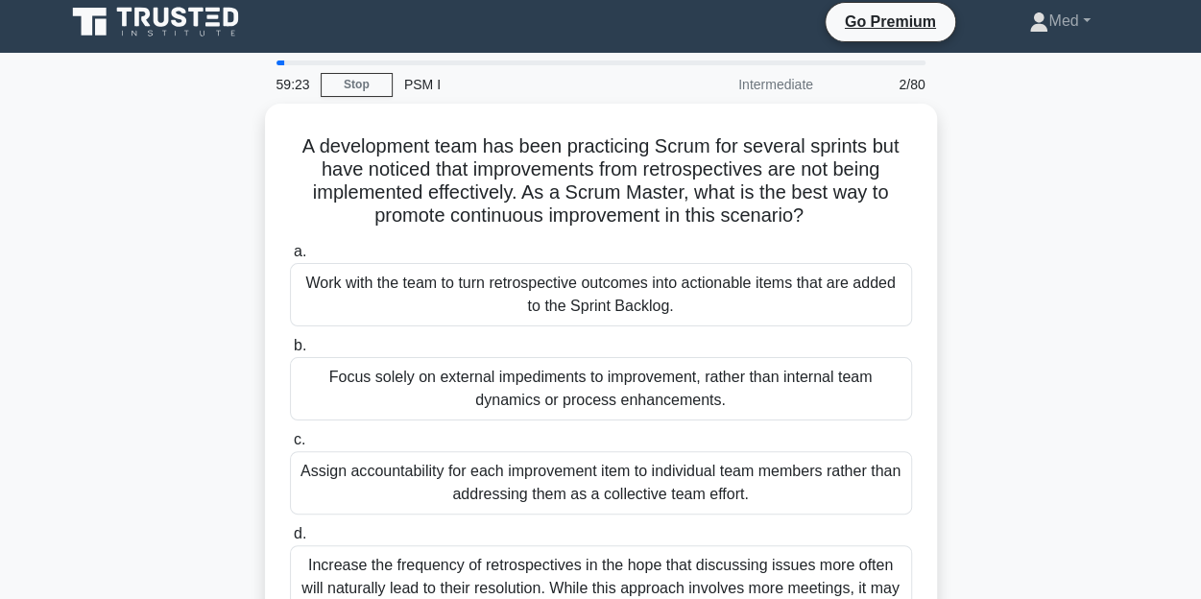
scroll to position [0, 0]
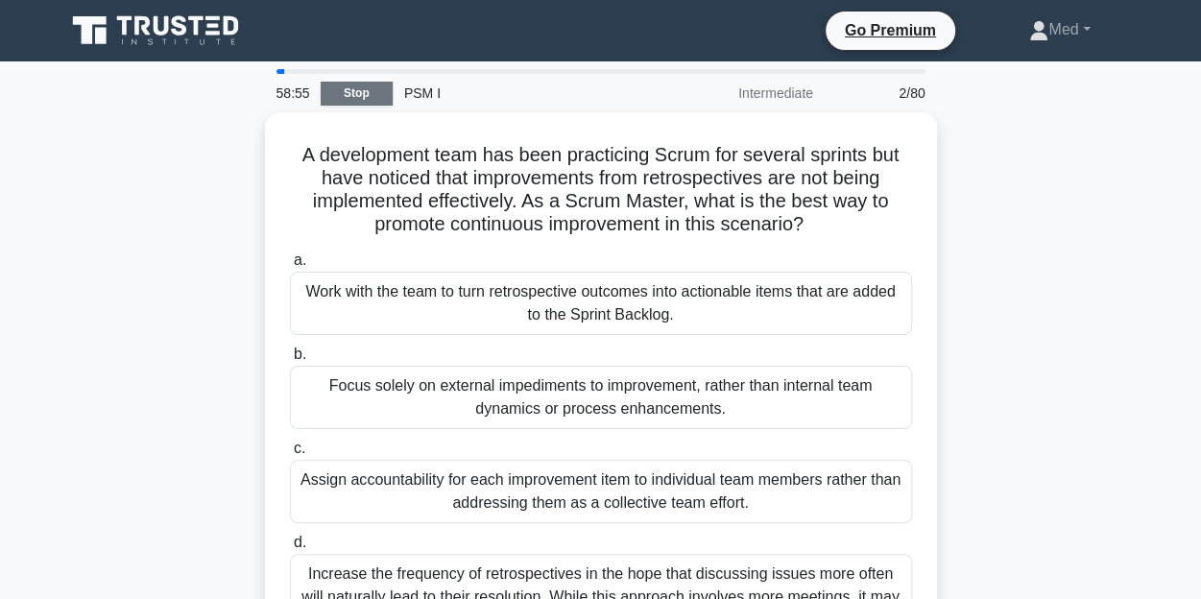
click at [348, 94] on link "Stop" at bounding box center [357, 94] width 72 height 24
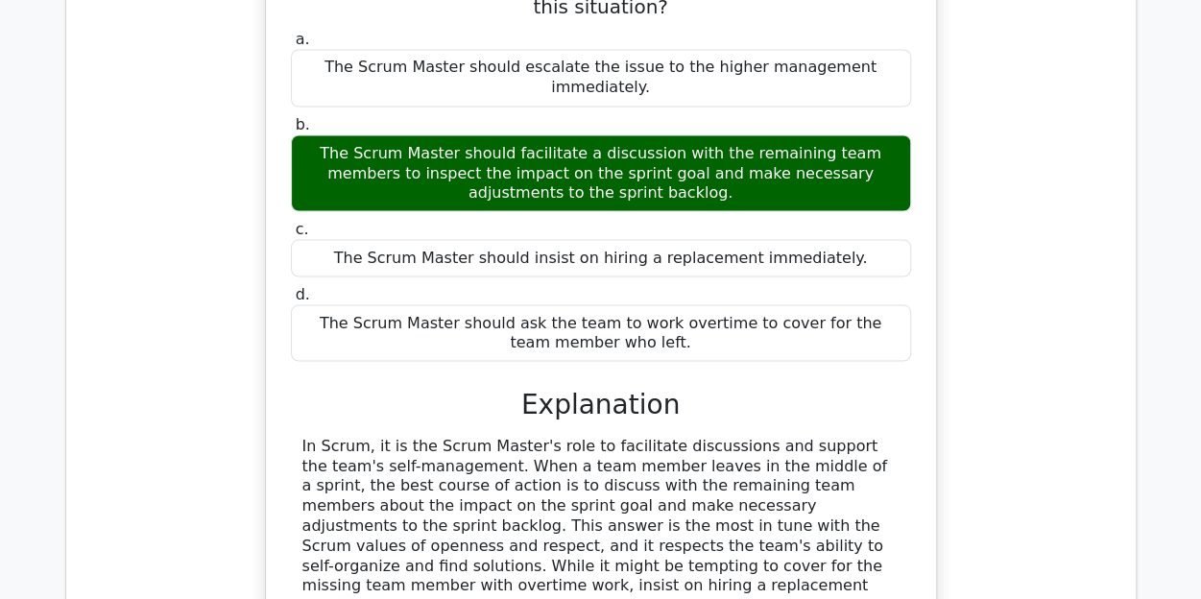
scroll to position [1632, 0]
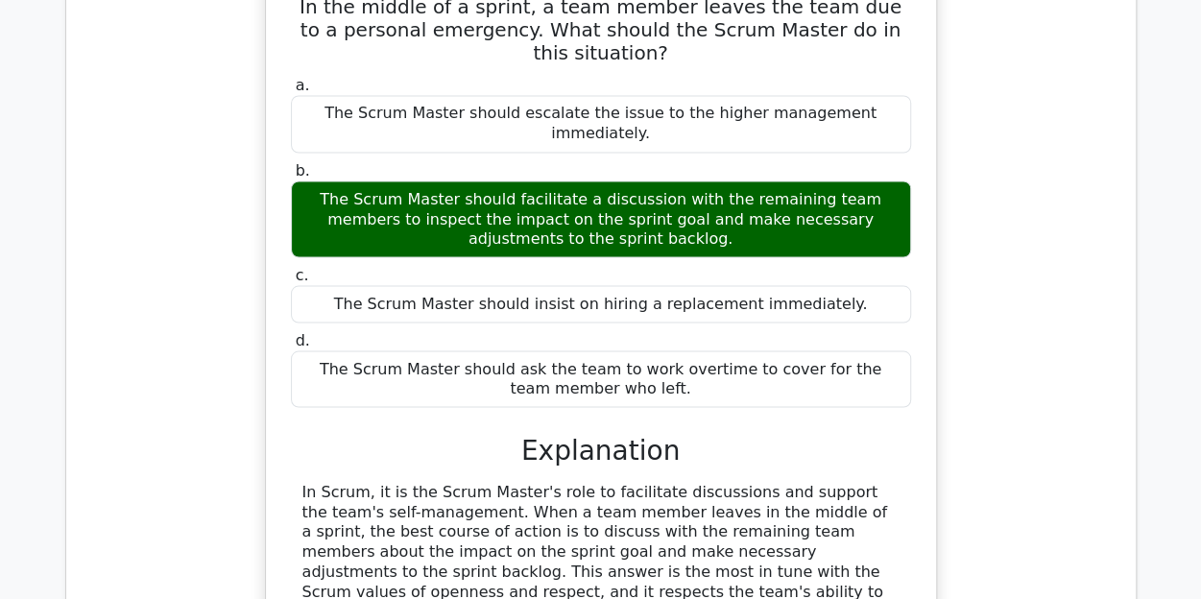
click at [597, 434] on h3 "Explanation" at bounding box center [600, 450] width 597 height 33
click at [609, 482] on div "In Scrum, it is the Scrum Master's role to facilitate discussions and support t…" at bounding box center [600, 602] width 597 height 240
click at [702, 434] on h3 "Explanation" at bounding box center [600, 450] width 597 height 33
click at [597, 434] on h3 "Explanation" at bounding box center [600, 450] width 597 height 33
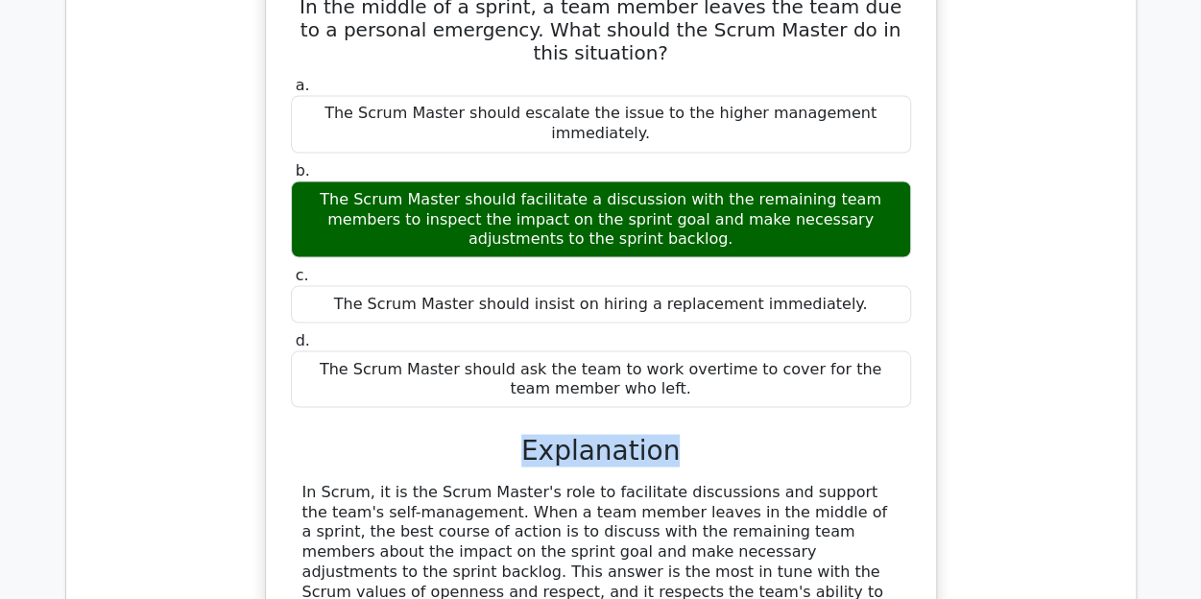
click at [596, 434] on h3 "Explanation" at bounding box center [600, 450] width 597 height 33
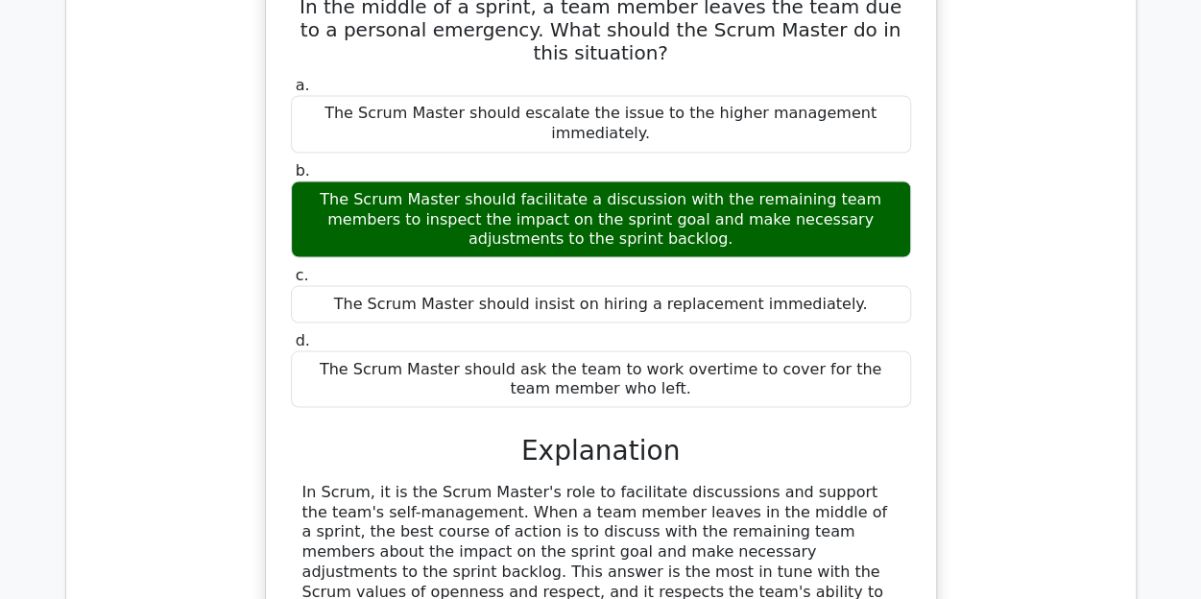
scroll to position [1728, 0]
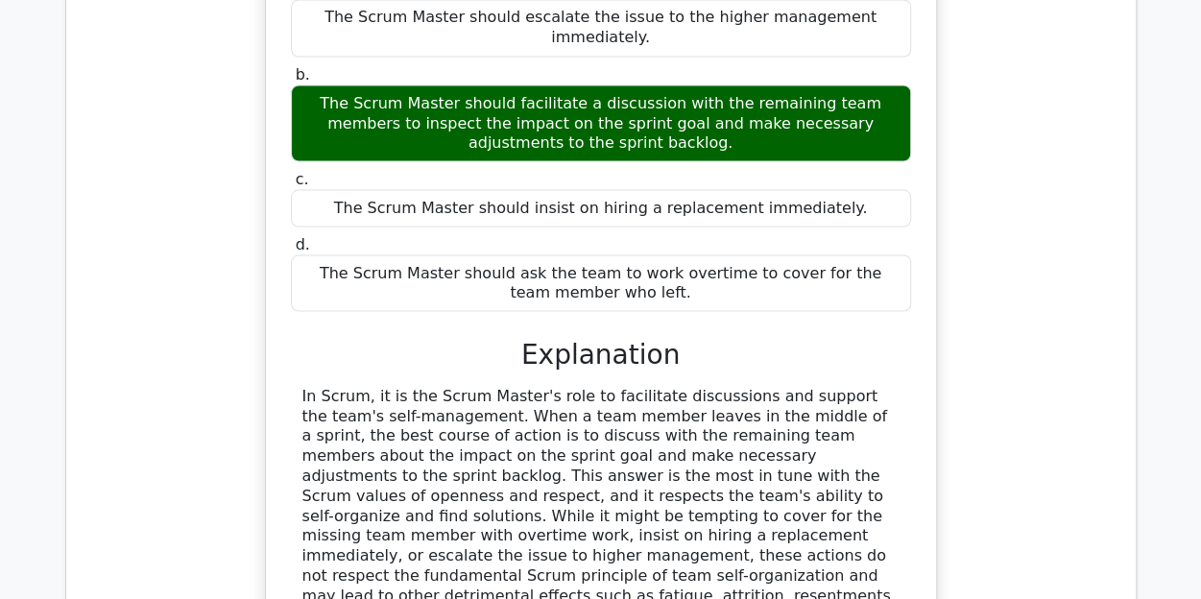
click at [756, 386] on div "In Scrum, it is the Scrum Master's role to facilitate discussions and support t…" at bounding box center [600, 506] width 597 height 240
click at [463, 386] on div "In Scrum, it is the Scrum Master's role to facilitate discussions and support t…" at bounding box center [600, 506] width 597 height 240
click at [424, 386] on div "In Scrum, it is the Scrum Master's role to facilitate discussions and support t…" at bounding box center [600, 506] width 597 height 240
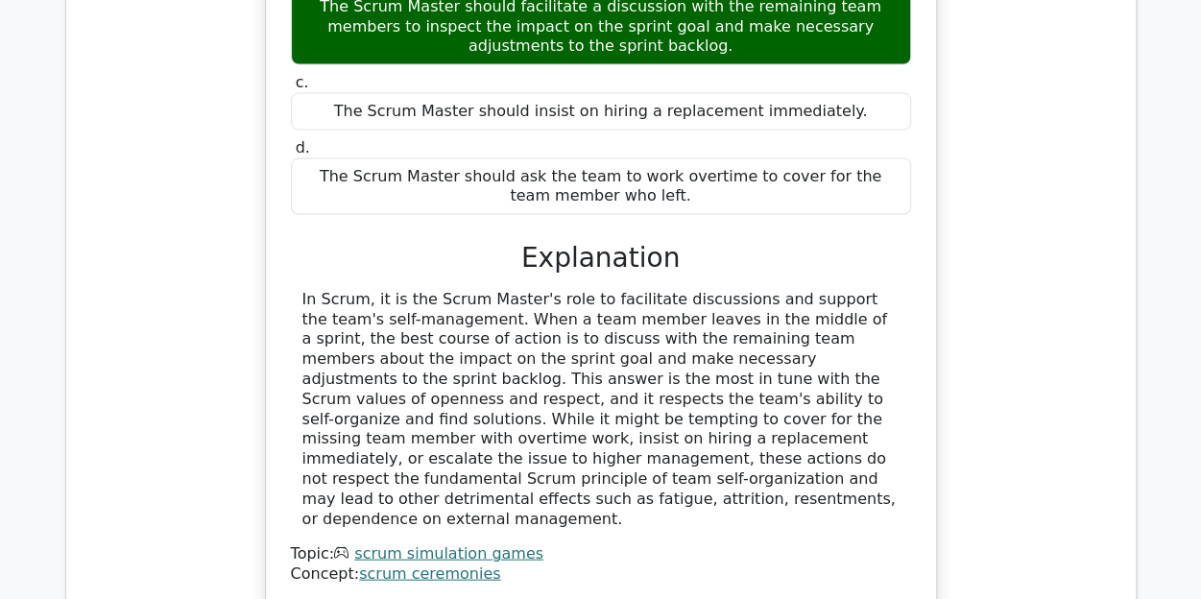
scroll to position [1536, 0]
